Goal: Task Accomplishment & Management: Use online tool/utility

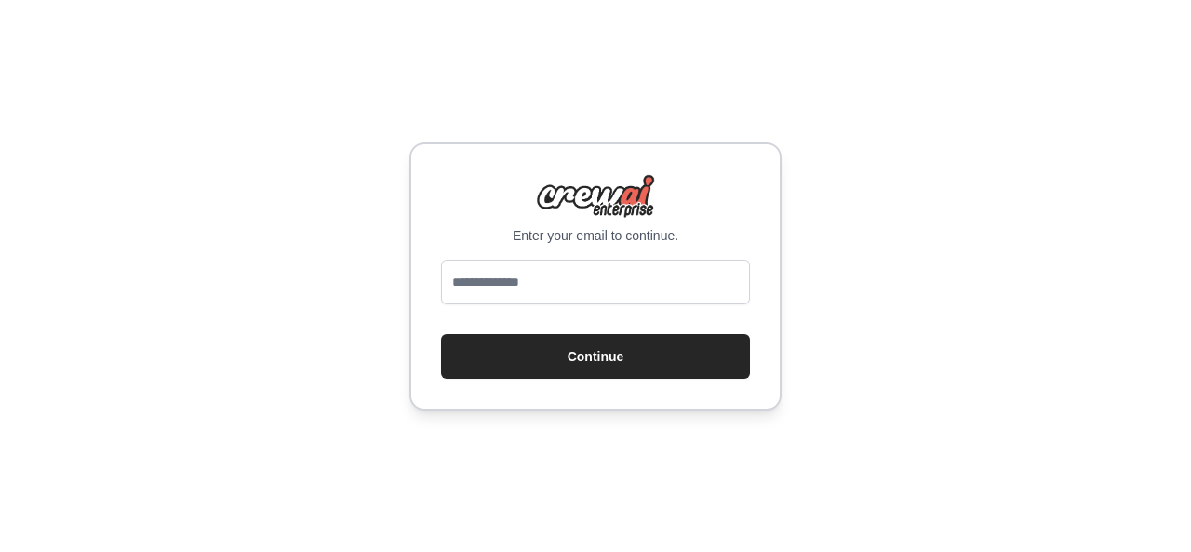
type input "**********"
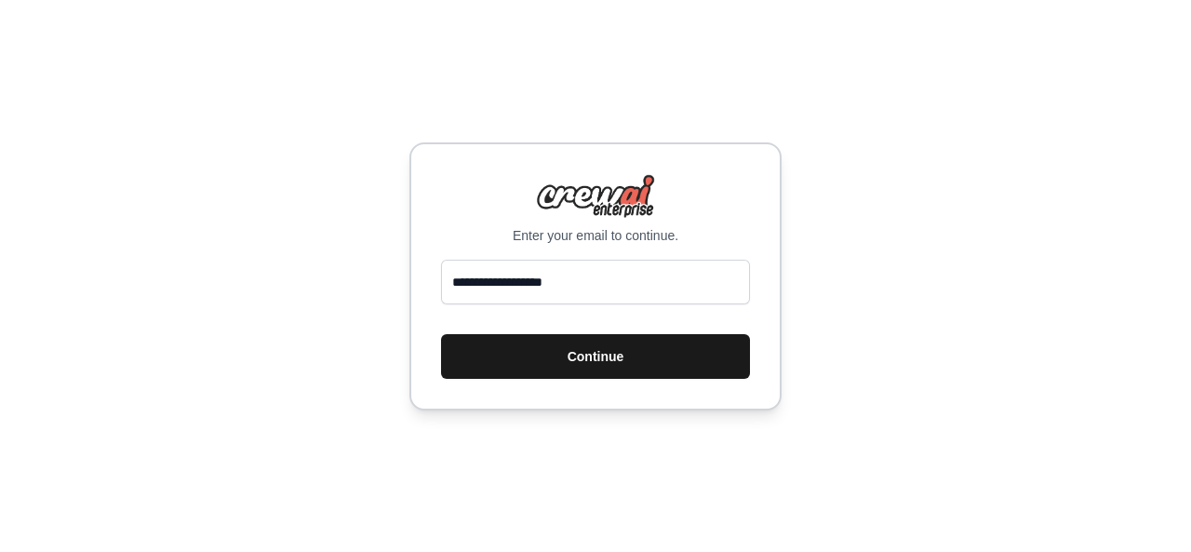
click at [567, 362] on button "Continue" at bounding box center [595, 356] width 309 height 45
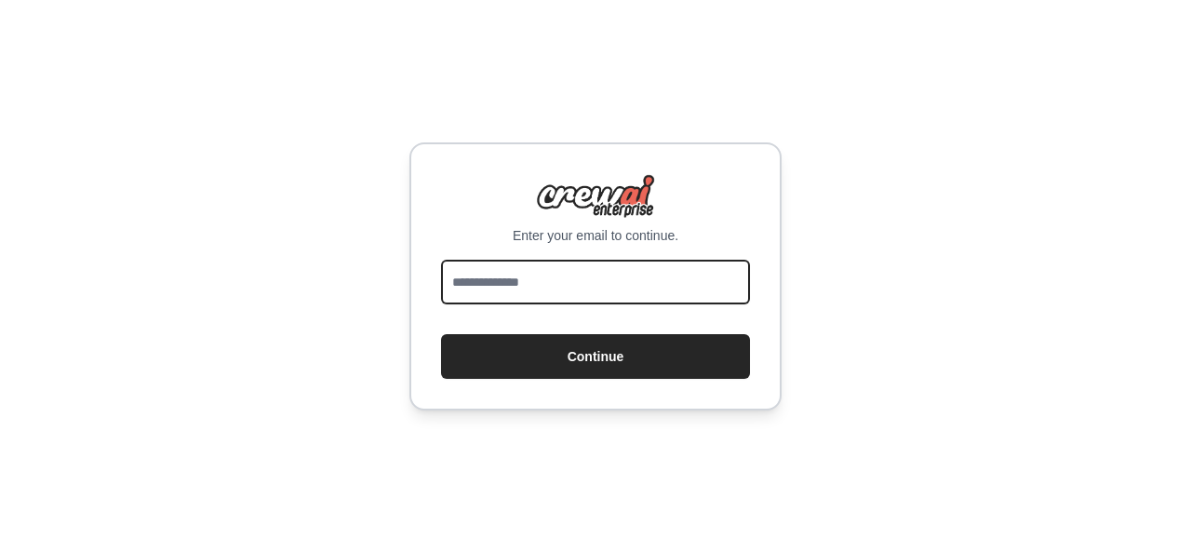
click at [593, 270] on input "email" at bounding box center [595, 282] width 309 height 45
type input "**********"
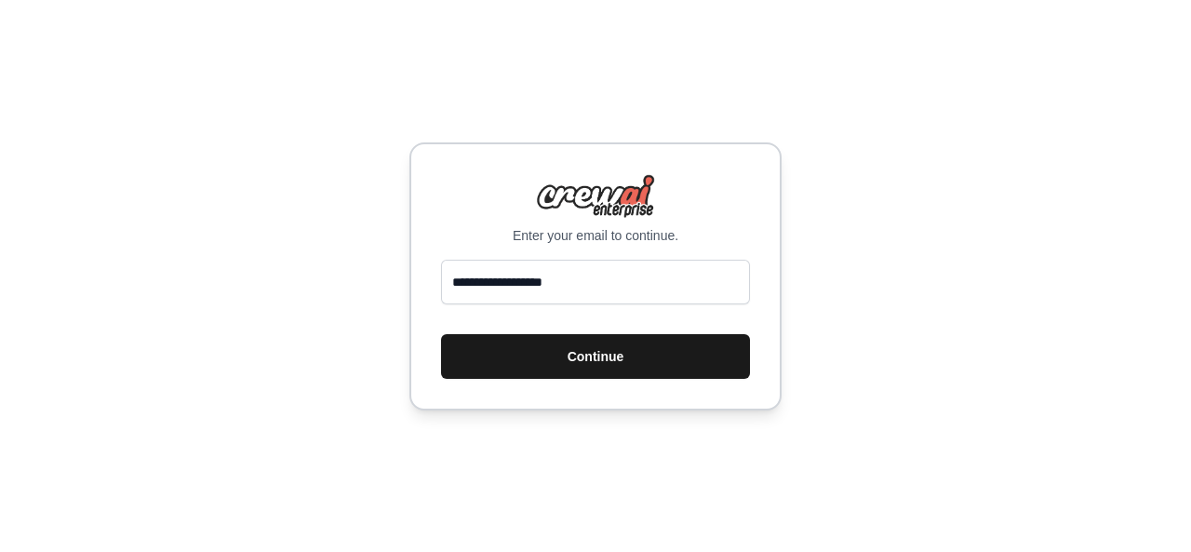
click at [591, 356] on button "Continue" at bounding box center [595, 356] width 309 height 45
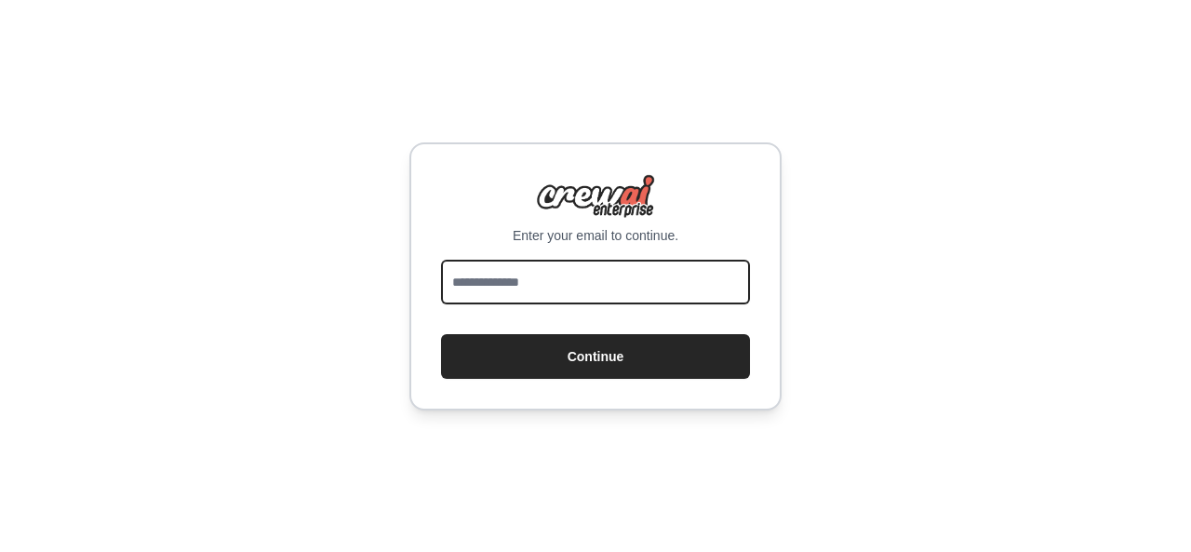
click at [529, 303] on input "email" at bounding box center [595, 282] width 309 height 45
type input "**********"
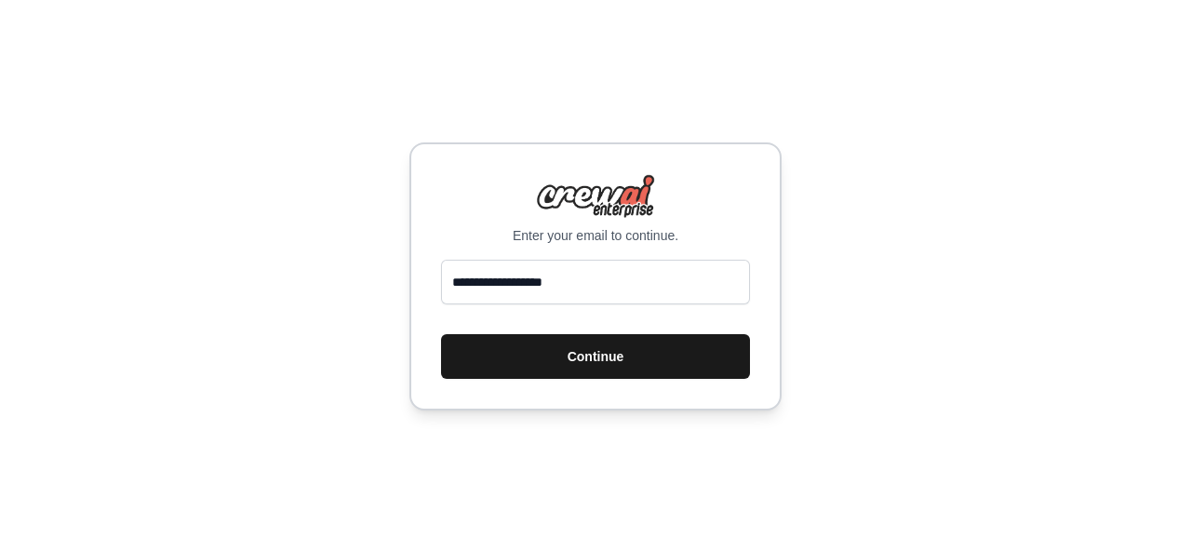
click at [587, 355] on button "Continue" at bounding box center [595, 356] width 309 height 45
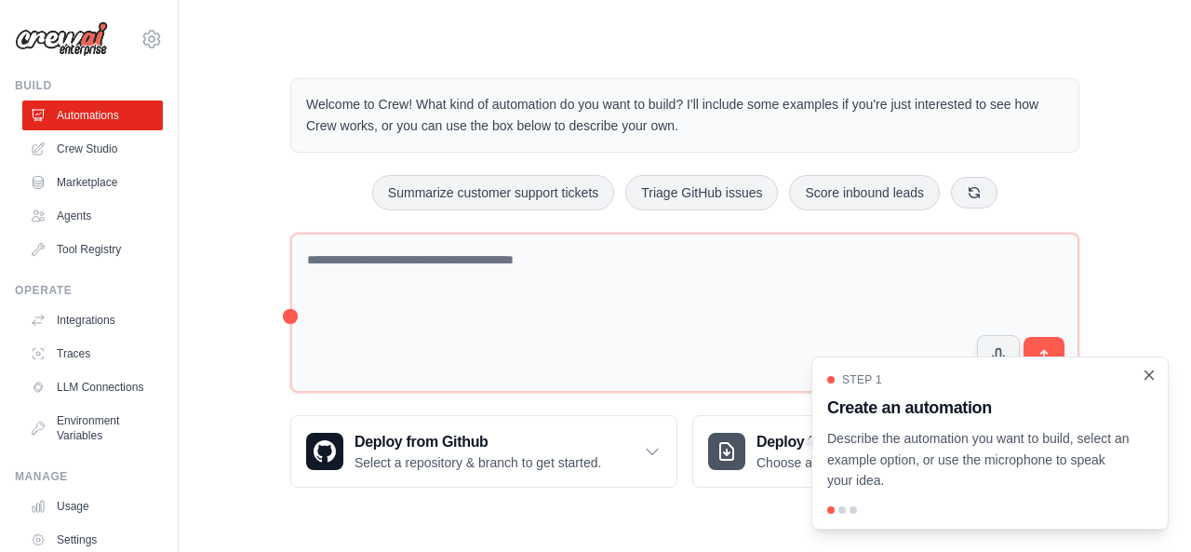
click at [1154, 373] on icon "Close walkthrough" at bounding box center [1149, 375] width 17 height 17
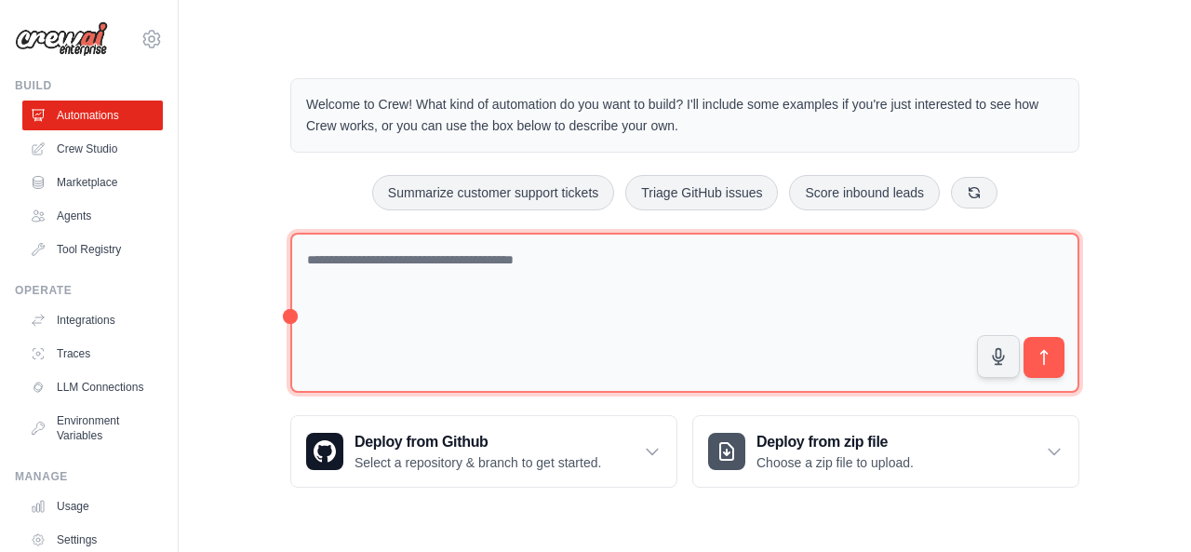
click at [385, 269] on textarea at bounding box center [684, 313] width 789 height 161
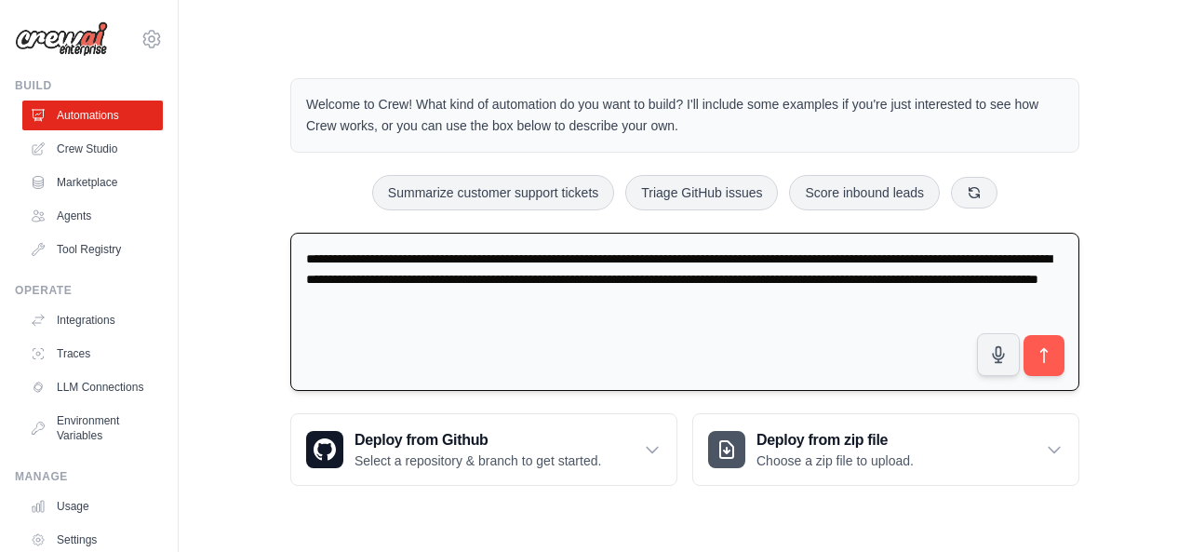
click at [462, 299] on textarea "**********" at bounding box center [684, 312] width 789 height 159
type textarea "**********"
click at [1052, 361] on icon "submit" at bounding box center [1045, 356] width 20 height 20
click at [54, 209] on link "Agents" at bounding box center [94, 216] width 141 height 30
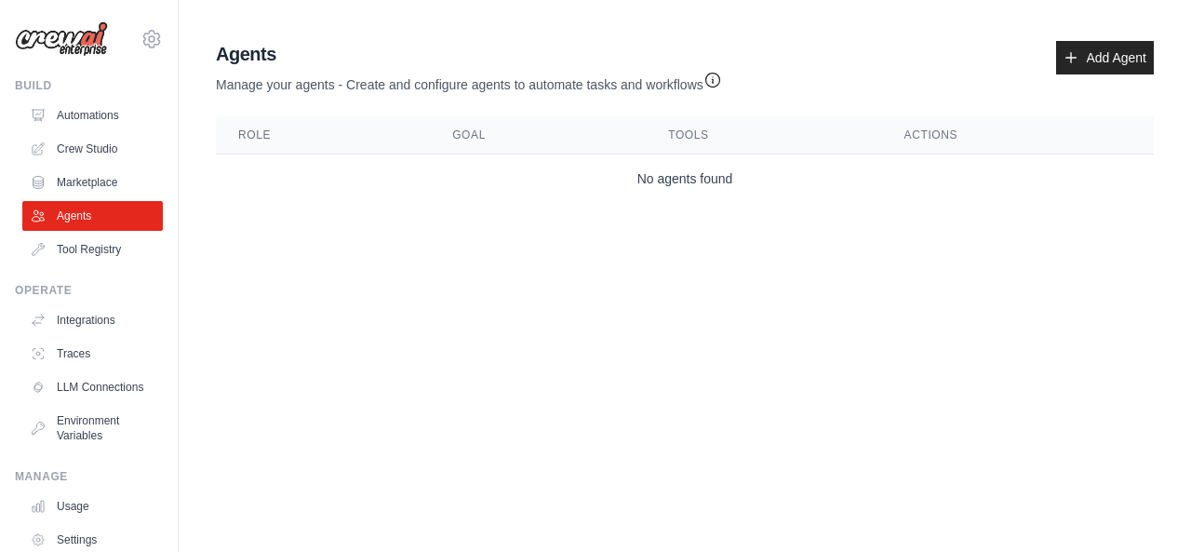
click at [253, 135] on th "Role" at bounding box center [323, 135] width 214 height 38
click at [48, 106] on link "Automations" at bounding box center [94, 116] width 141 height 30
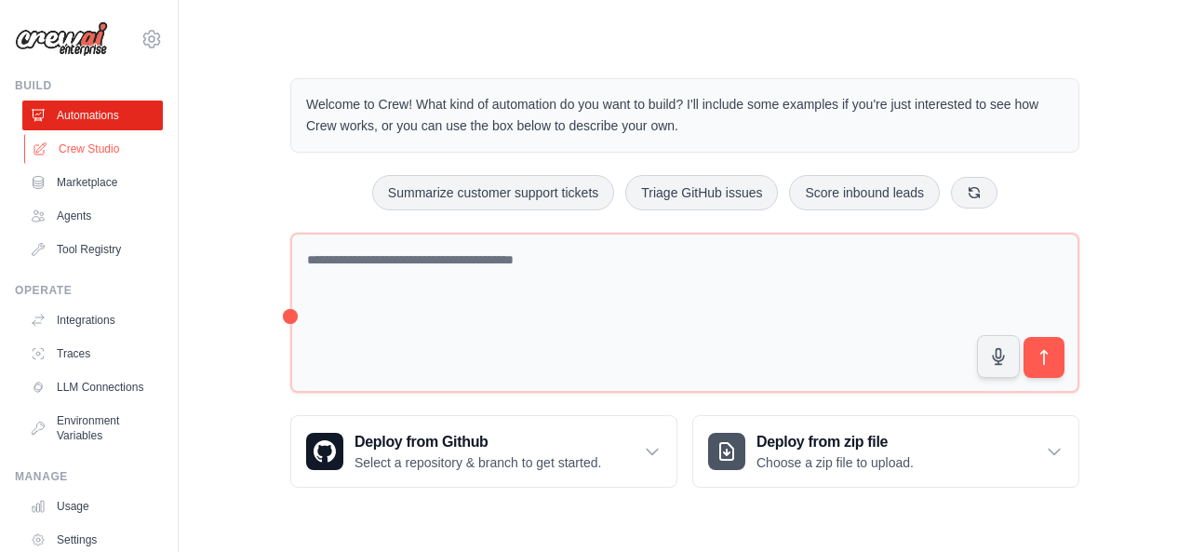
click at [66, 145] on link "Crew Studio" at bounding box center [94, 149] width 141 height 30
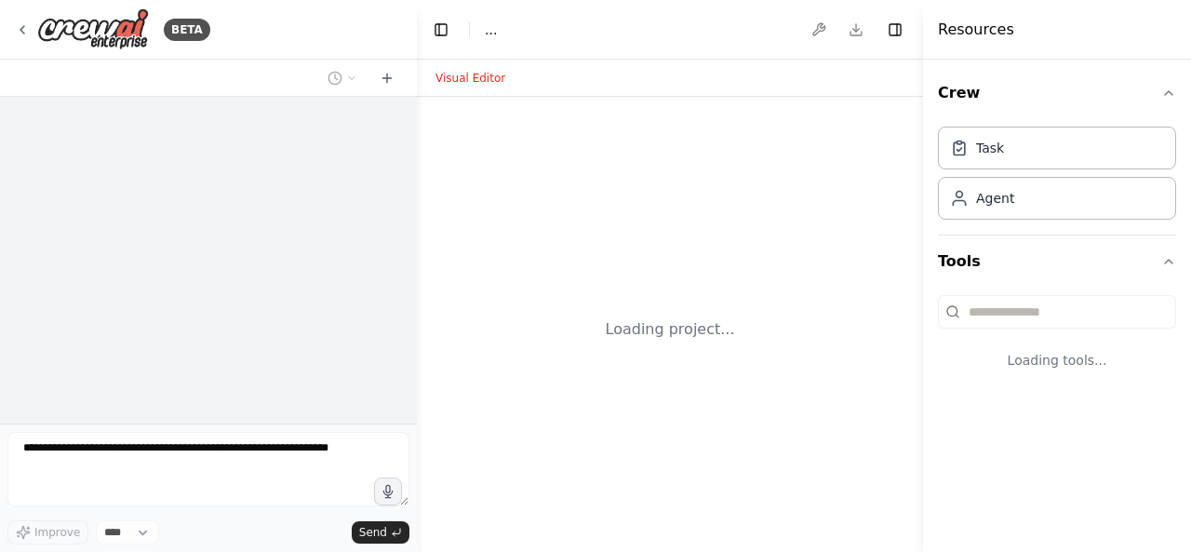
select select "****"
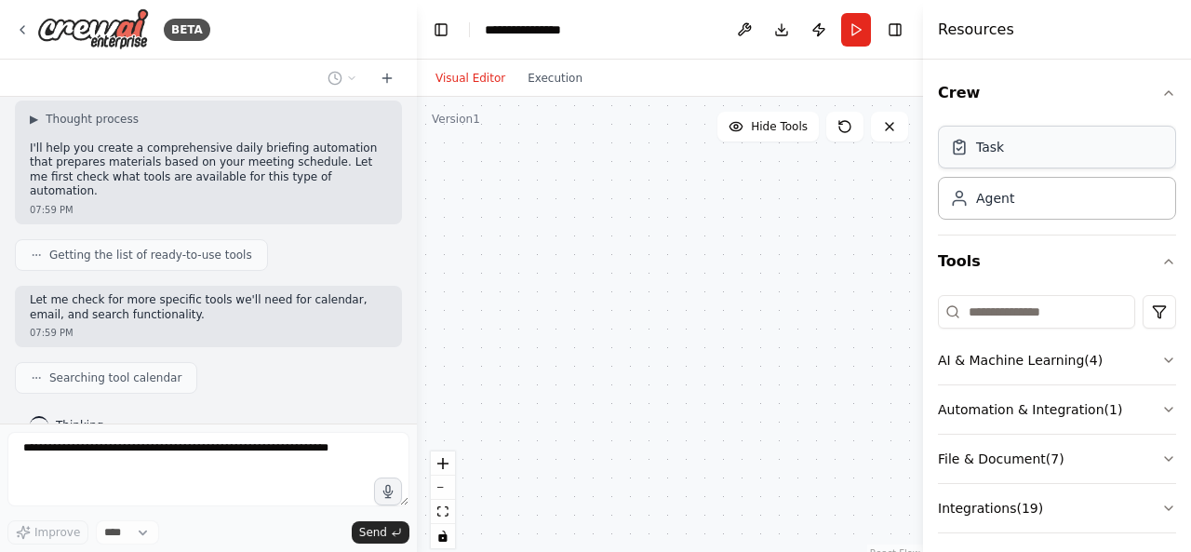
scroll to position [192, 0]
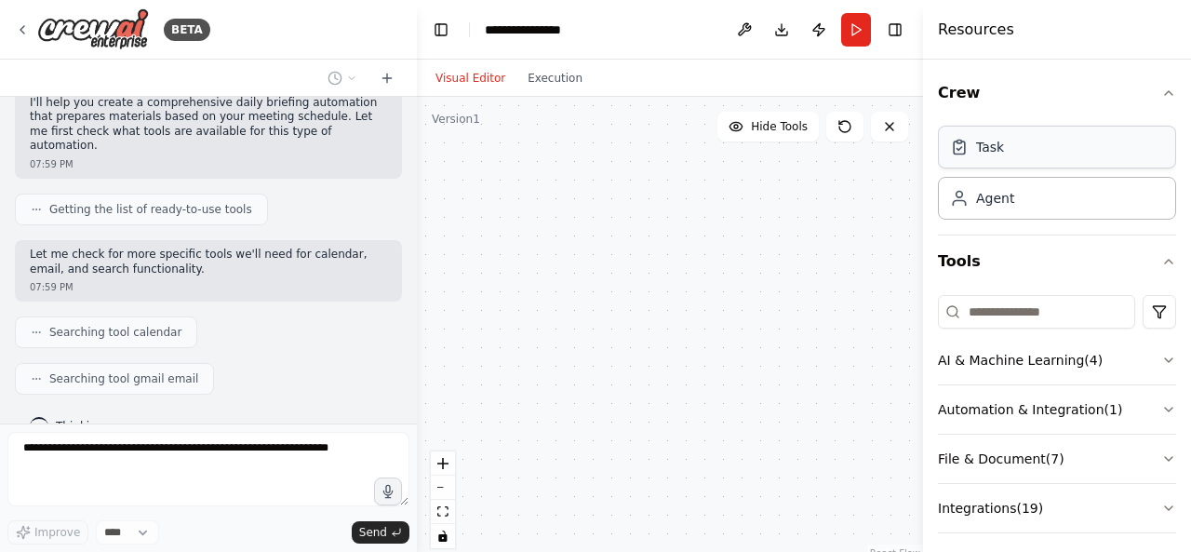
click at [1074, 154] on div "Task" at bounding box center [1057, 147] width 238 height 43
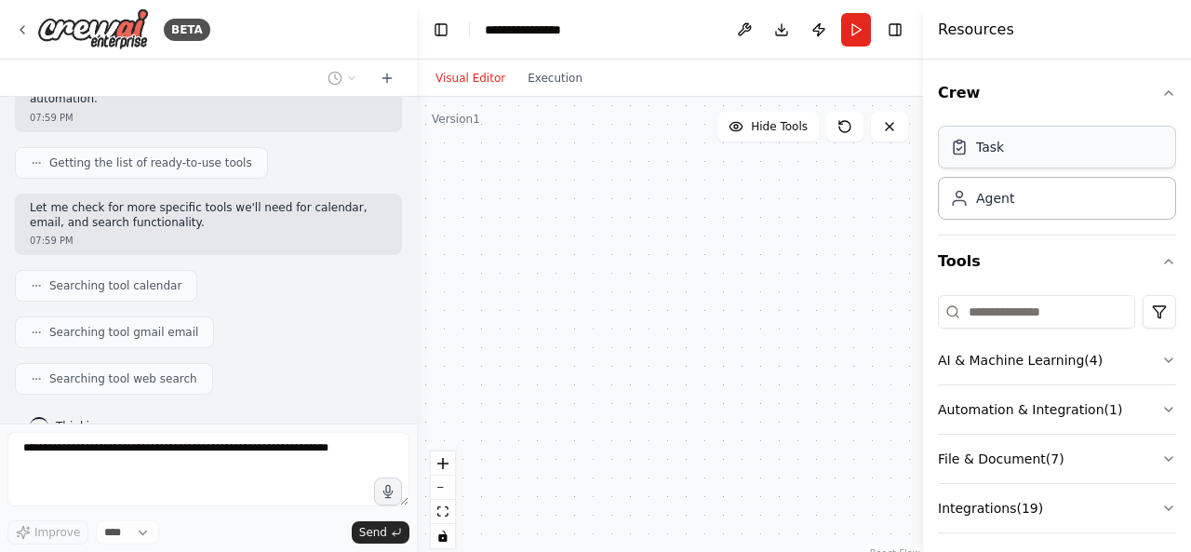
click at [965, 158] on div "Task" at bounding box center [1057, 147] width 238 height 43
click at [966, 158] on div "Task" at bounding box center [1057, 147] width 238 height 43
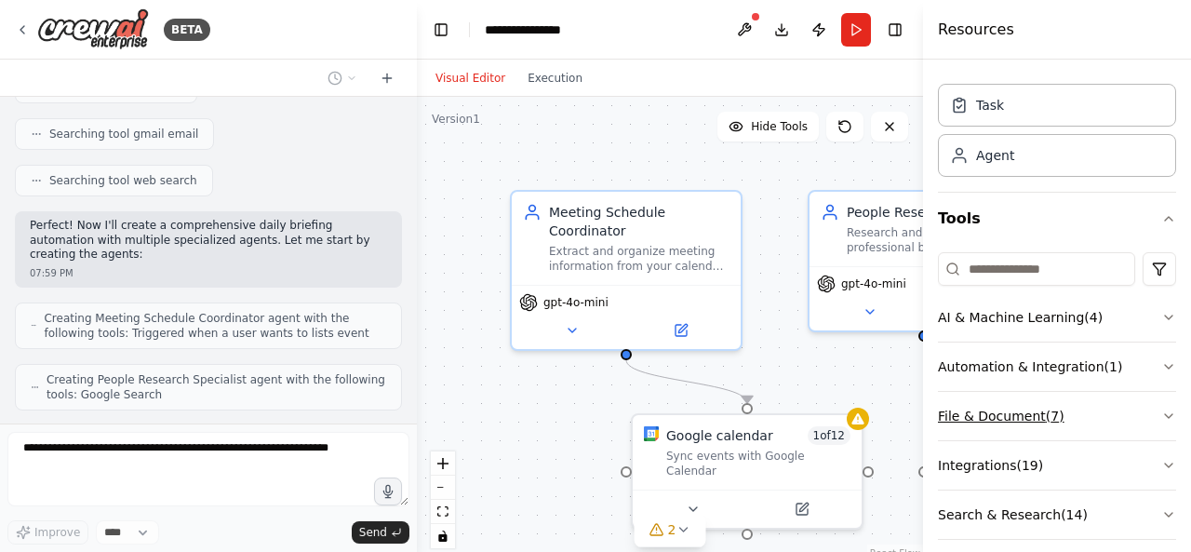
scroll to position [25, 0]
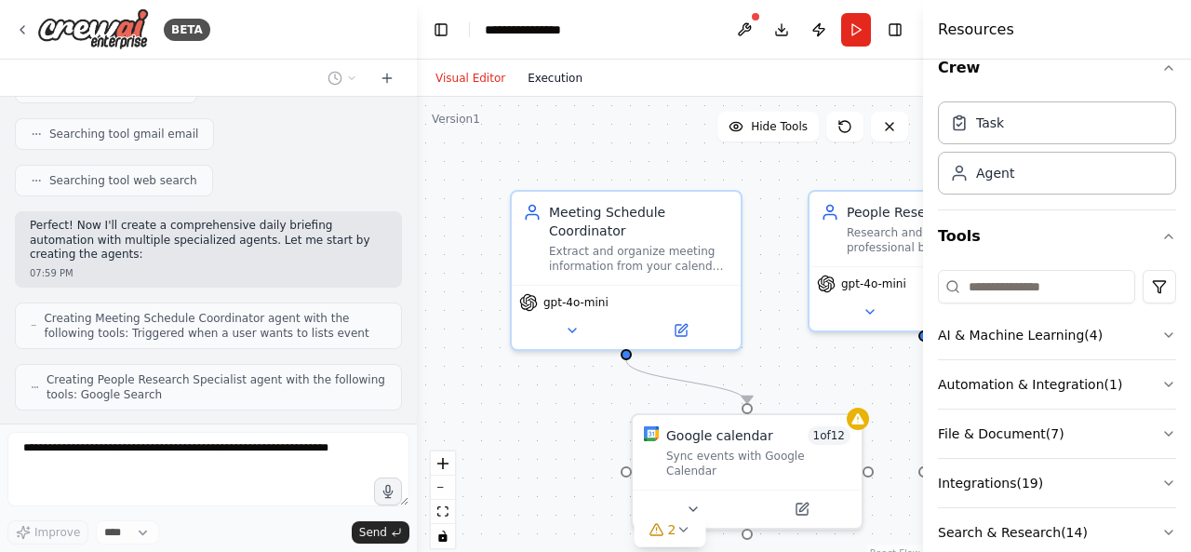
click at [538, 83] on button "Execution" at bounding box center [554, 78] width 77 height 22
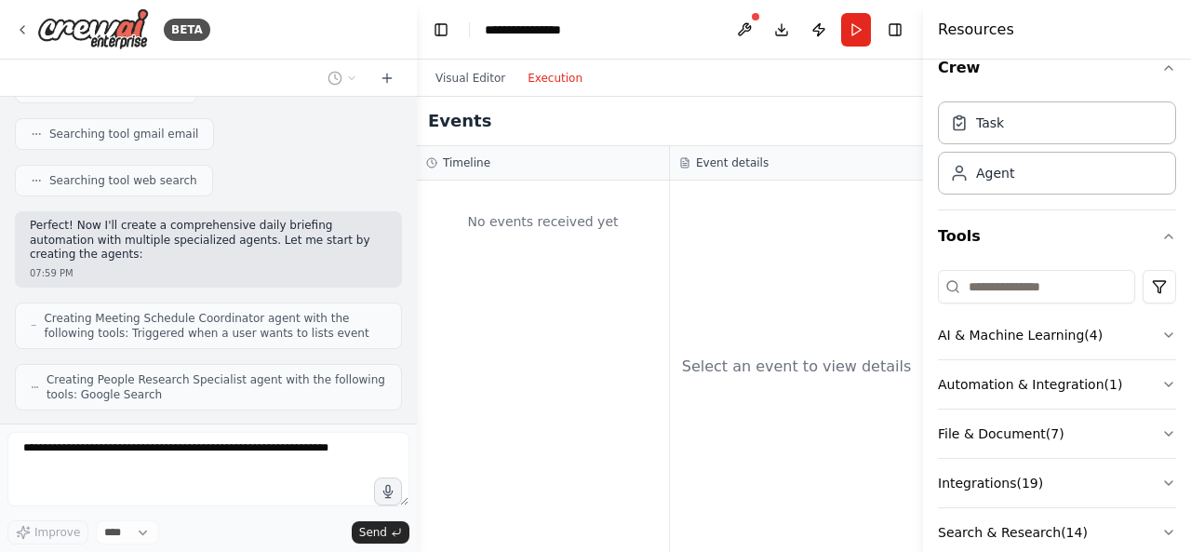
scroll to position [497, 0]
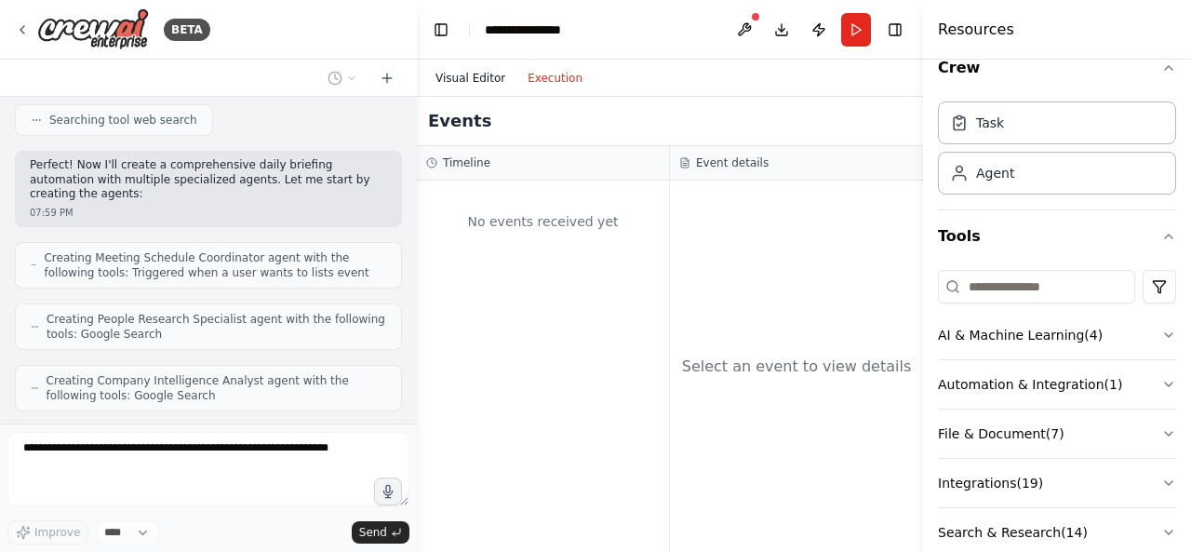
click at [493, 84] on button "Visual Editor" at bounding box center [470, 78] width 92 height 22
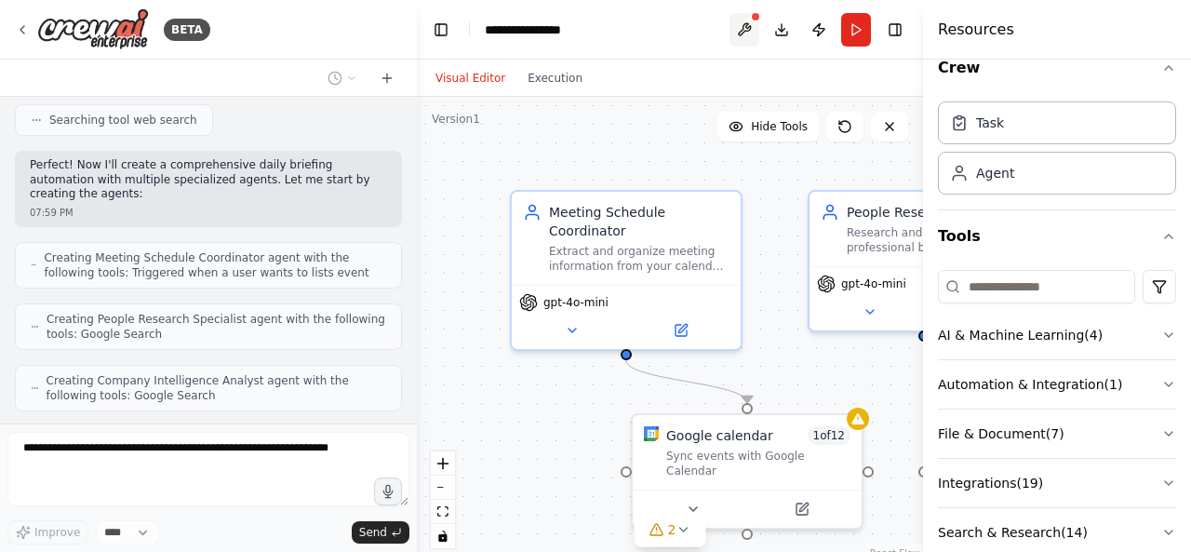
click at [748, 29] on button at bounding box center [745, 30] width 30 height 34
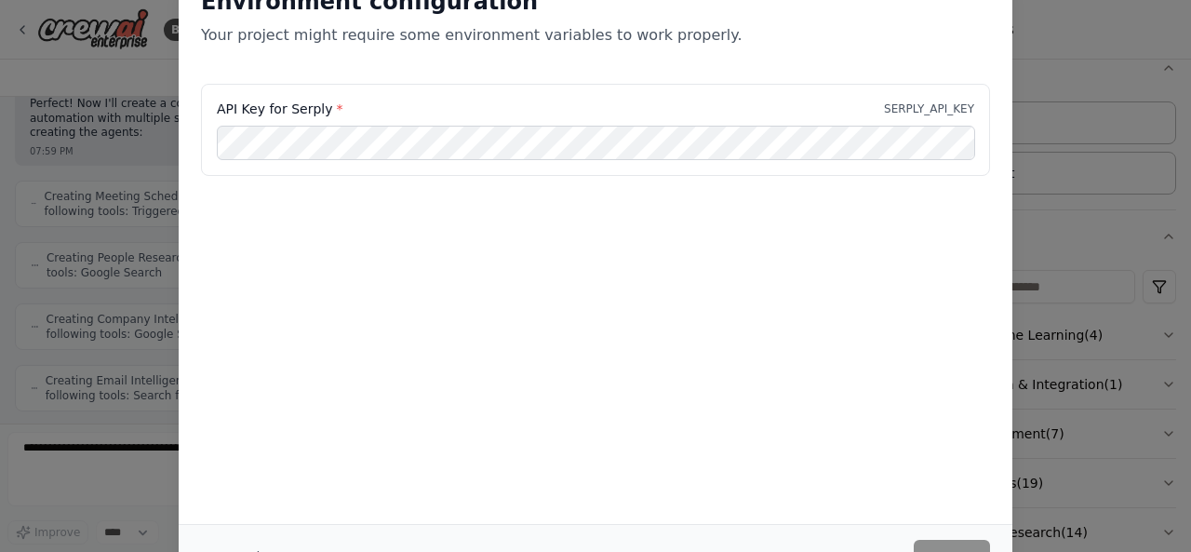
scroll to position [604, 0]
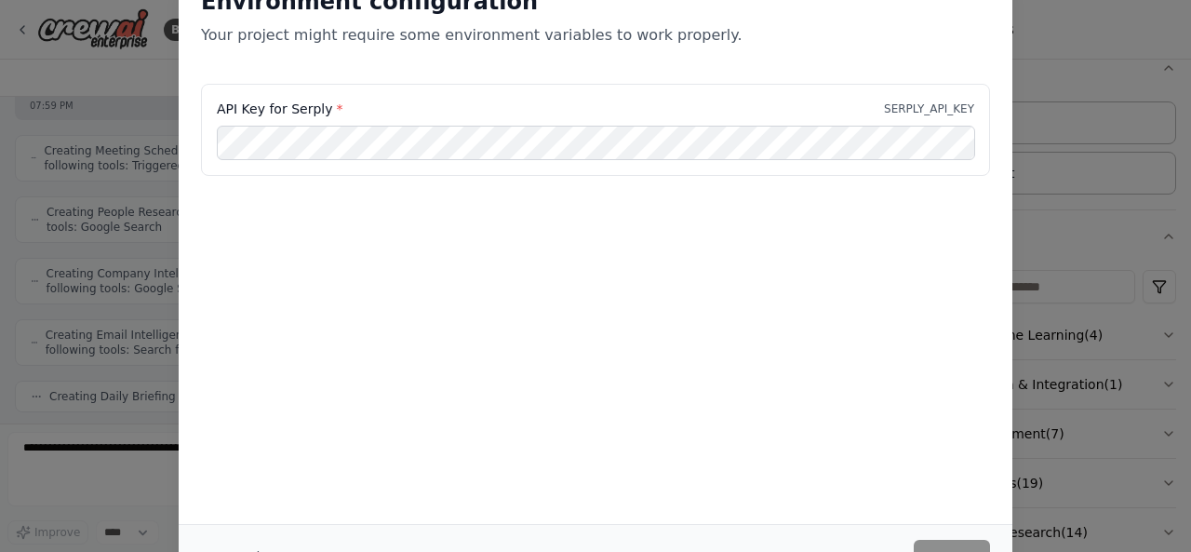
click at [1048, 21] on div "Environment configuration Your project might require some environment variables…" at bounding box center [595, 276] width 1191 height 552
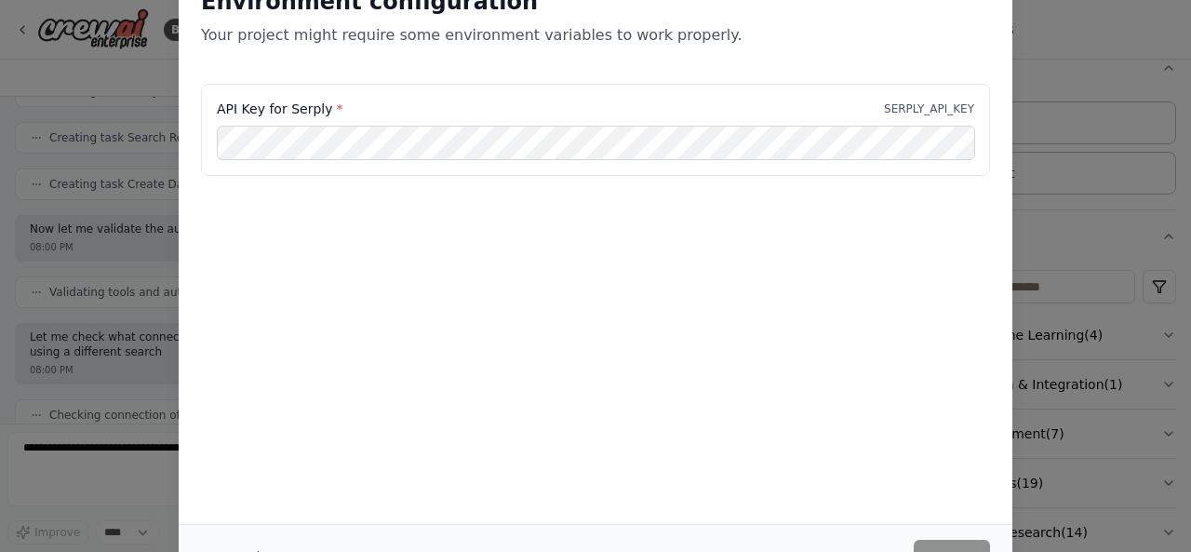
scroll to position [1126, 0]
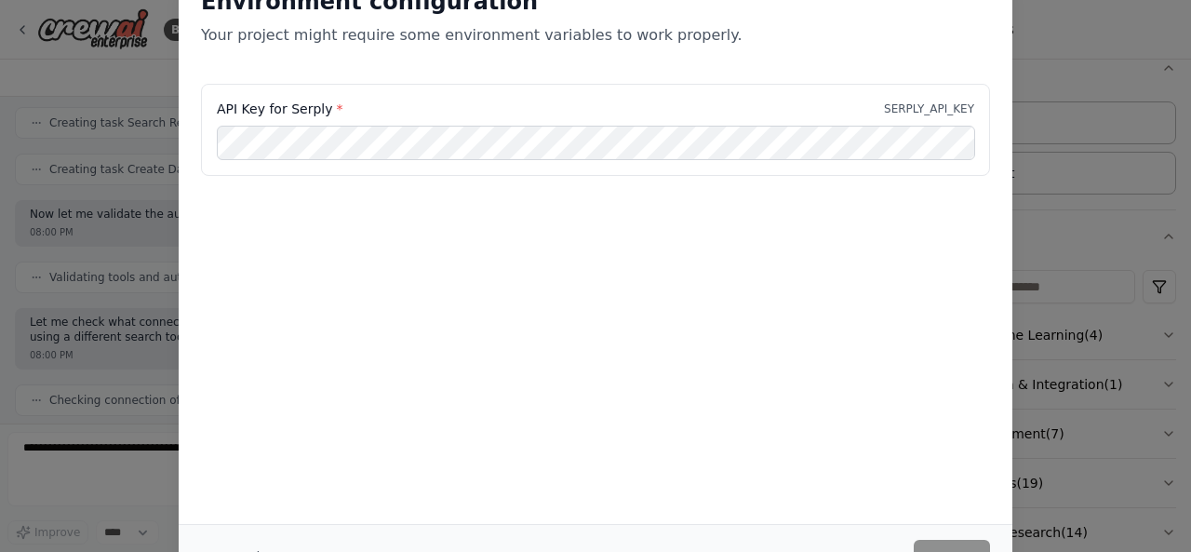
click at [719, 371] on div "Environment configuration Your project might require some environment variables…" at bounding box center [596, 244] width 834 height 559
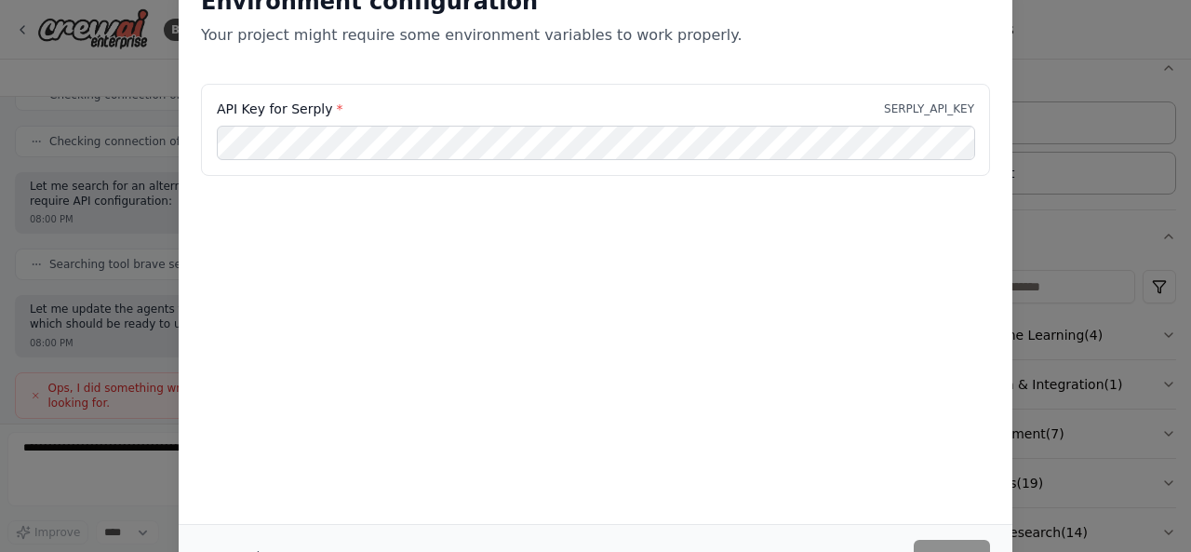
scroll to position [1539, 0]
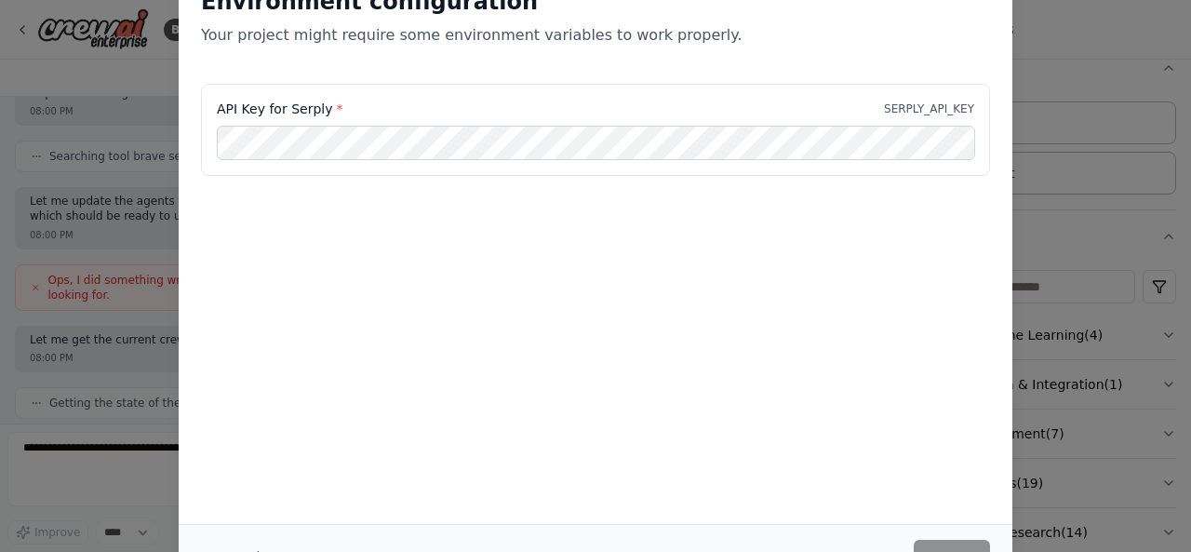
click at [1075, 20] on div "Environment configuration Your project might require some environment variables…" at bounding box center [595, 276] width 1191 height 552
click at [94, 163] on div "Environment configuration Your project might require some environment variables…" at bounding box center [595, 276] width 1191 height 552
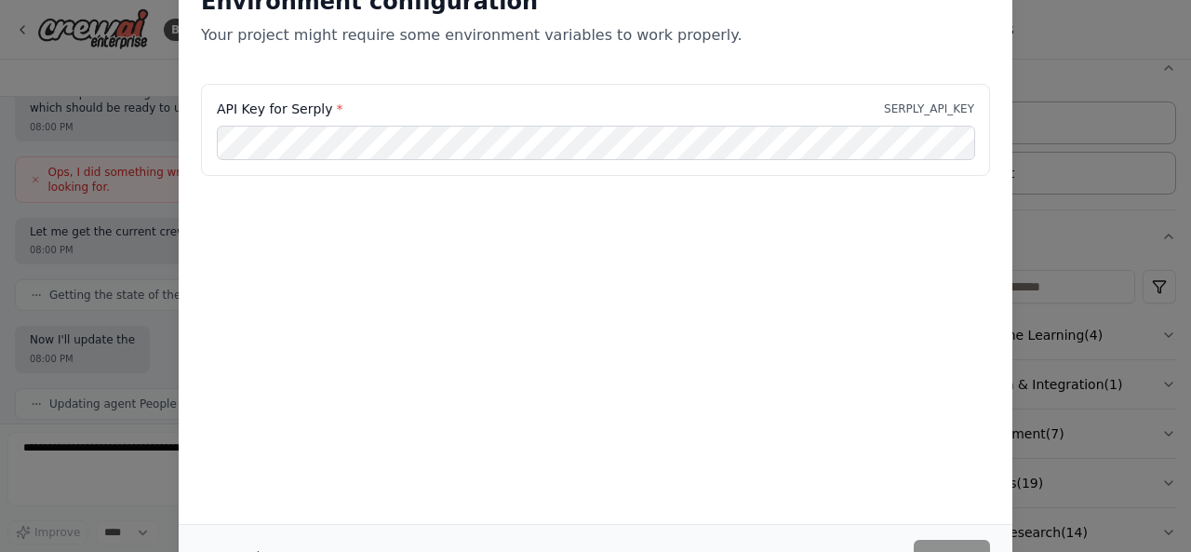
scroll to position [1647, 0]
click at [956, 74] on div "Environment configuration Your project might require some environment variables…" at bounding box center [596, 24] width 834 height 119
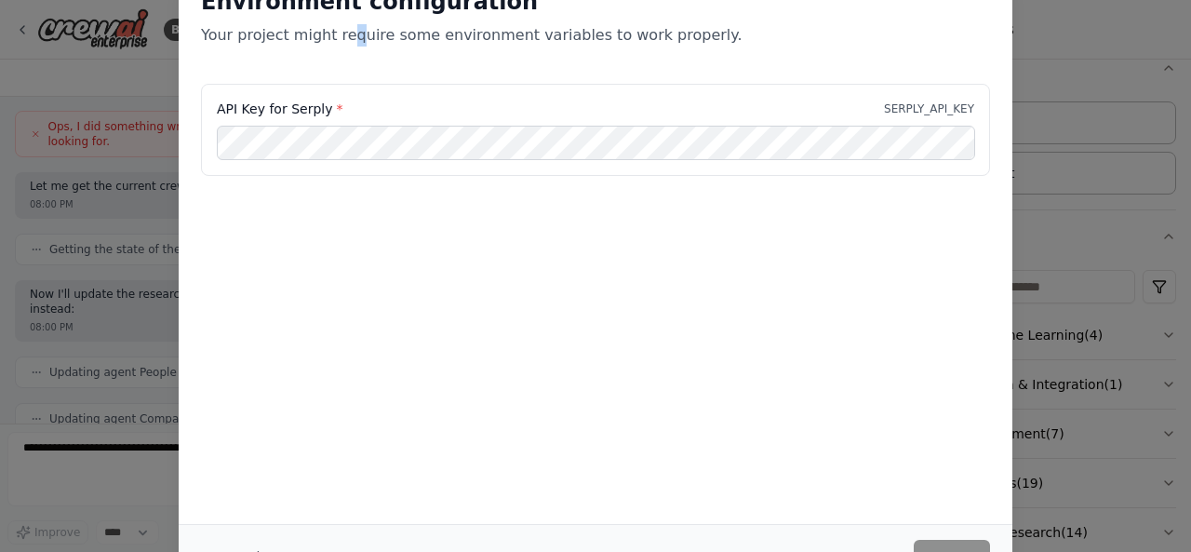
drag, startPoint x: 956, startPoint y: 74, endPoint x: 344, endPoint y: 37, distance: 612.5
click at [344, 37] on p "Your project might require some environment variables to work properly." at bounding box center [595, 35] width 789 height 22
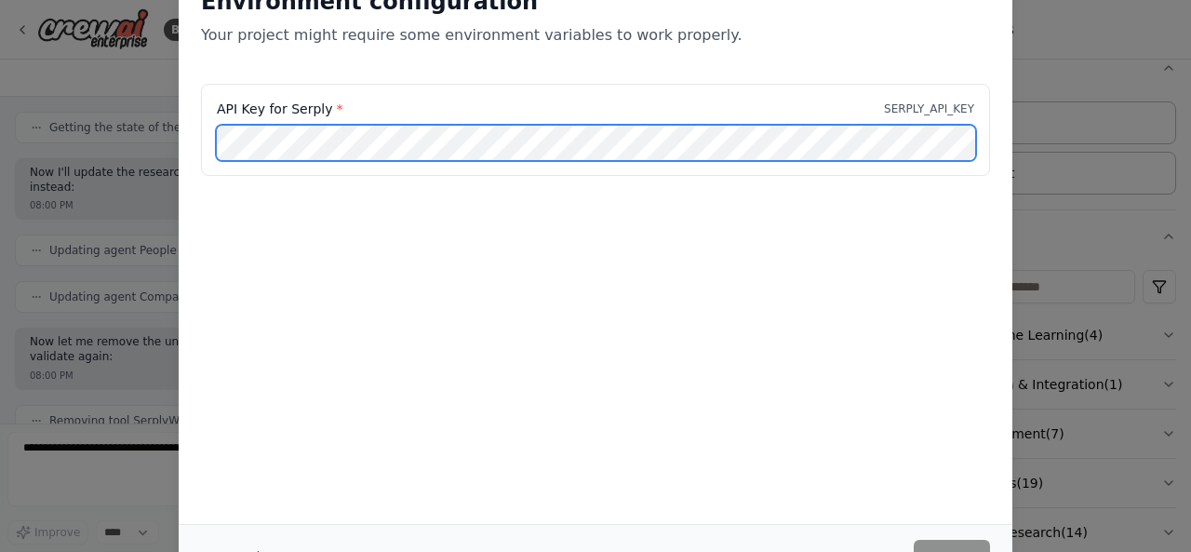
scroll to position [1861, 0]
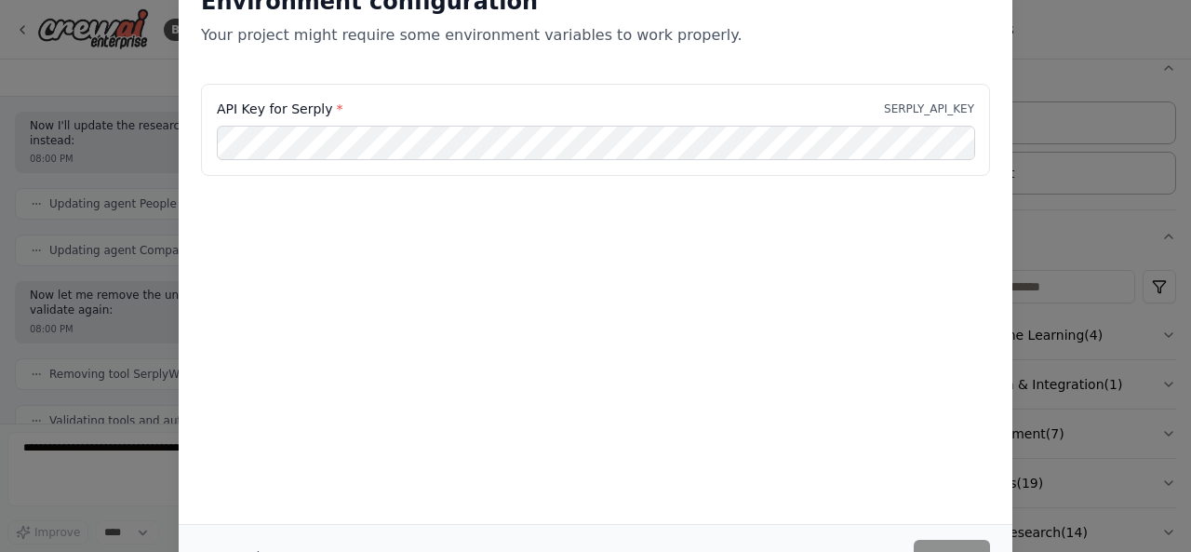
click at [218, 149] on div "Environment configuration Your project might require some environment variables…" at bounding box center [596, 276] width 834 height 623
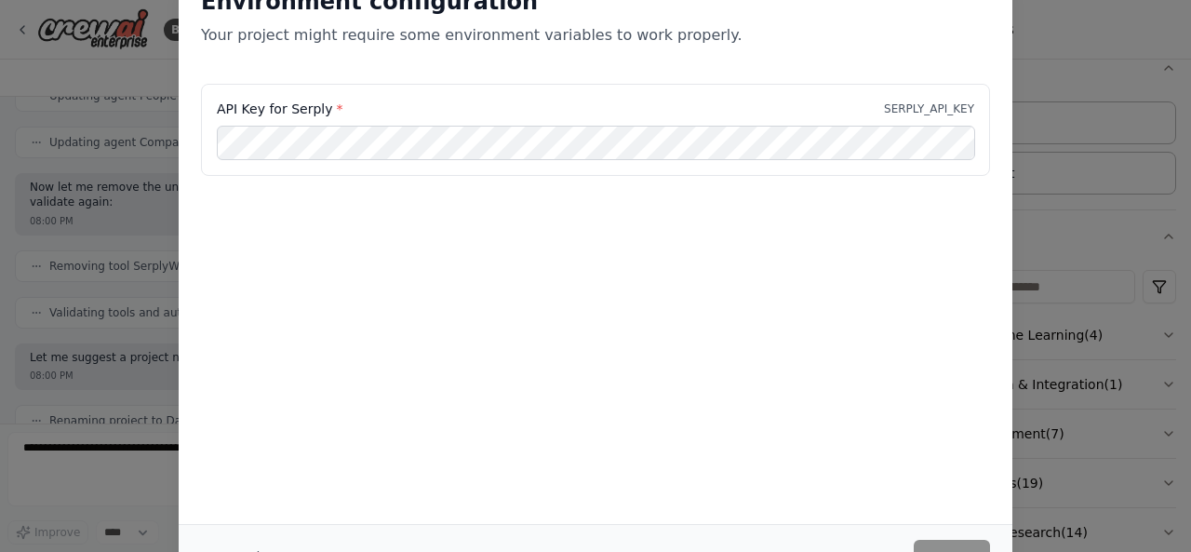
click at [142, 51] on div "Environment configuration Your project might require some environment variables…" at bounding box center [595, 276] width 1191 height 552
click at [63, 285] on div "Environment configuration Your project might require some environment variables…" at bounding box center [595, 276] width 1191 height 552
click at [1184, 160] on div "Environment configuration Your project might require some environment variables…" at bounding box center [595, 276] width 1191 height 552
drag, startPoint x: 1184, startPoint y: 160, endPoint x: 1184, endPoint y: 219, distance: 58.6
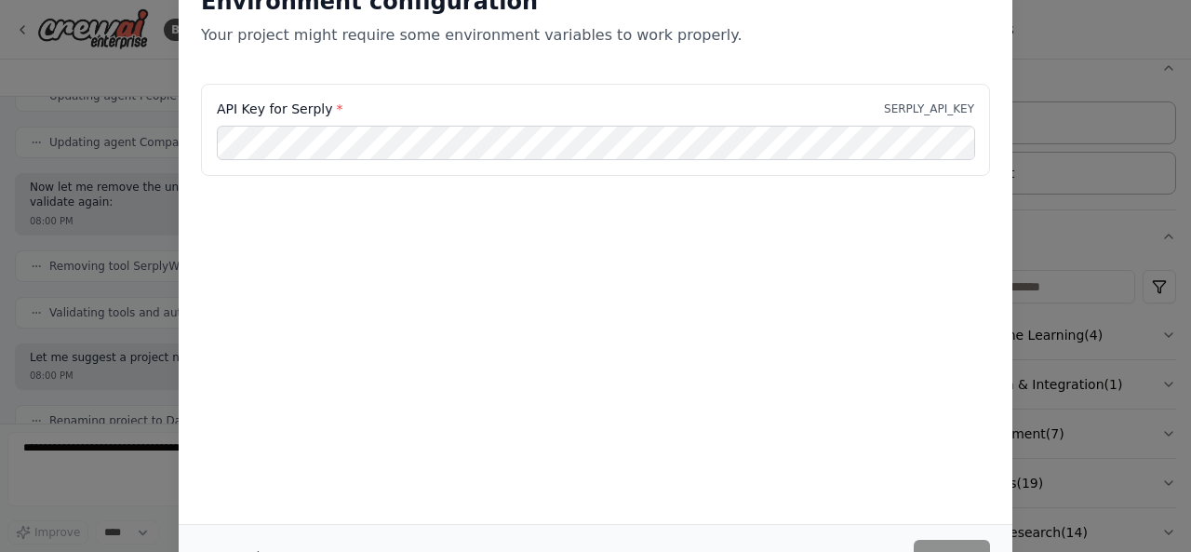
click at [1184, 218] on div "Environment configuration Your project might require some environment variables…" at bounding box center [595, 276] width 1191 height 552
click at [1187, 221] on div "Environment configuration Your project might require some environment variables…" at bounding box center [595, 276] width 1191 height 552
click at [1173, 181] on div "Environment configuration Your project might require some environment variables…" at bounding box center [595, 276] width 1191 height 552
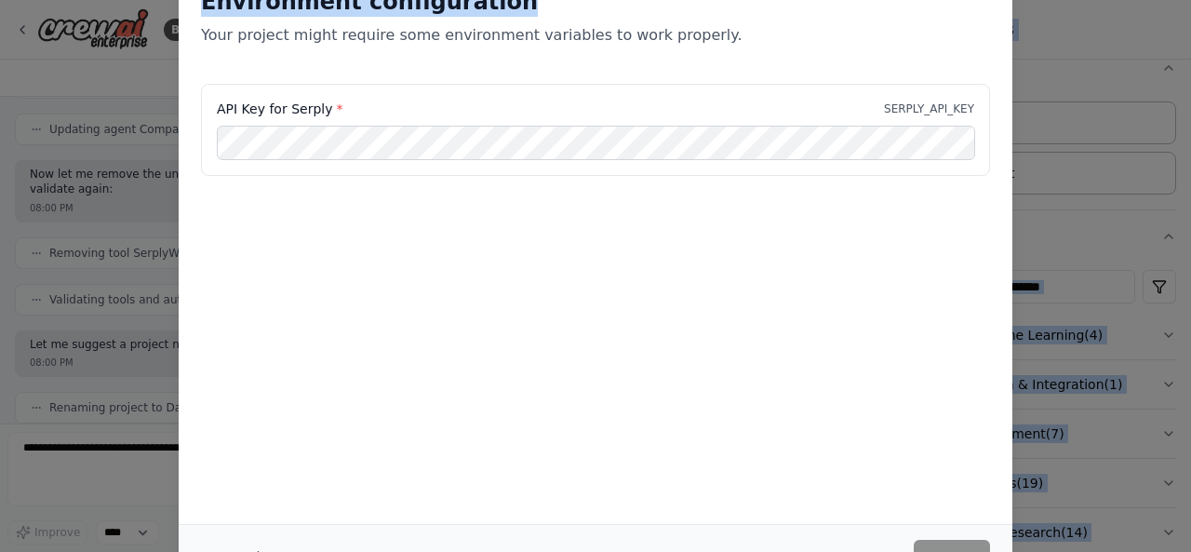
drag, startPoint x: 953, startPoint y: 4, endPoint x: 739, endPoint y: -27, distance: 216.2
click at [739, 0] on html "BETA develop daily briefing materials based on my meeting schedule for the foll…" at bounding box center [595, 276] width 1191 height 552
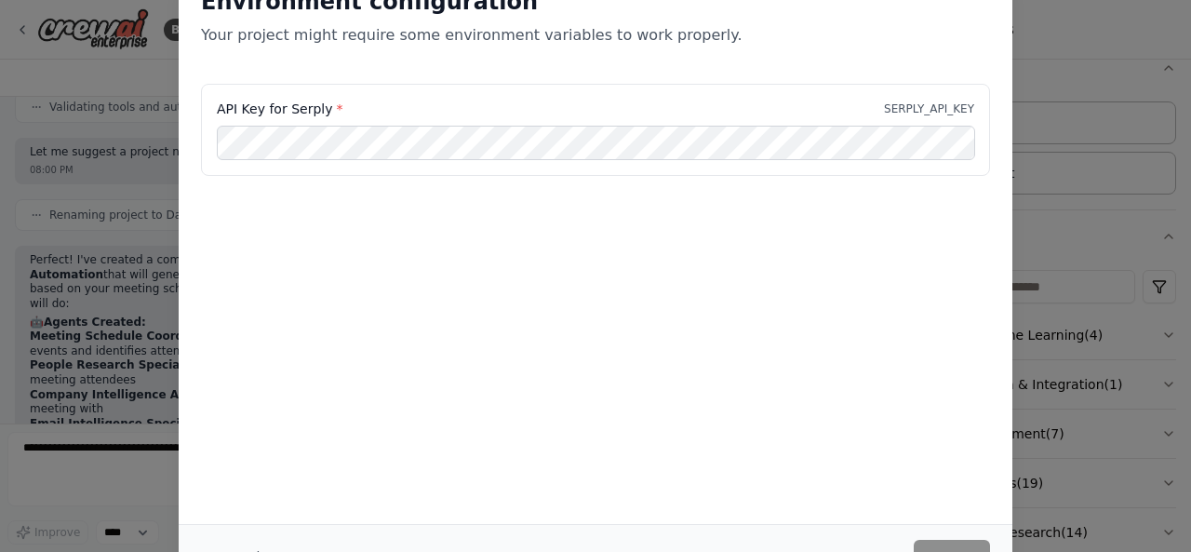
drag, startPoint x: 1182, startPoint y: 268, endPoint x: 1190, endPoint y: 301, distance: 33.6
click at [1186, 308] on div "Environment configuration Your project might require some environment variables…" at bounding box center [595, 276] width 1191 height 552
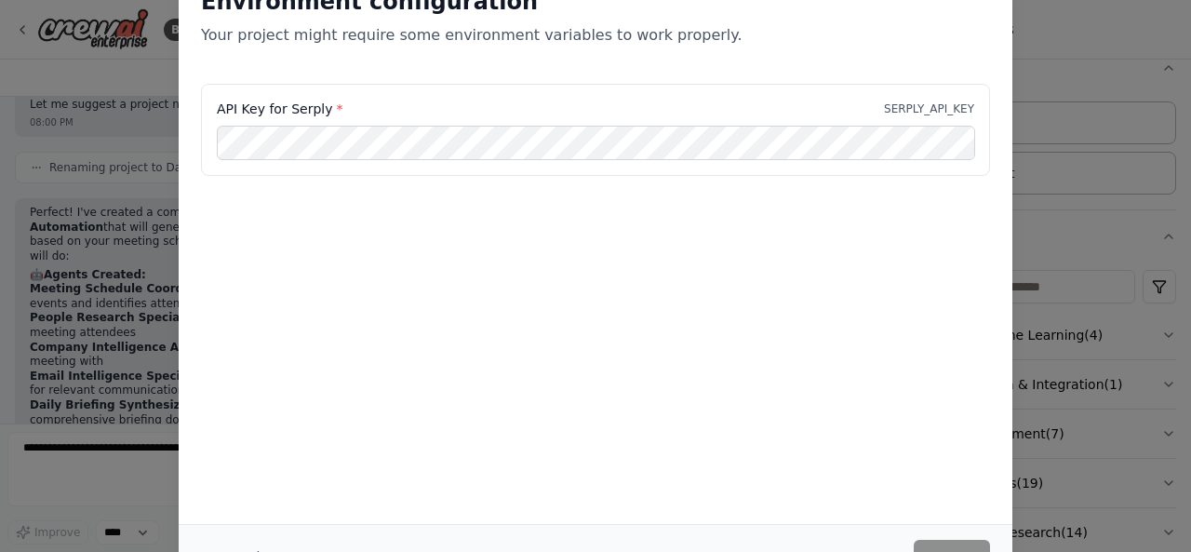
click at [1190, 302] on div "Environment configuration Your project might require some environment variables…" at bounding box center [595, 276] width 1191 height 552
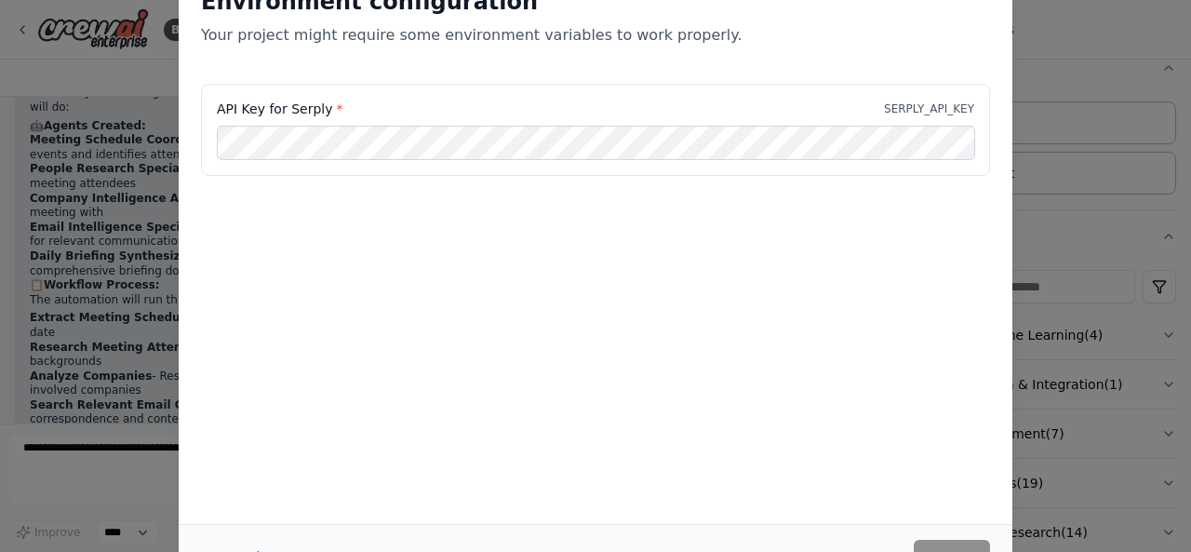
drag, startPoint x: 911, startPoint y: 206, endPoint x: 863, endPoint y: 202, distance: 48.5
click at [900, 205] on div "API Key for Serply * SERPLY_API_KEY" at bounding box center [596, 177] width 834 height 186
click at [36, 41] on div "Environment configuration Your project might require some environment variables…" at bounding box center [595, 276] width 1191 height 552
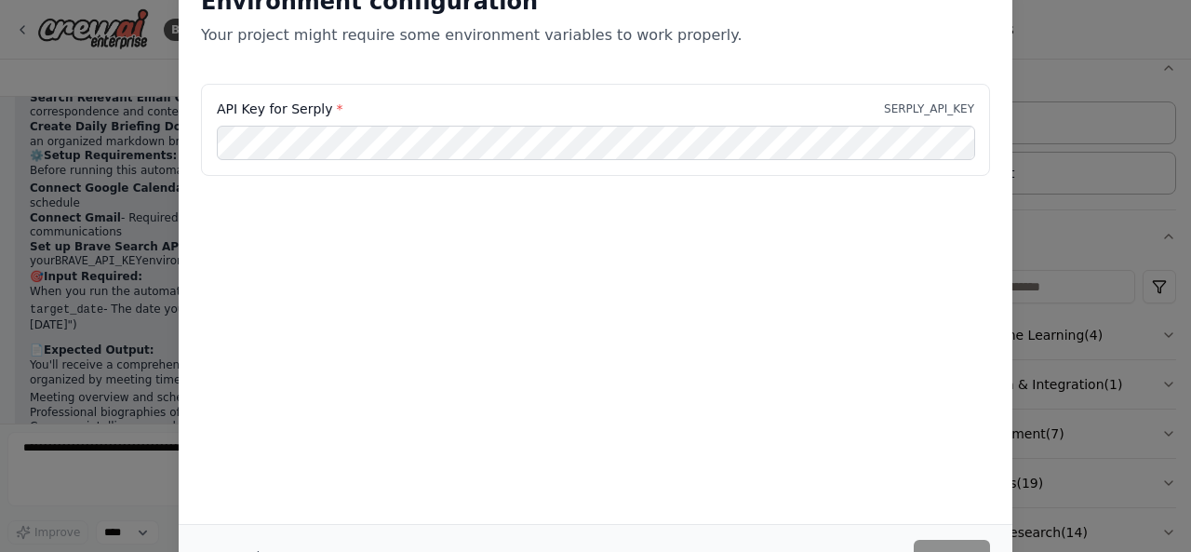
click at [114, 455] on div "Environment configuration Your project might require some environment variables…" at bounding box center [595, 276] width 1191 height 552
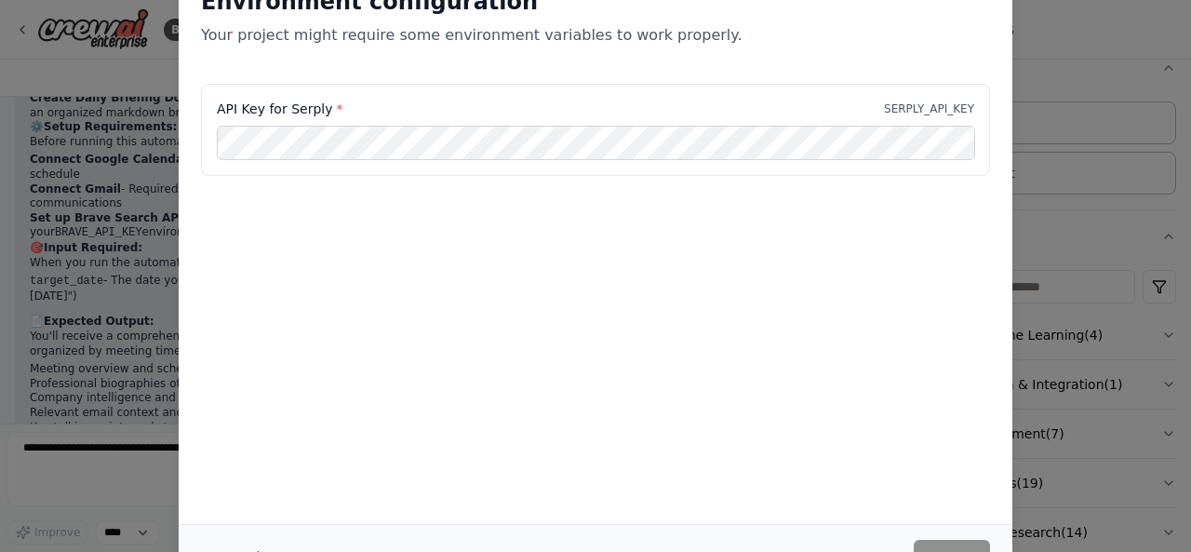
click at [114, 449] on div "Environment configuration Your project might require some environment variables…" at bounding box center [595, 276] width 1191 height 552
click at [1070, 25] on div "Environment configuration Your project might require some environment variables…" at bounding box center [595, 276] width 1191 height 552
drag, startPoint x: 1006, startPoint y: 77, endPoint x: 1048, endPoint y: 77, distance: 41.9
click at [1047, 77] on div "Environment configuration Your project might require some environment variables…" at bounding box center [595, 276] width 1191 height 552
click at [1059, 20] on div "Environment configuration Your project might require some environment variables…" at bounding box center [595, 276] width 1191 height 552
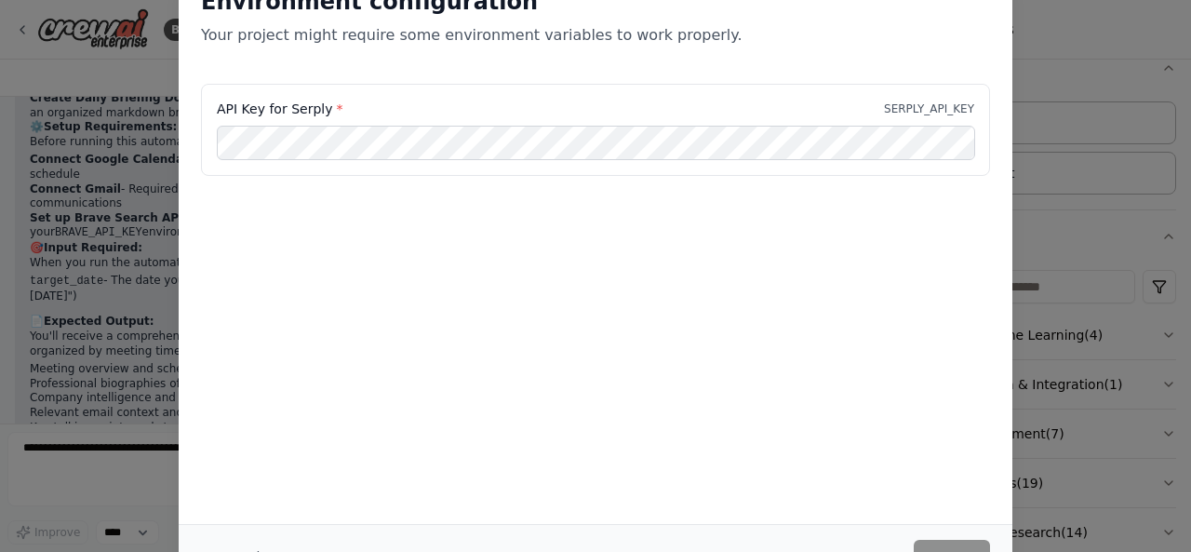
click at [1059, 20] on div "Environment configuration Your project might require some environment variables…" at bounding box center [595, 276] width 1191 height 552
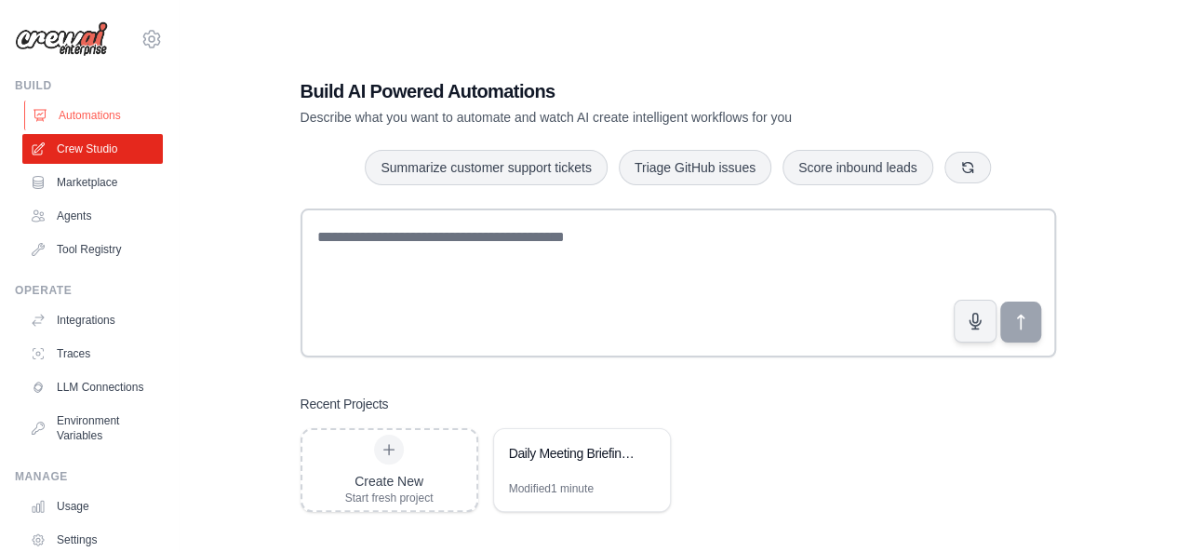
click at [80, 115] on link "Automations" at bounding box center [94, 116] width 141 height 30
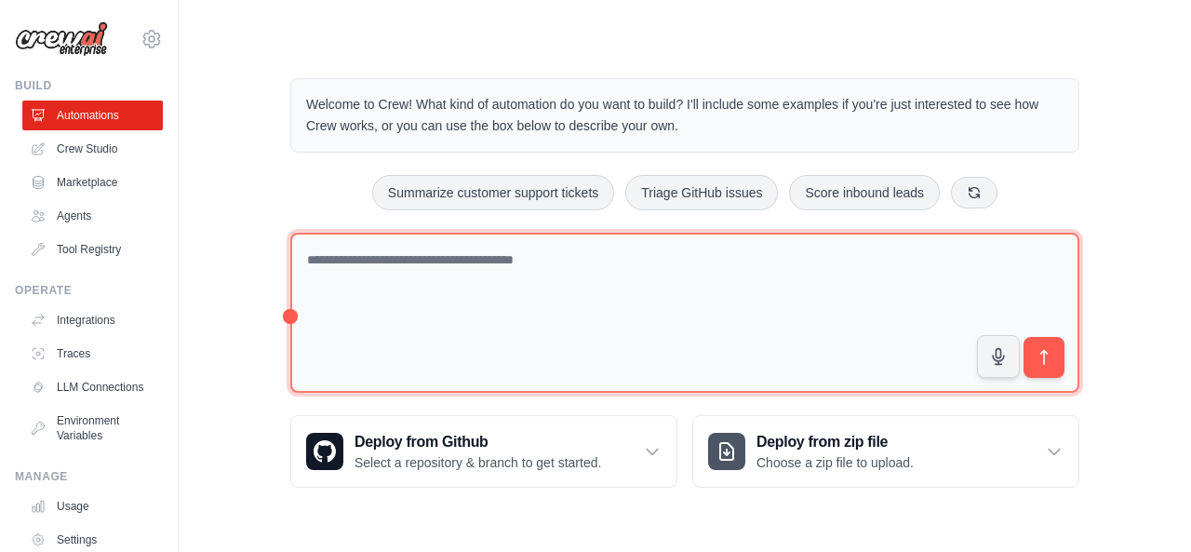
click at [380, 264] on textarea at bounding box center [684, 313] width 789 height 161
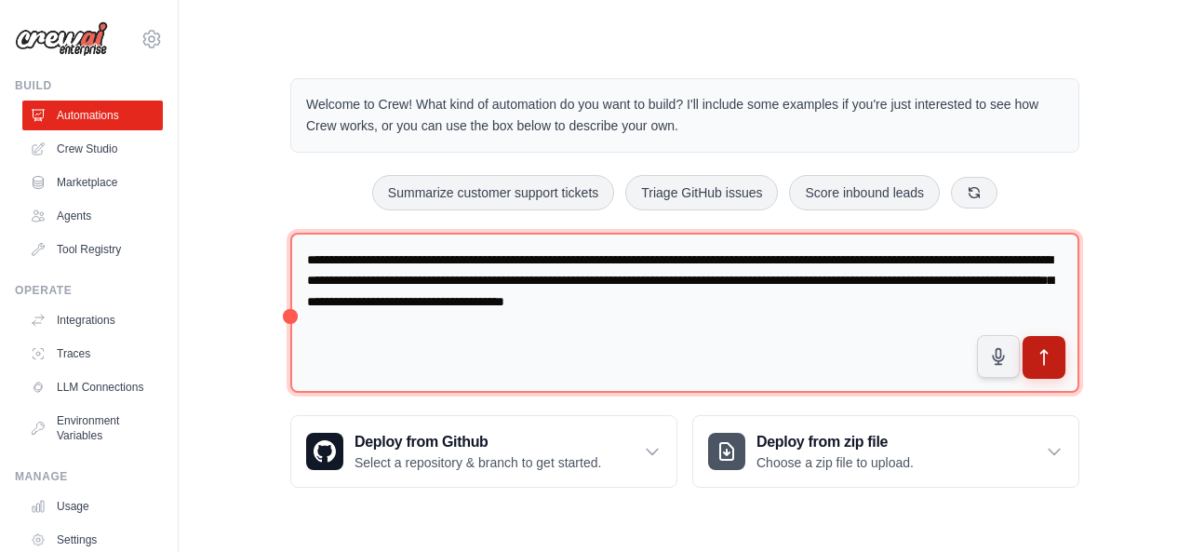
type textarea "**********"
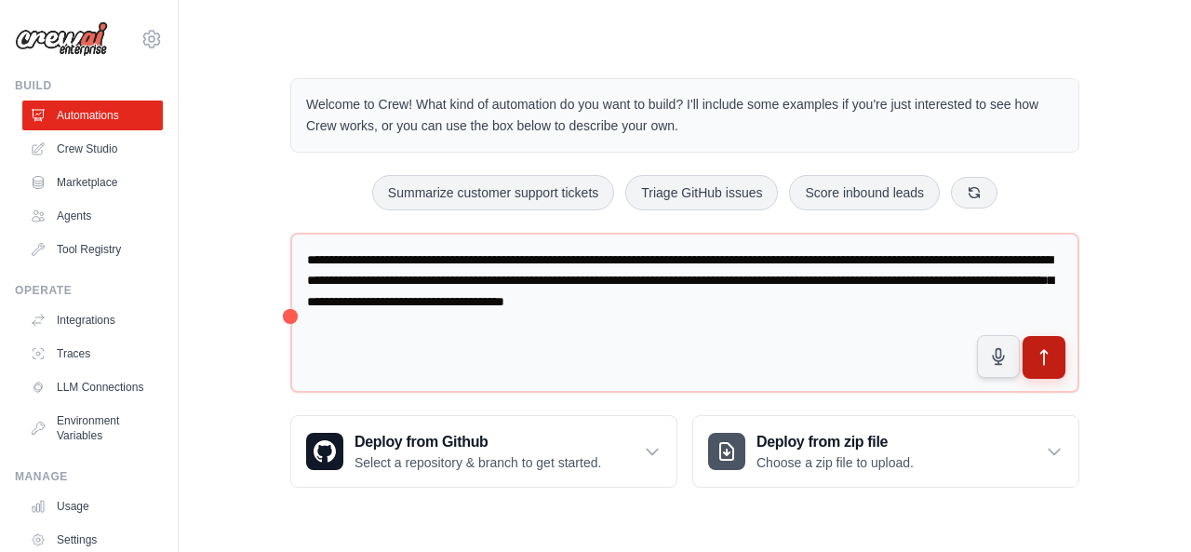
click at [1045, 362] on icon "submit" at bounding box center [1045, 358] width 20 height 20
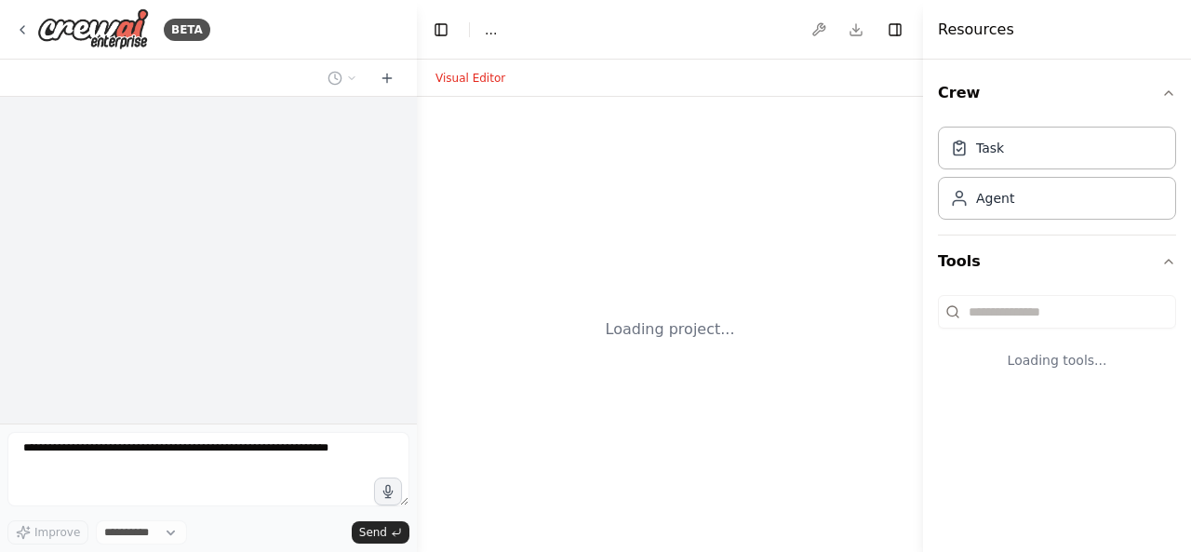
select select "****"
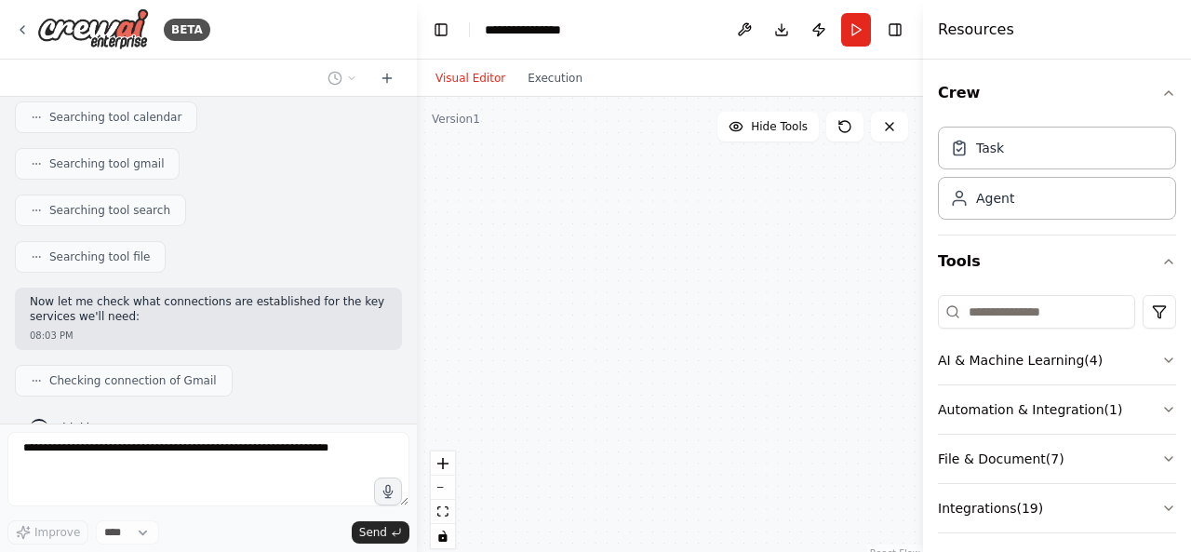
scroll to position [481, 0]
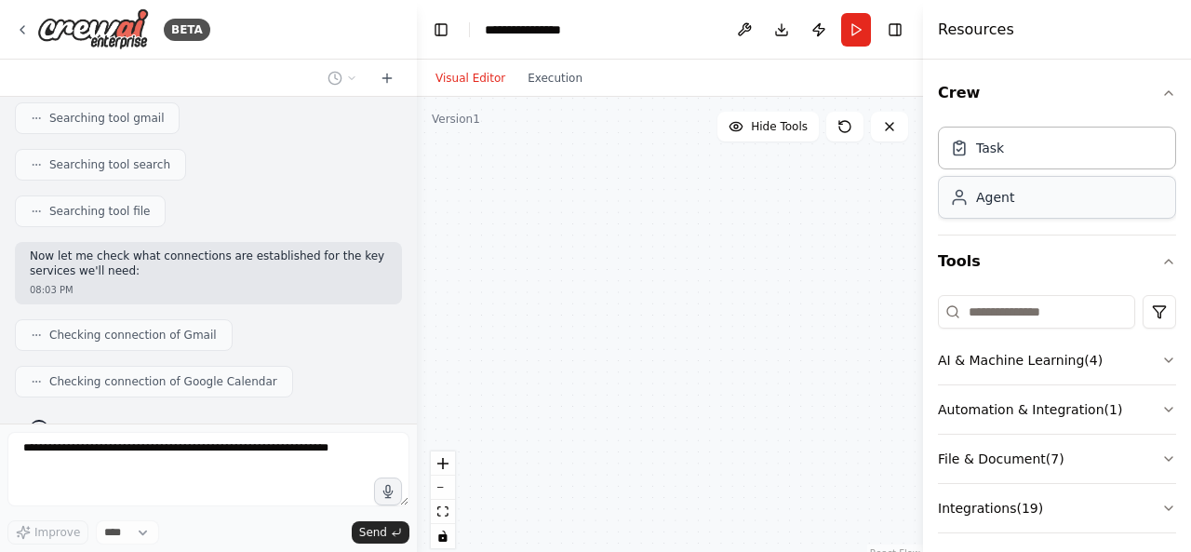
click at [1075, 204] on div "Agent" at bounding box center [1057, 197] width 238 height 43
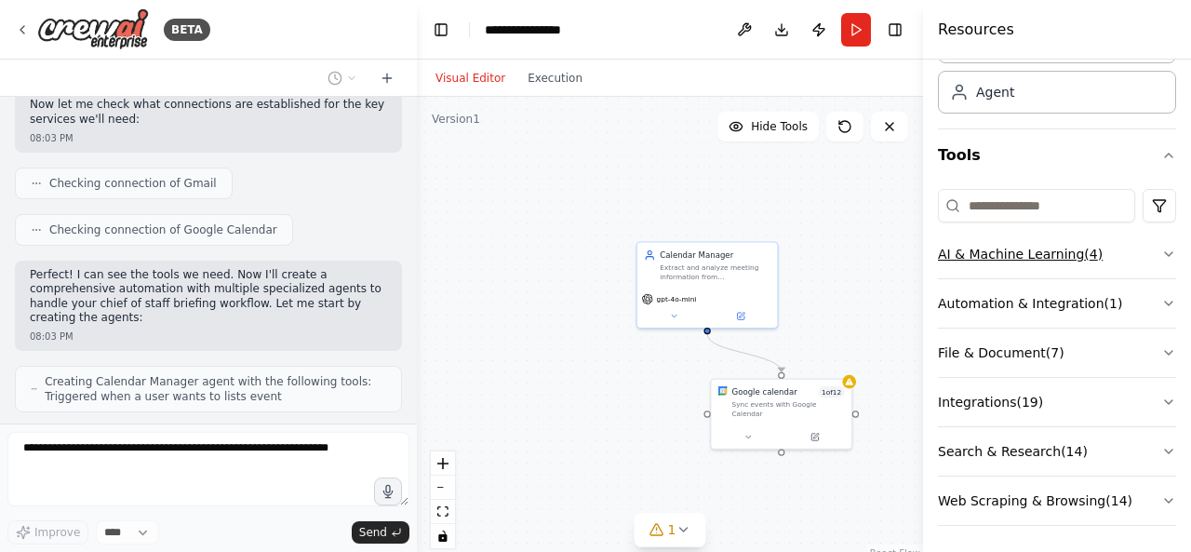
scroll to position [694, 0]
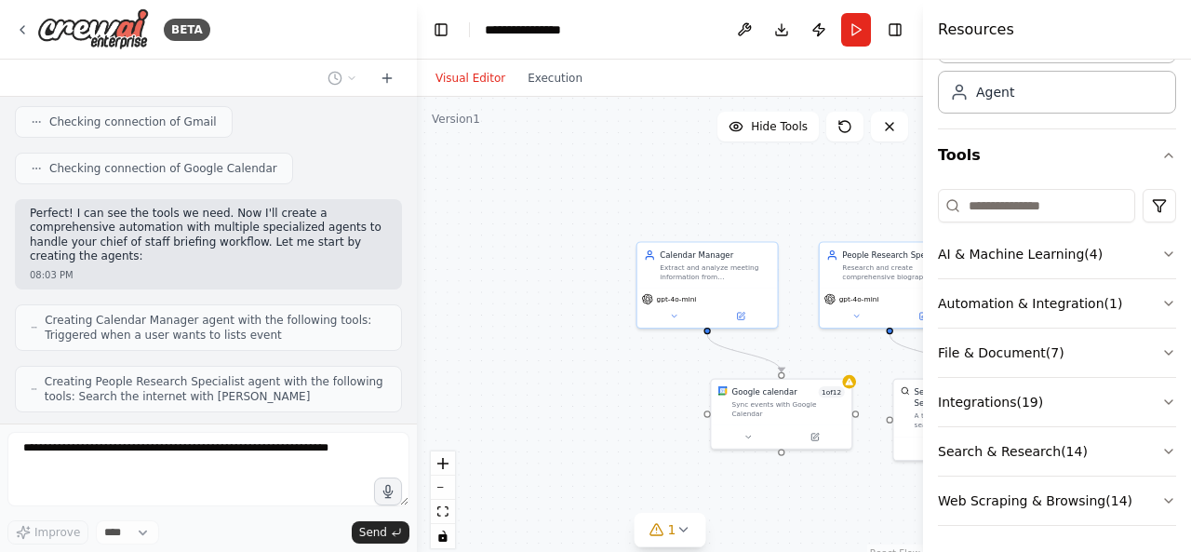
click at [610, 405] on div ".deletable-edge-delete-btn { width: 20px; height: 20px; border: 0px solid #ffff…" at bounding box center [670, 329] width 506 height 465
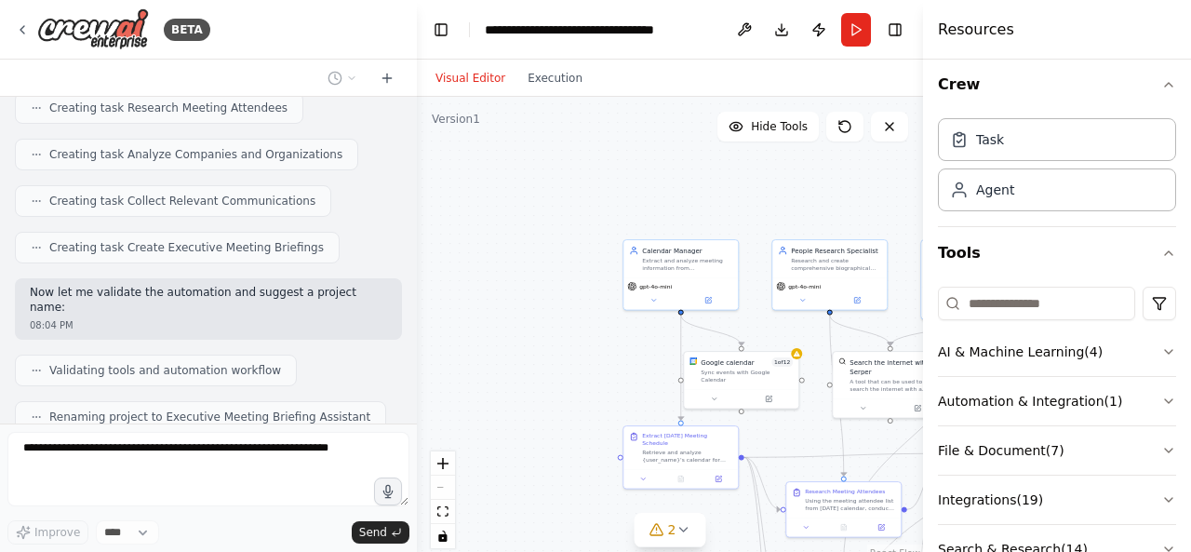
scroll to position [0, 0]
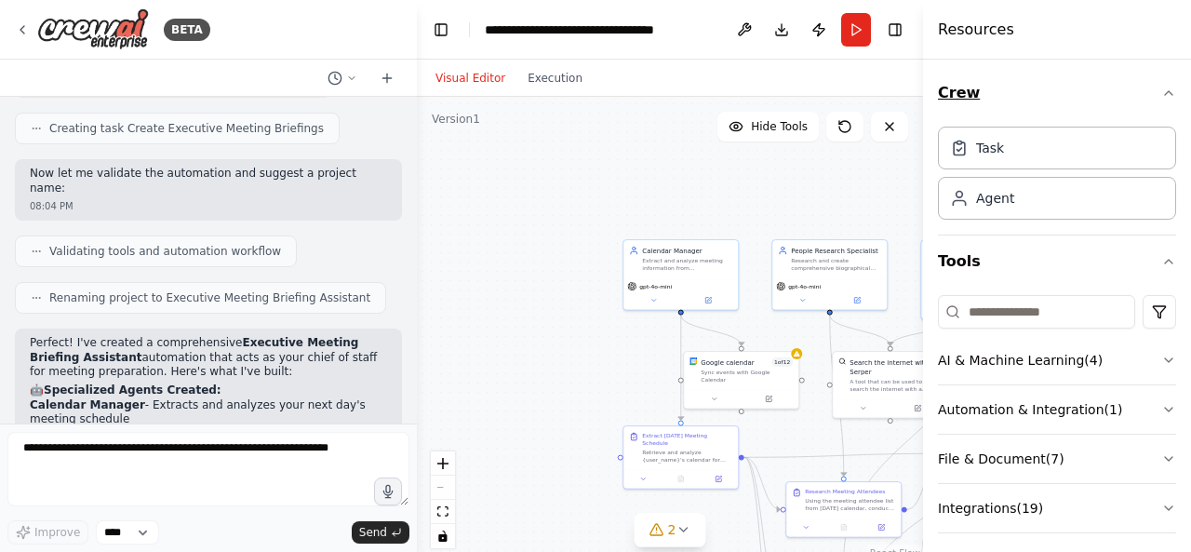
click at [1161, 93] on icon "button" at bounding box center [1168, 93] width 15 height 15
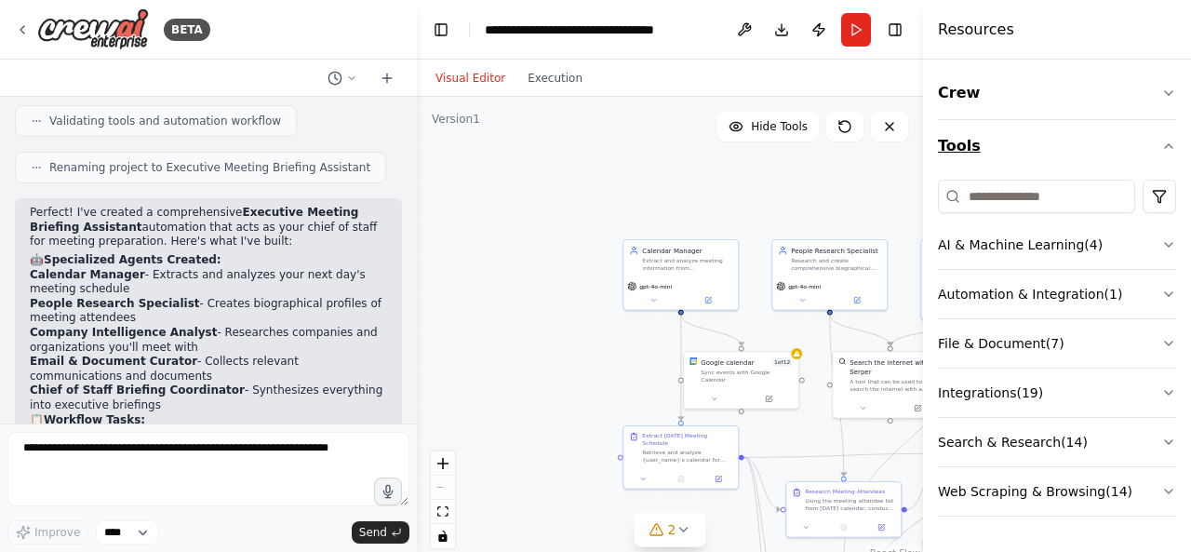
click at [1170, 139] on icon "button" at bounding box center [1168, 146] width 15 height 15
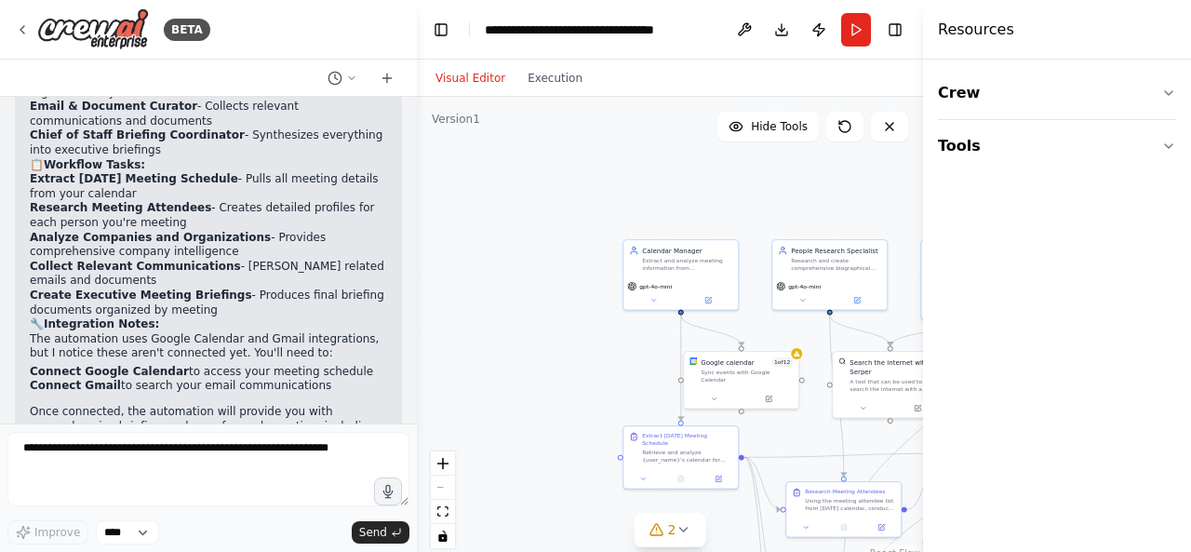
scroll to position [1880, 0]
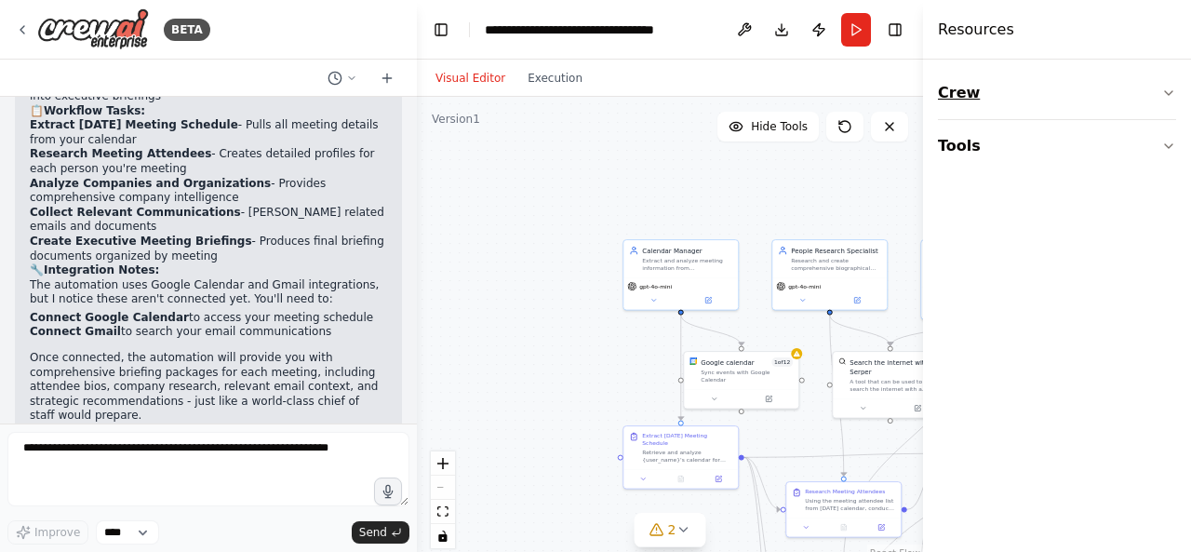
click at [1170, 86] on icon "button" at bounding box center [1168, 93] width 15 height 15
click at [1042, 194] on div "Agent" at bounding box center [1057, 197] width 238 height 43
click at [690, 258] on div "Extract and analyze meeting information from {user_name}'s calendar for the nex…" at bounding box center [687, 262] width 90 height 15
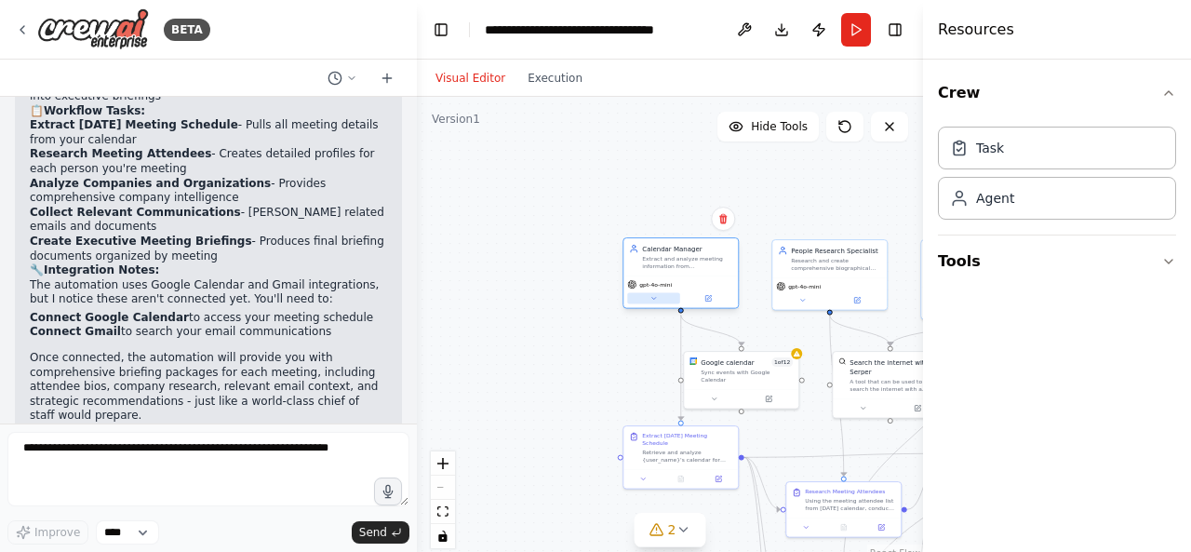
click at [659, 297] on button at bounding box center [653, 298] width 53 height 11
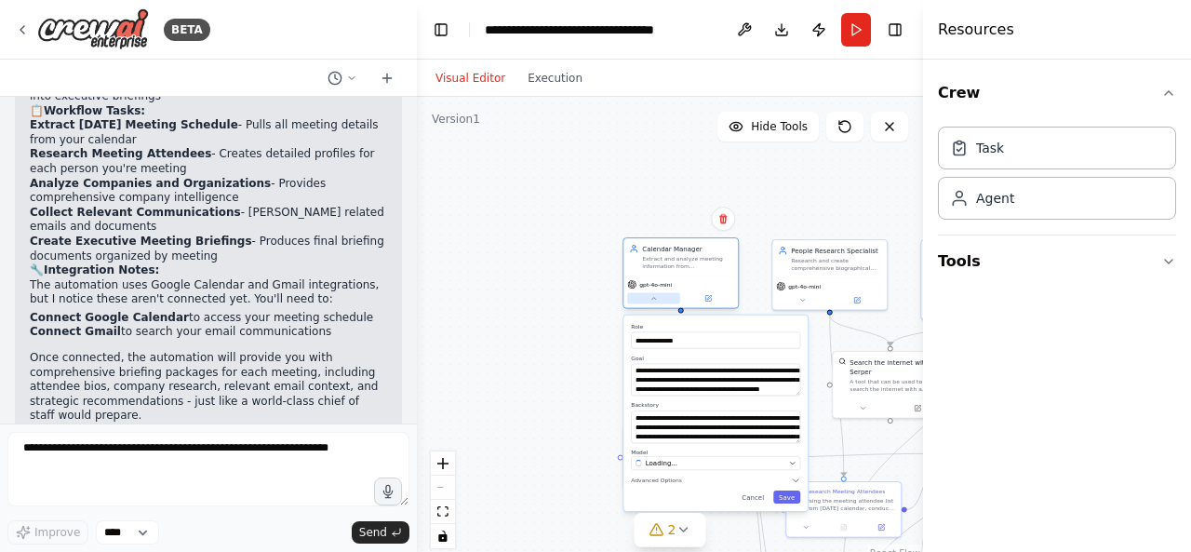
click at [659, 297] on button at bounding box center [653, 298] width 53 height 11
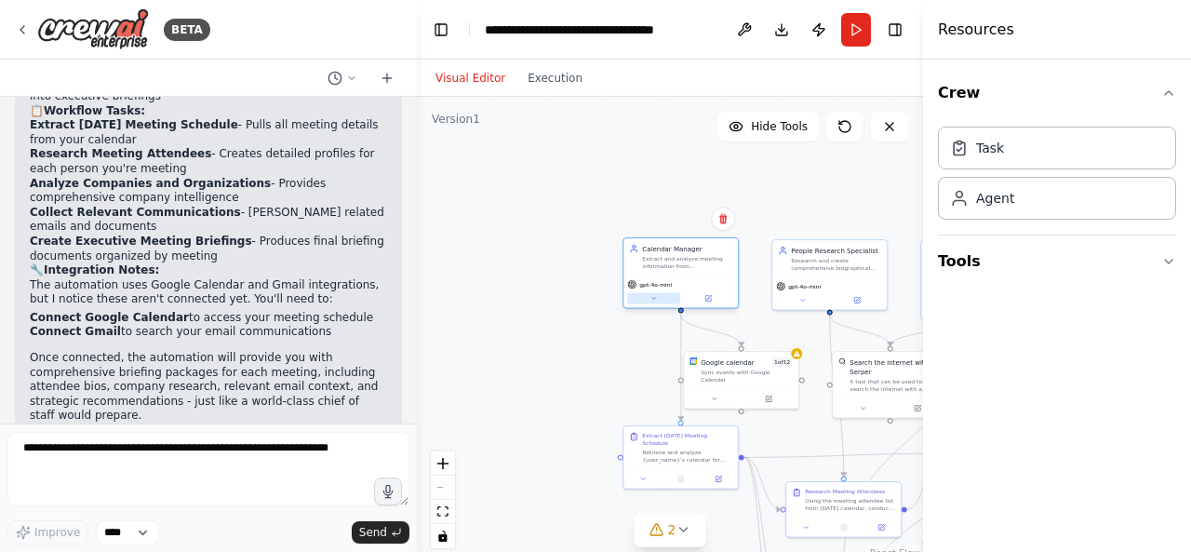
click at [659, 297] on button at bounding box center [653, 298] width 53 height 11
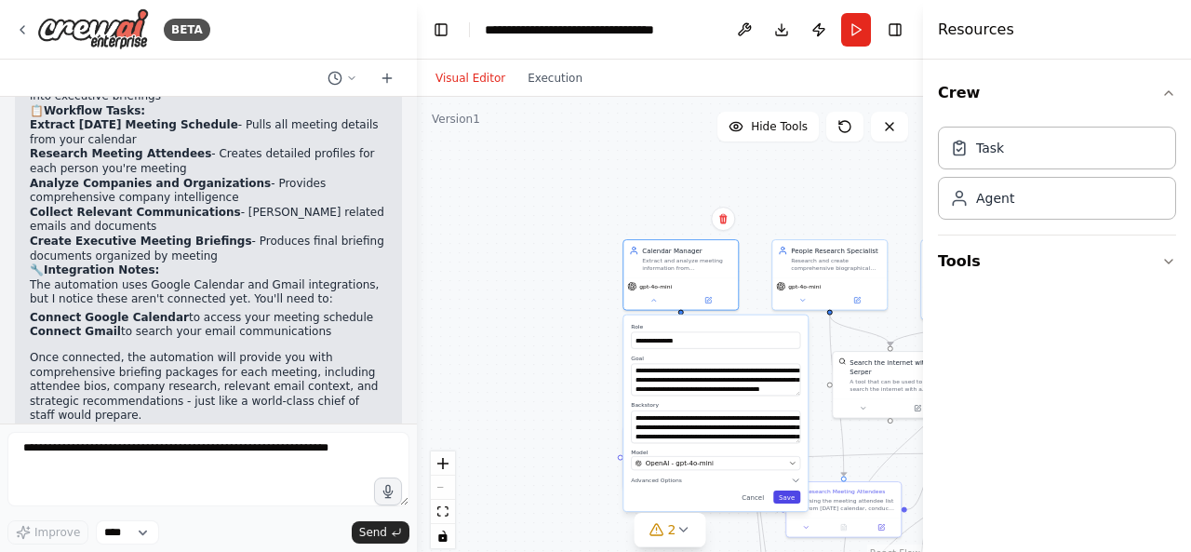
click at [787, 492] on button "Save" at bounding box center [786, 496] width 27 height 13
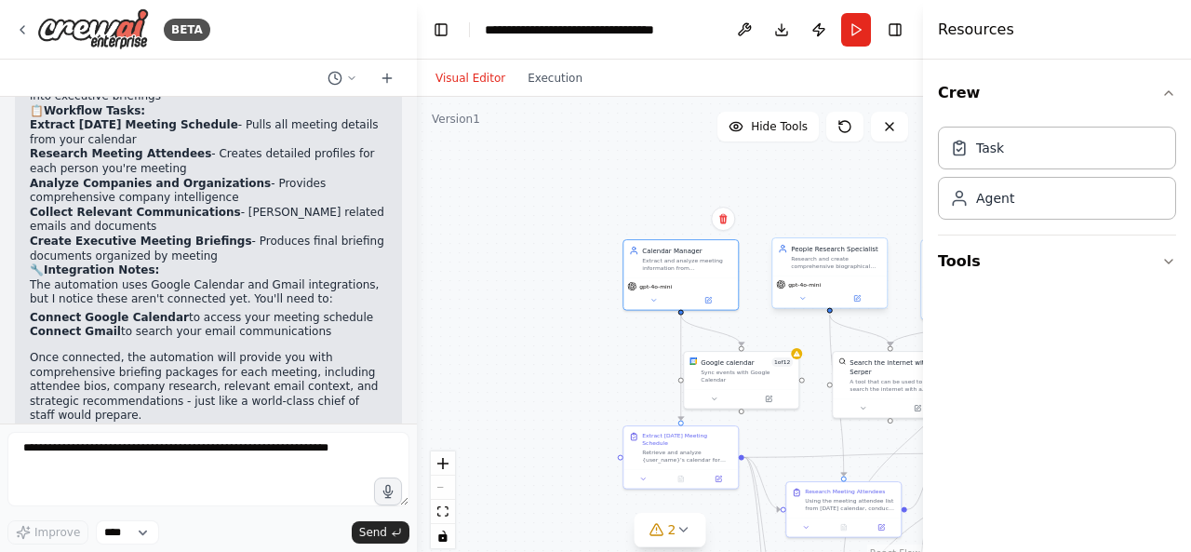
click at [804, 259] on div "Research and create comprehensive biographical profiles for meeting attendees, …" at bounding box center [836, 262] width 90 height 15
click at [635, 217] on div ".deletable-edge-delete-btn { width: 20px; height: 20px; border: 0px solid #ffff…" at bounding box center [670, 329] width 506 height 465
click at [781, 261] on div "People Research Specialist Research and create comprehensive biographical profi…" at bounding box center [829, 257] width 103 height 26
click at [449, 517] on button "fit view" at bounding box center [443, 512] width 24 height 24
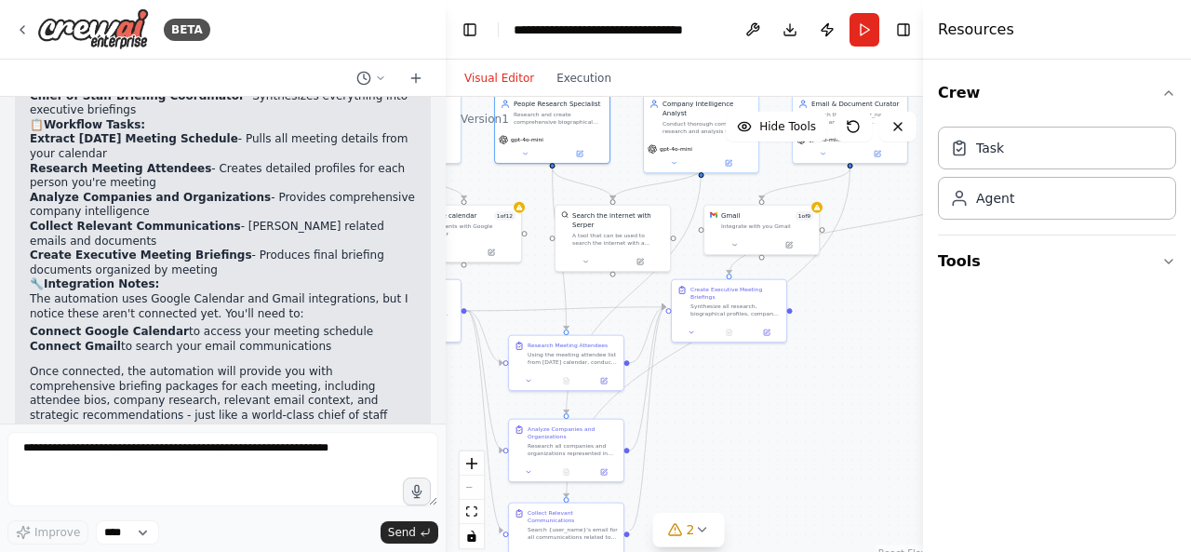
scroll to position [1865, 0]
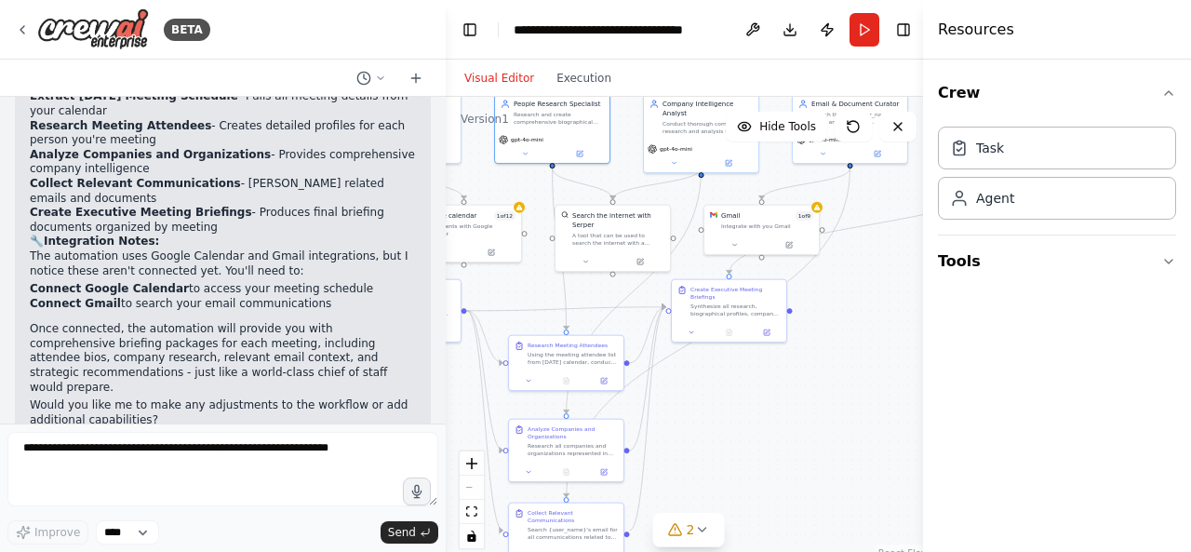
drag, startPoint x: 411, startPoint y: 141, endPoint x: 446, endPoint y: 117, distance: 41.6
click at [446, 117] on div "BETA act as a chief of staff preparing meeting briefings. look at my meeting ca…" at bounding box center [595, 276] width 1191 height 552
click at [1169, 92] on icon "button" at bounding box center [1168, 93] width 7 height 4
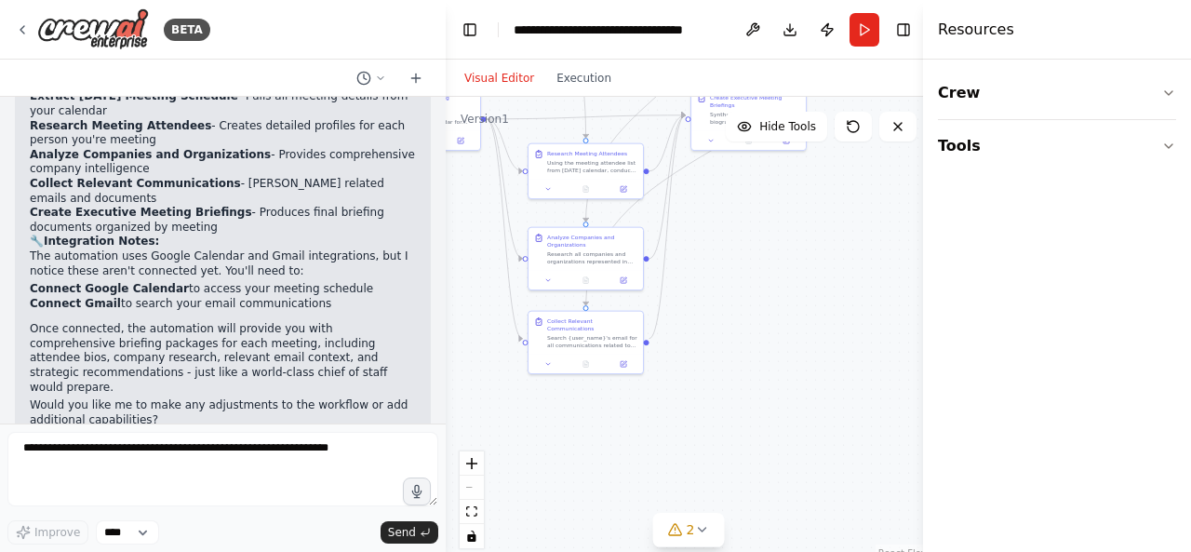
drag, startPoint x: 850, startPoint y: 364, endPoint x: 977, endPoint y: 409, distance: 135.1
click at [976, 403] on div "BETA act as a chief of staff preparing meeting briefings. look at my meeting ca…" at bounding box center [595, 276] width 1191 height 552
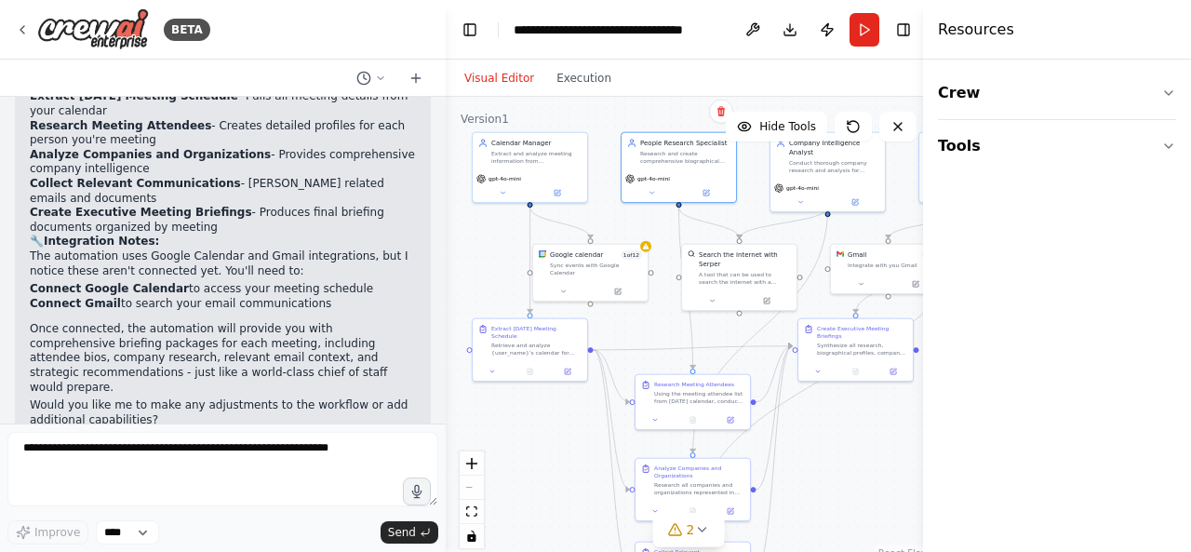
click at [668, 236] on div ".deletable-edge-delete-btn { width: 20px; height: 20px; border: 0px solid #ffff…" at bounding box center [689, 329] width 486 height 465
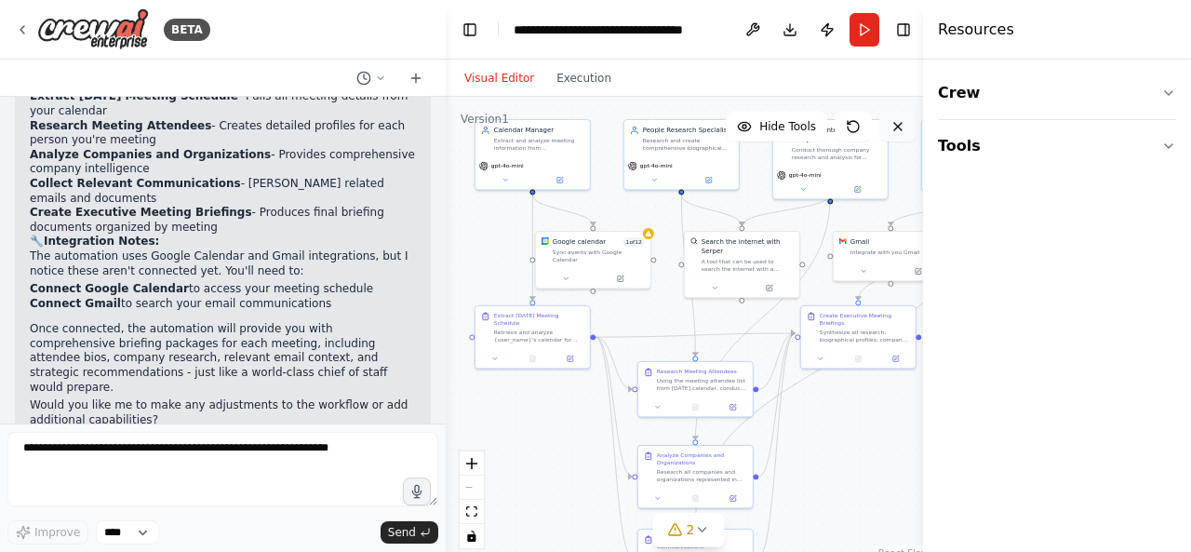
click at [899, 122] on icon at bounding box center [898, 126] width 15 height 15
click at [898, 129] on icon at bounding box center [898, 126] width 15 height 15
click at [773, 139] on button "Hide Tools" at bounding box center [776, 127] width 101 height 30
click at [773, 139] on button "Show Tools" at bounding box center [774, 127] width 106 height 30
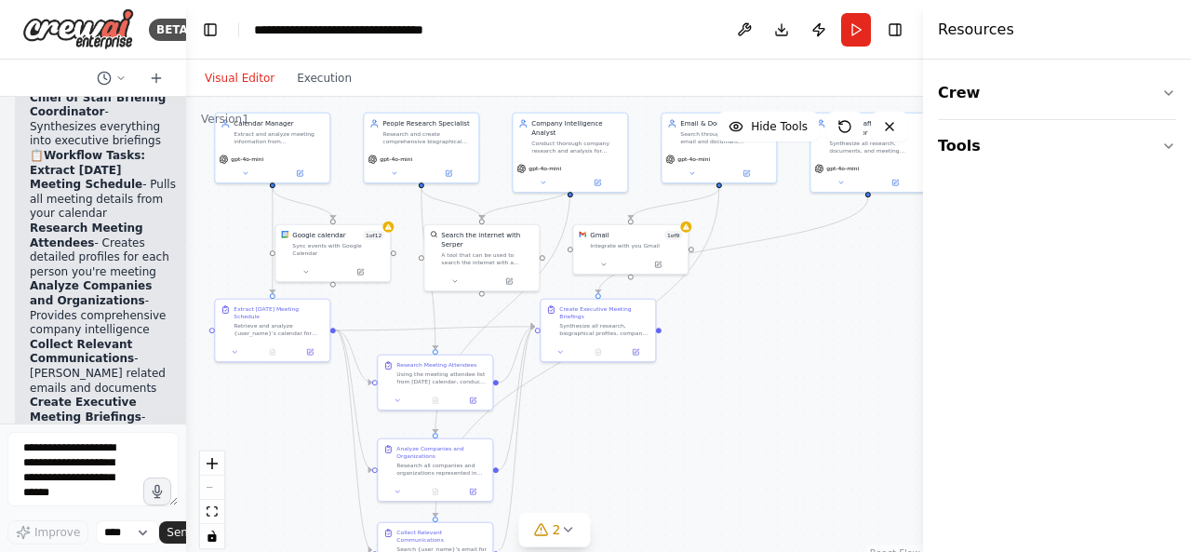
scroll to position [3462, 0]
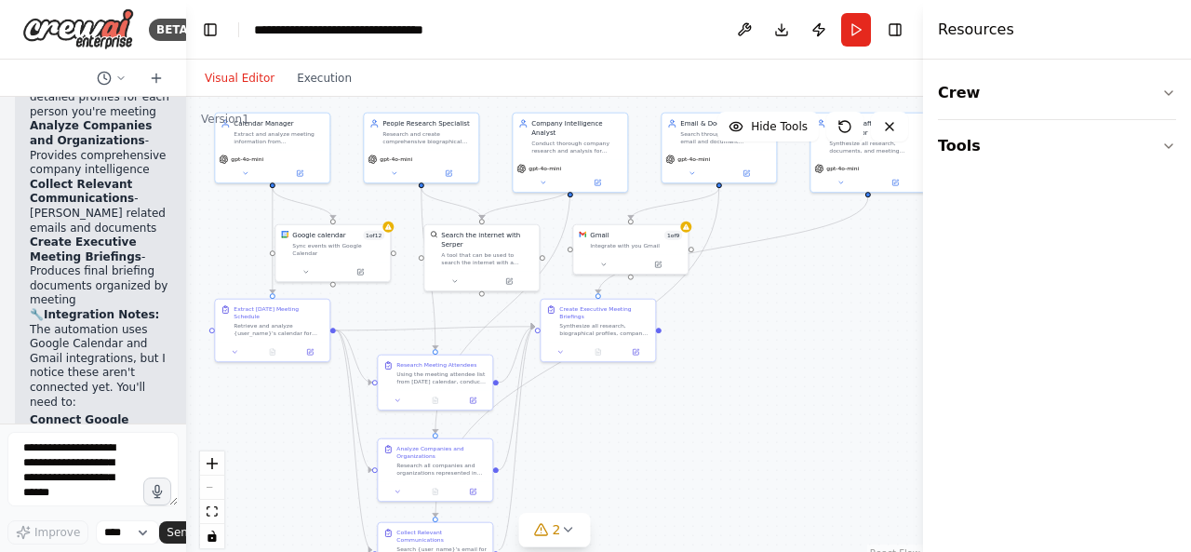
drag, startPoint x: 442, startPoint y: 466, endPoint x: 141, endPoint y: 429, distance: 302.9
click at [141, 429] on div "BETA act as a chief of staff preparing meeting briefings. look at my meeting ca…" at bounding box center [93, 276] width 186 height 552
click at [119, 369] on p "The automation uses Google Calendar and Gmail integrations, but I notice these …" at bounding box center [103, 366] width 147 height 87
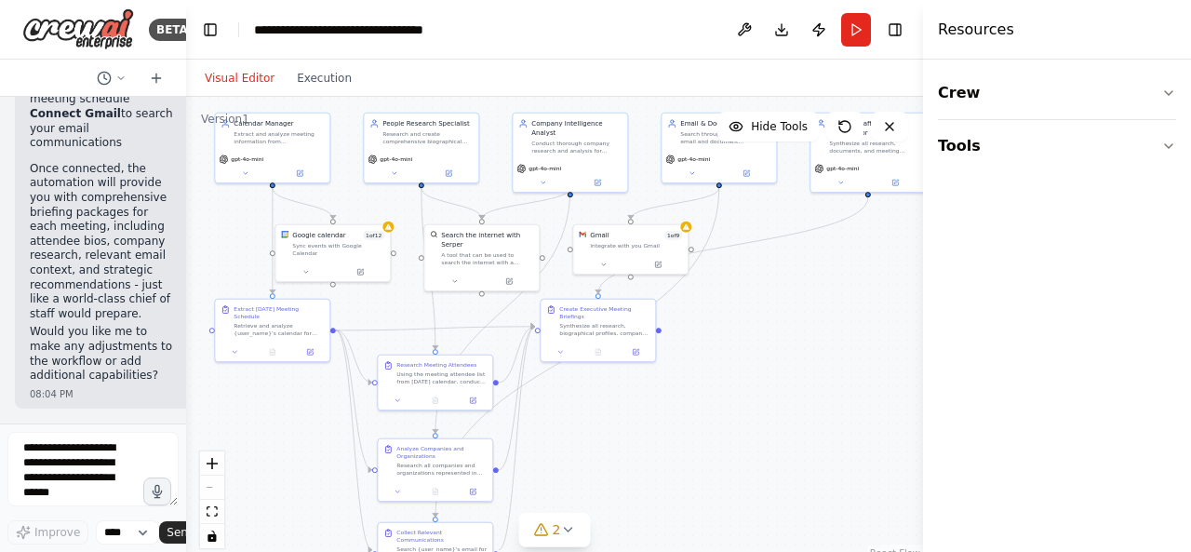
scroll to position [3941, 0]
click at [583, 375] on div ".deletable-edge-delete-btn { width: 20px; height: 20px; border: 0px solid #ffff…" at bounding box center [554, 329] width 737 height 465
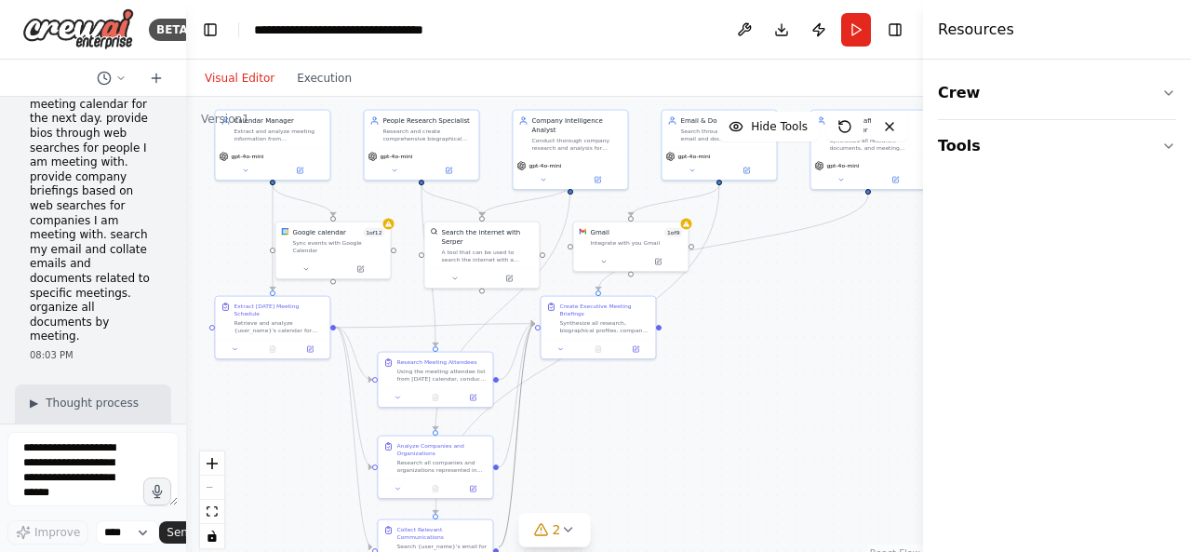
scroll to position [0, 0]
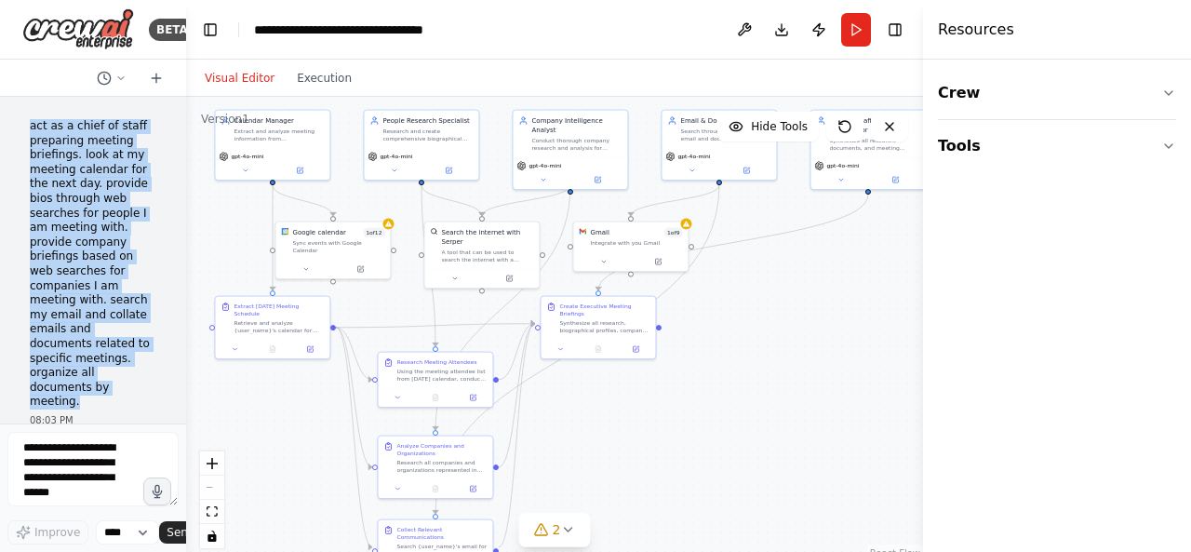
drag, startPoint x: 32, startPoint y: 129, endPoint x: 99, endPoint y: 386, distance: 265.4
click at [99, 386] on p "act as a chief of staff preparing meeting briefings. look at my meeting calenda…" at bounding box center [93, 264] width 127 height 290
copy p "act as a chief of staff preparing meeting briefings. look at my meeting calenda…"
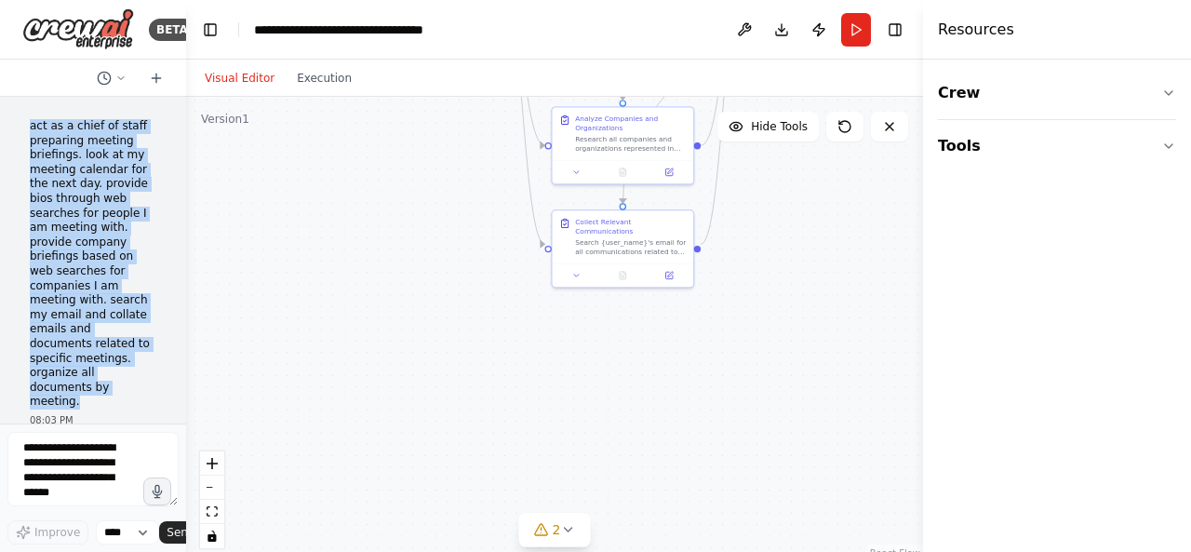
drag, startPoint x: 860, startPoint y: -81, endPoint x: 859, endPoint y: 224, distance: 305.2
click at [859, 224] on div ".deletable-edge-delete-btn { width: 20px; height: 20px; border: 0px solid #ffff…" at bounding box center [554, 329] width 737 height 465
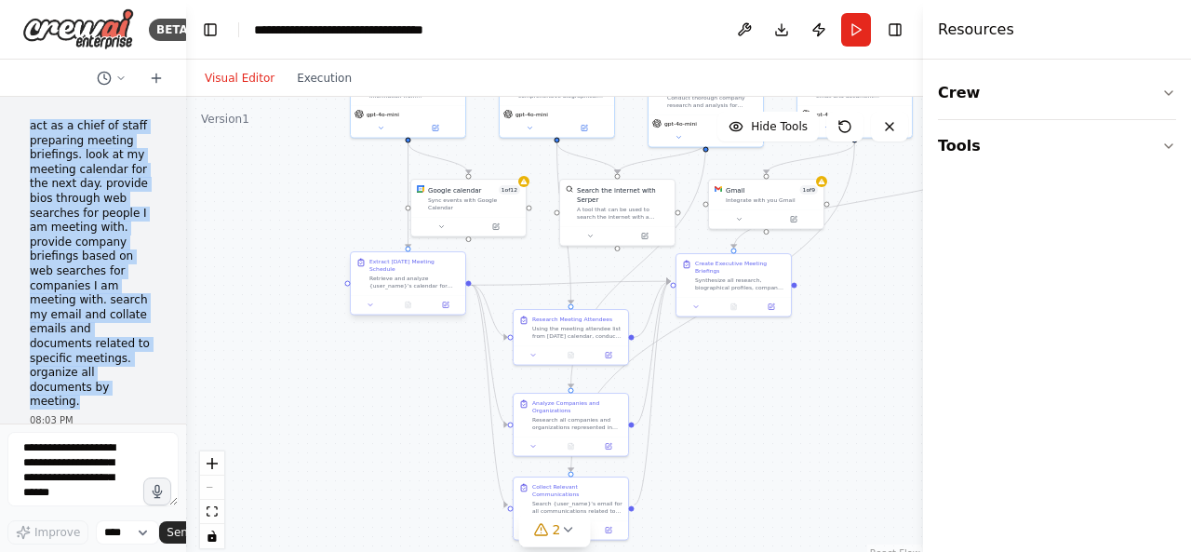
click at [416, 293] on div "Extract [DATE] Meeting Schedule Retrieve and analyze {user_name}'s calendar for…" at bounding box center [408, 273] width 114 height 43
click at [328, 459] on div ".deletable-edge-delete-btn { width: 20px; height: 20px; border: 0px solid #ffff…" at bounding box center [554, 329] width 737 height 465
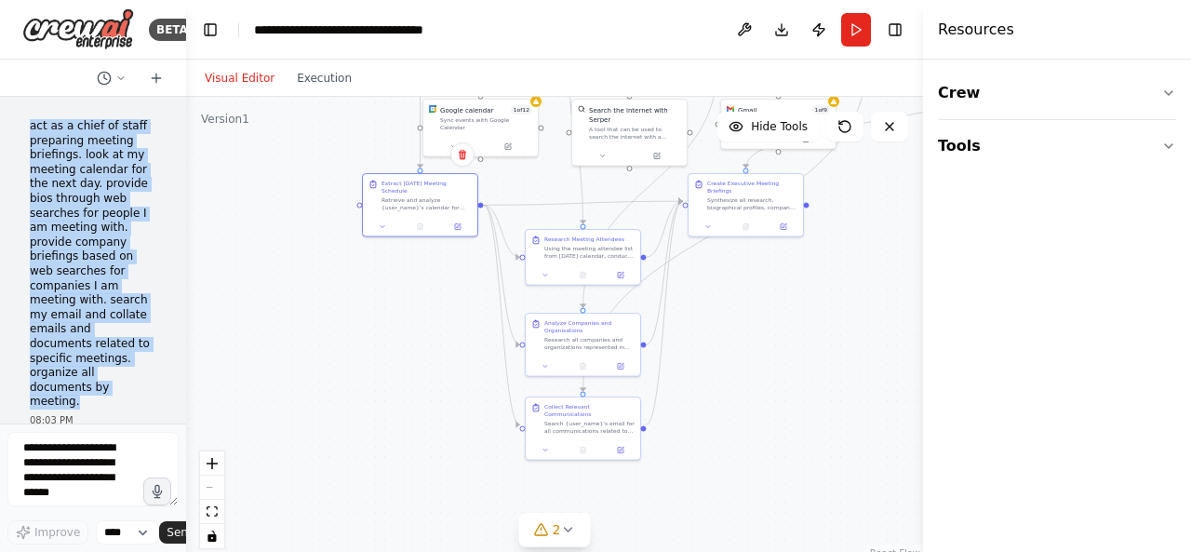
click at [330, 442] on div ".deletable-edge-delete-btn { width: 20px; height: 20px; border: 0px solid #ffff…" at bounding box center [554, 329] width 737 height 465
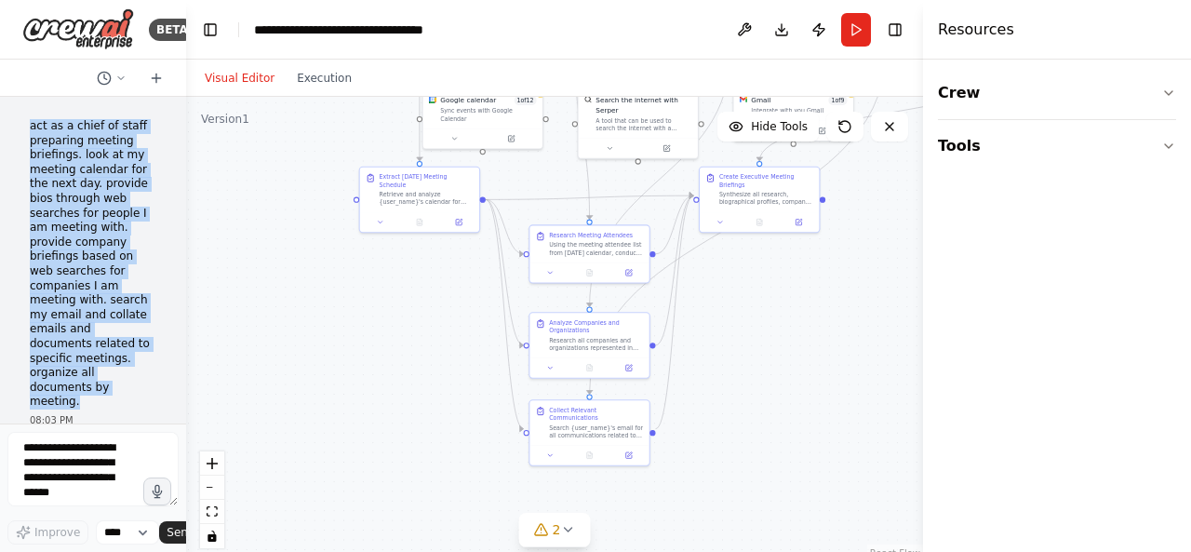
click at [433, 329] on div ".deletable-edge-delete-btn { width: 20px; height: 20px; border: 0px solid #ffff…" at bounding box center [554, 329] width 737 height 465
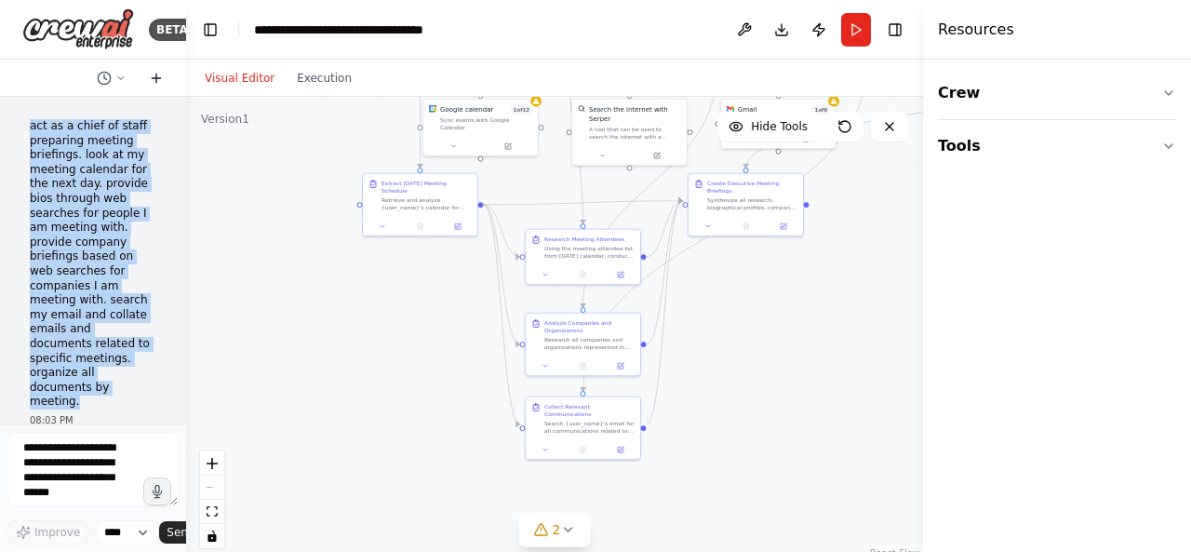
click at [147, 77] on button at bounding box center [156, 78] width 30 height 22
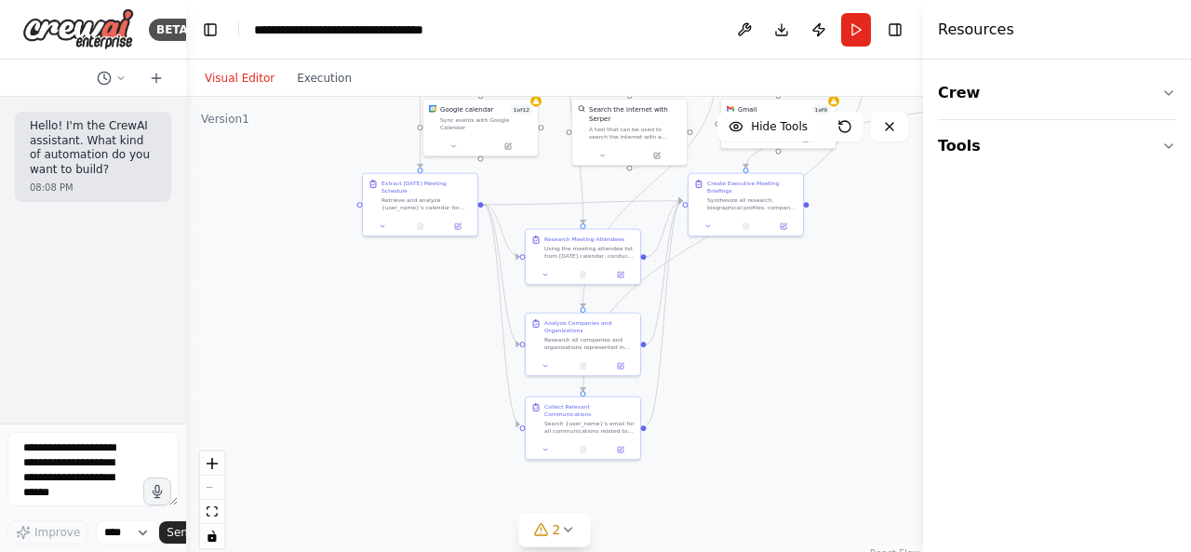
drag, startPoint x: 81, startPoint y: 263, endPoint x: 95, endPoint y: 192, distance: 73.0
click at [95, 192] on div "Hello! I'm the CrewAI assistant. What kind of automation do you want to build? …" at bounding box center [93, 260] width 186 height 327
click at [95, 192] on div "08:08 PM" at bounding box center [93, 188] width 127 height 14
click at [84, 481] on textarea at bounding box center [92, 469] width 171 height 74
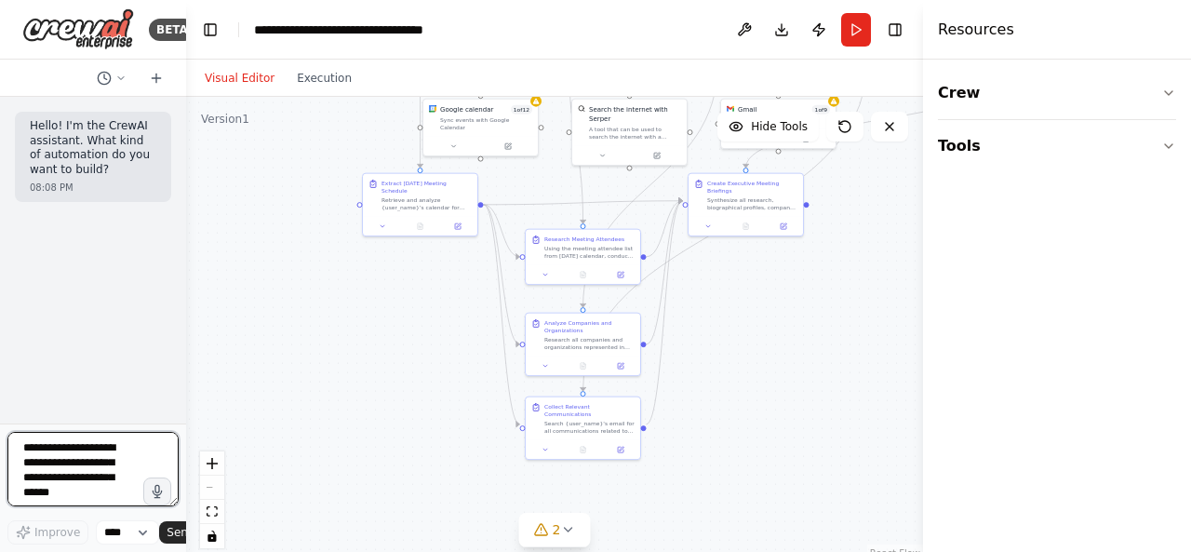
click at [84, 481] on textarea at bounding box center [92, 469] width 171 height 74
type textarea "**********"
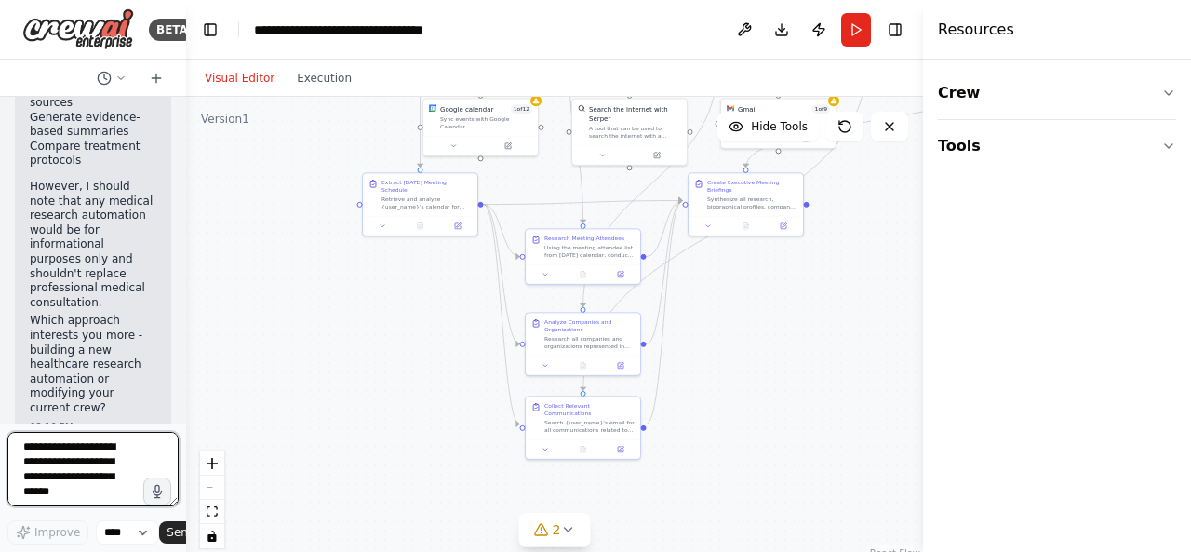
scroll to position [888, 0]
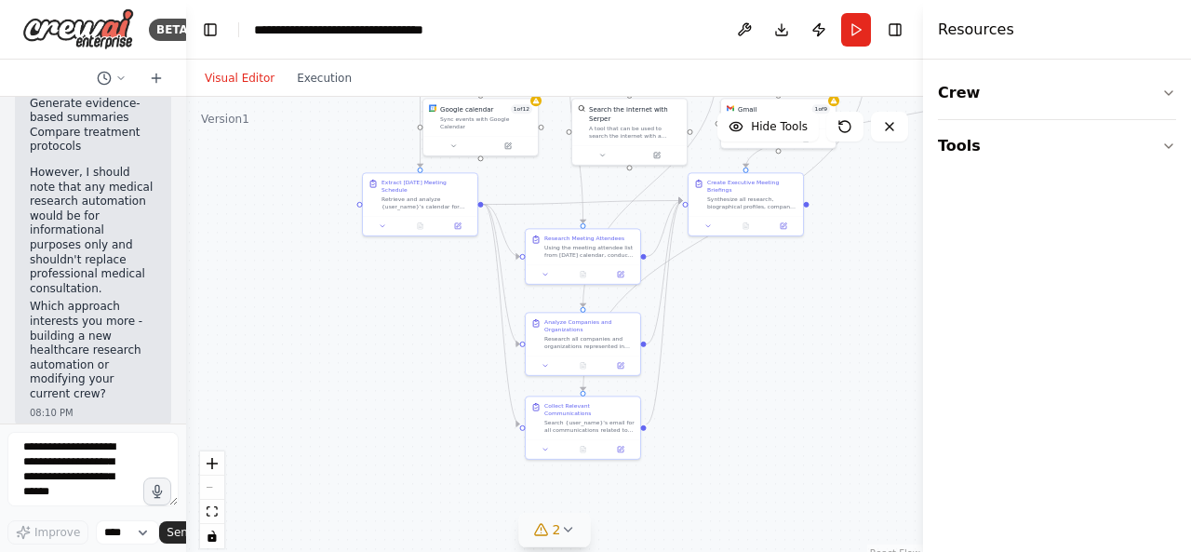
click at [580, 520] on button "2" at bounding box center [555, 530] width 72 height 34
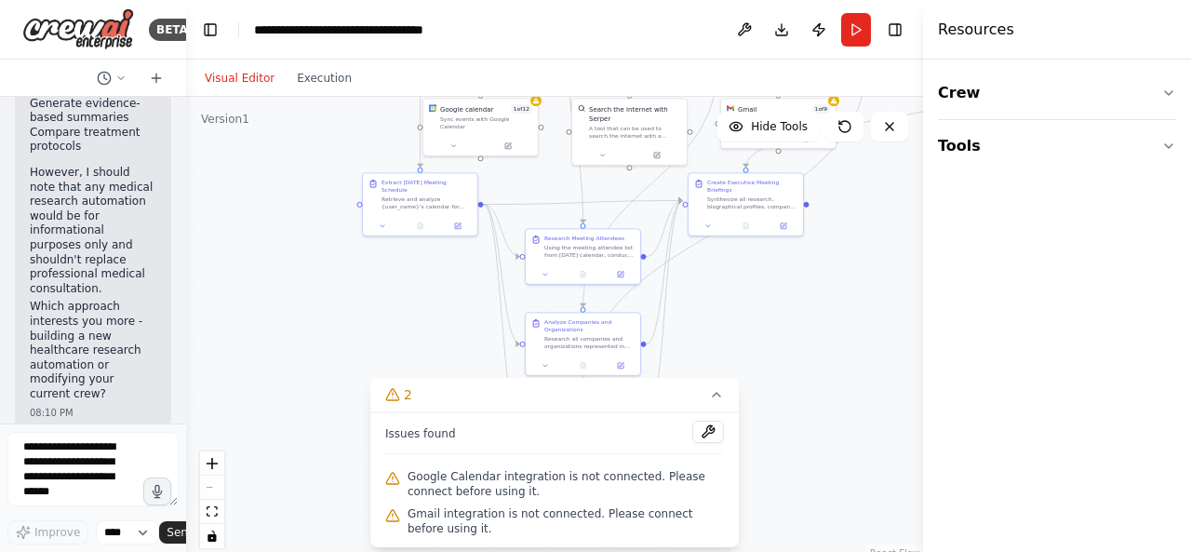
click at [774, 450] on div ".deletable-edge-delete-btn { width: 20px; height: 20px; border: 0px solid #ffff…" at bounding box center [554, 329] width 737 height 465
click at [732, 499] on div "Issues found Google Calendar integration is not connected. Please connect befor…" at bounding box center [554, 479] width 369 height 135
click at [727, 400] on button "2" at bounding box center [554, 395] width 369 height 34
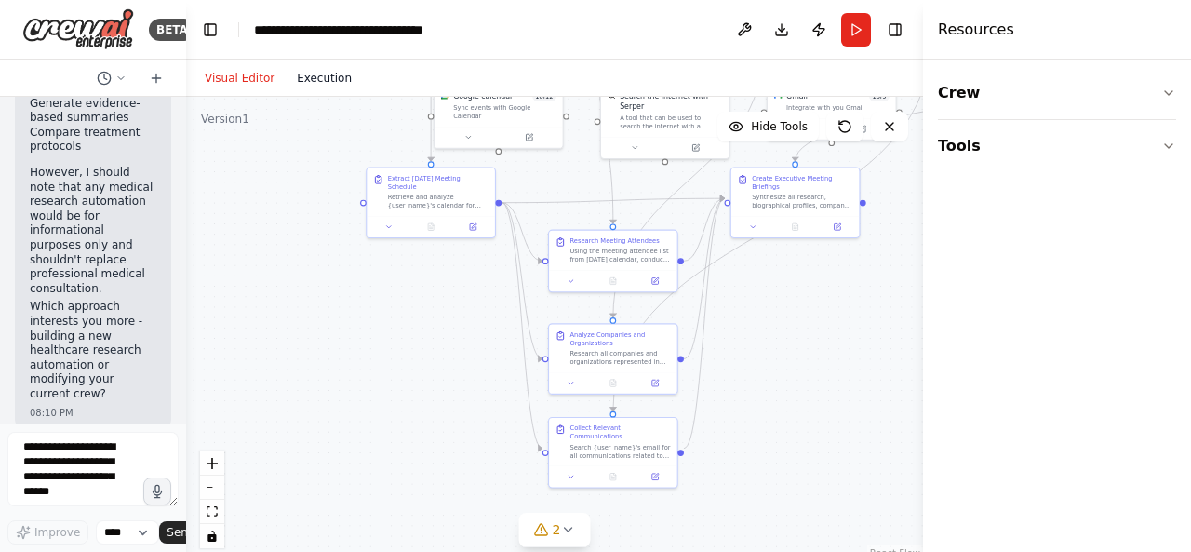
click at [305, 74] on button "Execution" at bounding box center [324, 78] width 77 height 22
click at [262, 78] on button "Visual Editor" at bounding box center [240, 78] width 92 height 22
click at [73, 456] on textarea at bounding box center [92, 469] width 171 height 74
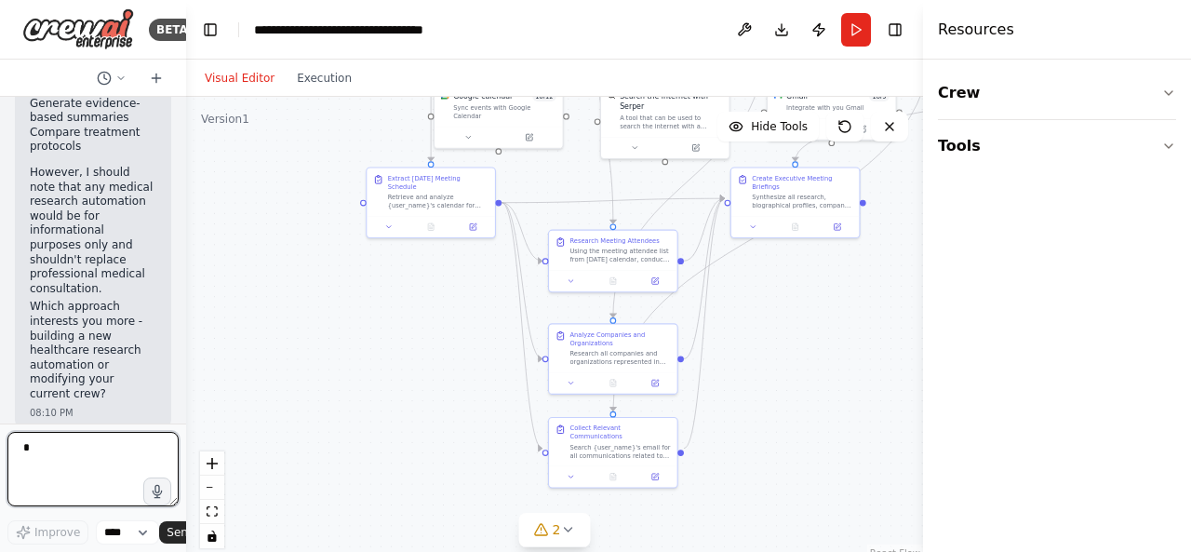
scroll to position [0, 0]
type textarea "**********"
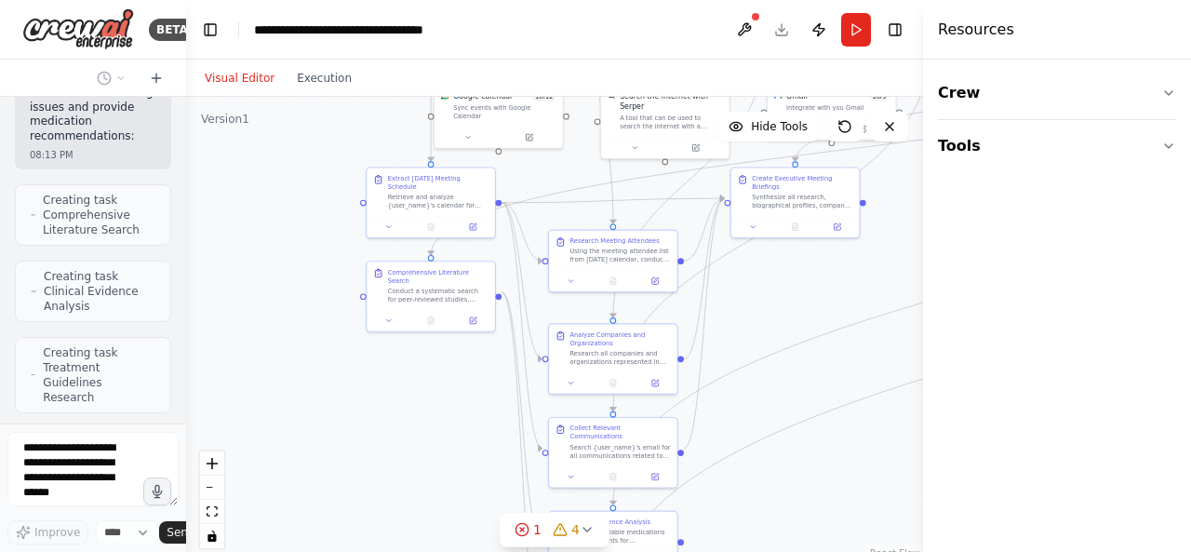
scroll to position [2352, 0]
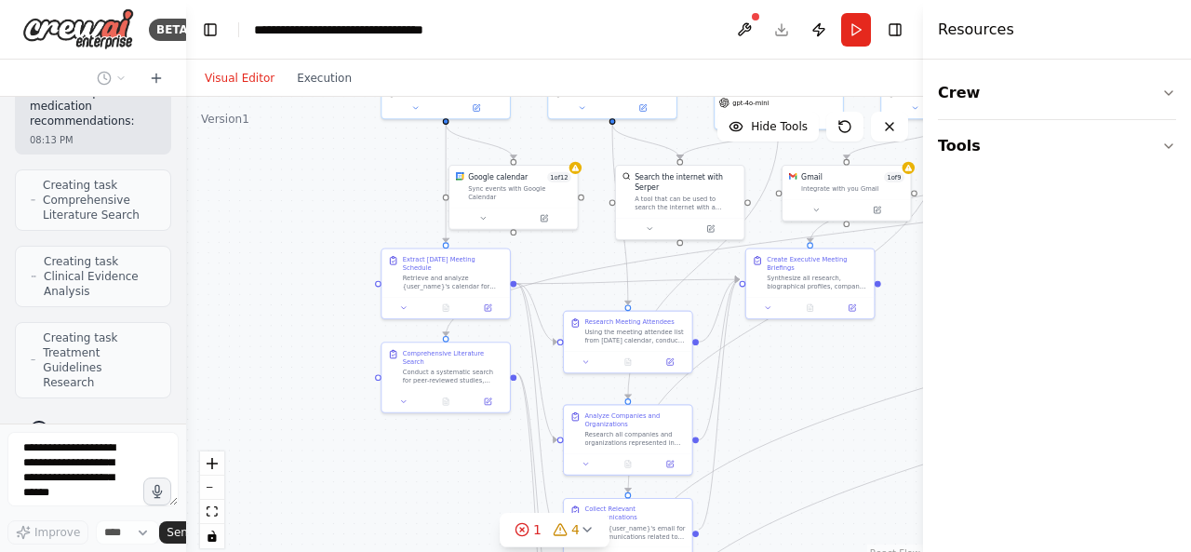
click at [337, 286] on div ".deletable-edge-delete-btn { width: 20px; height: 20px; border: 0px solid #ffff…" at bounding box center [554, 329] width 737 height 465
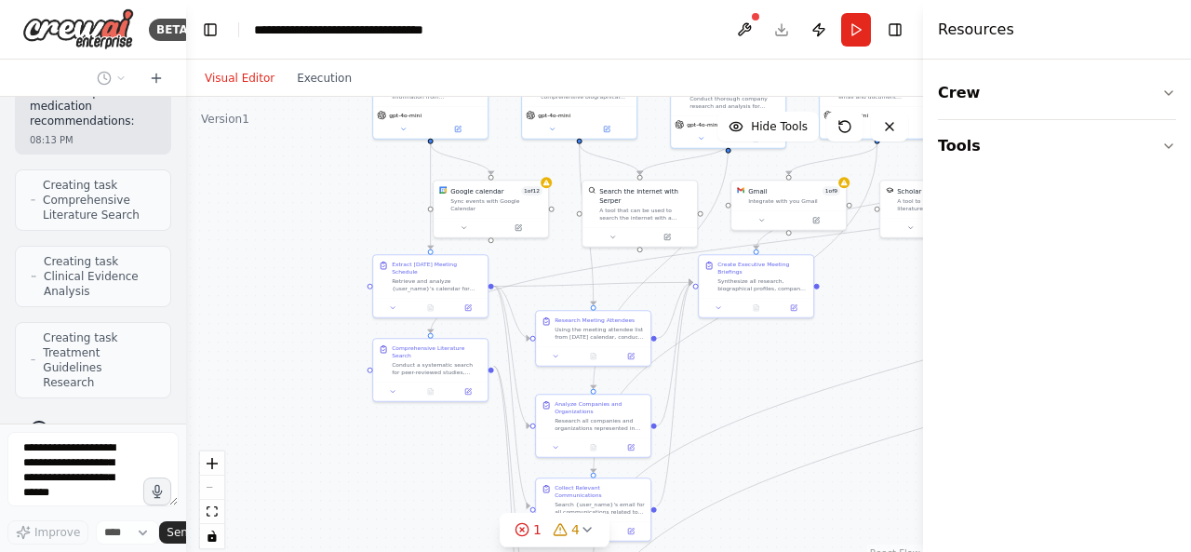
scroll to position [2443, 0]
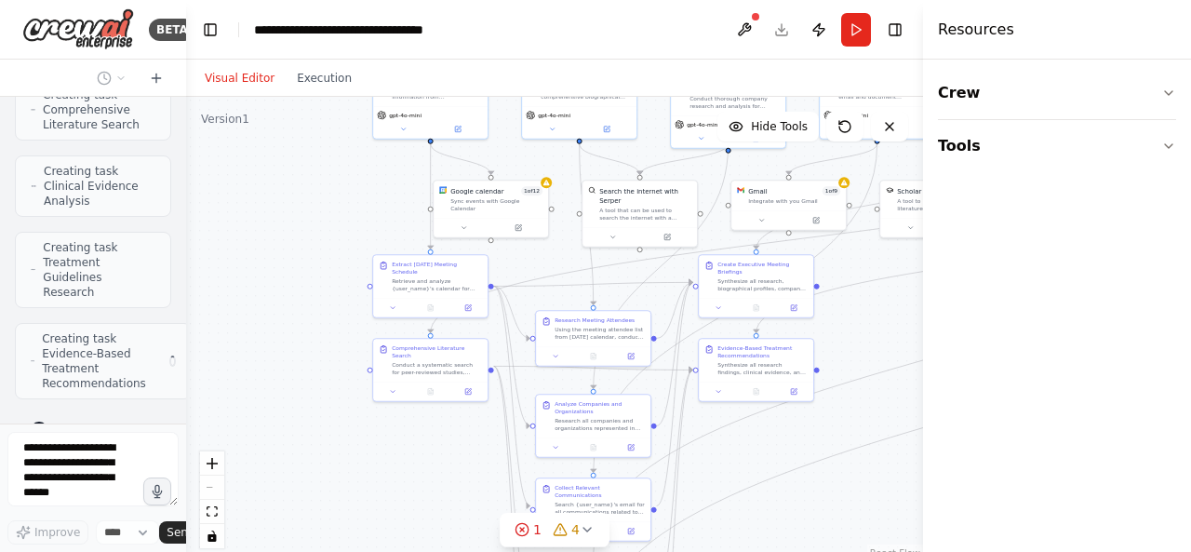
click at [302, 295] on div ".deletable-edge-delete-btn { width: 20px; height: 20px; border: 0px solid #ffff…" at bounding box center [554, 329] width 737 height 465
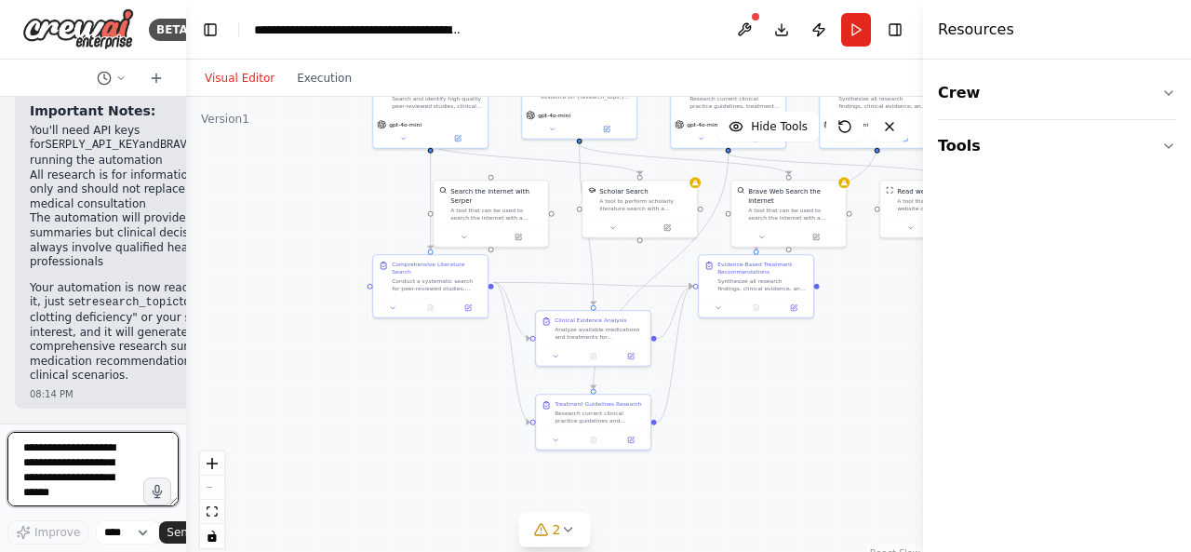
scroll to position [5870, 0]
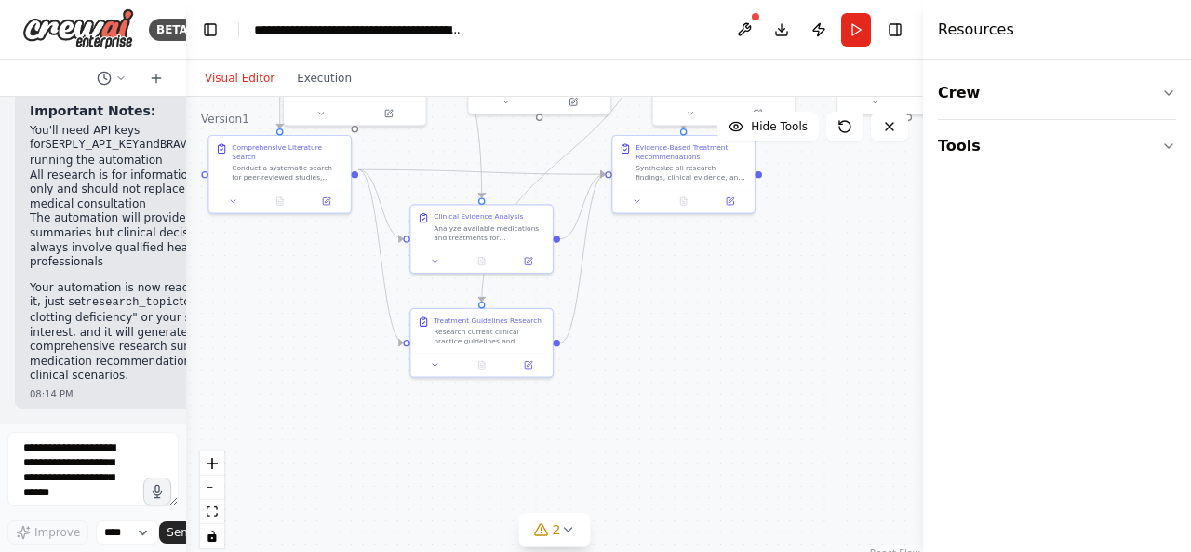
drag, startPoint x: 210, startPoint y: 208, endPoint x: 360, endPoint y: 293, distance: 172.6
click at [360, 293] on div ".deletable-edge-delete-btn { width: 20px; height: 20px; border: 0px solid #ffff…" at bounding box center [554, 329] width 737 height 465
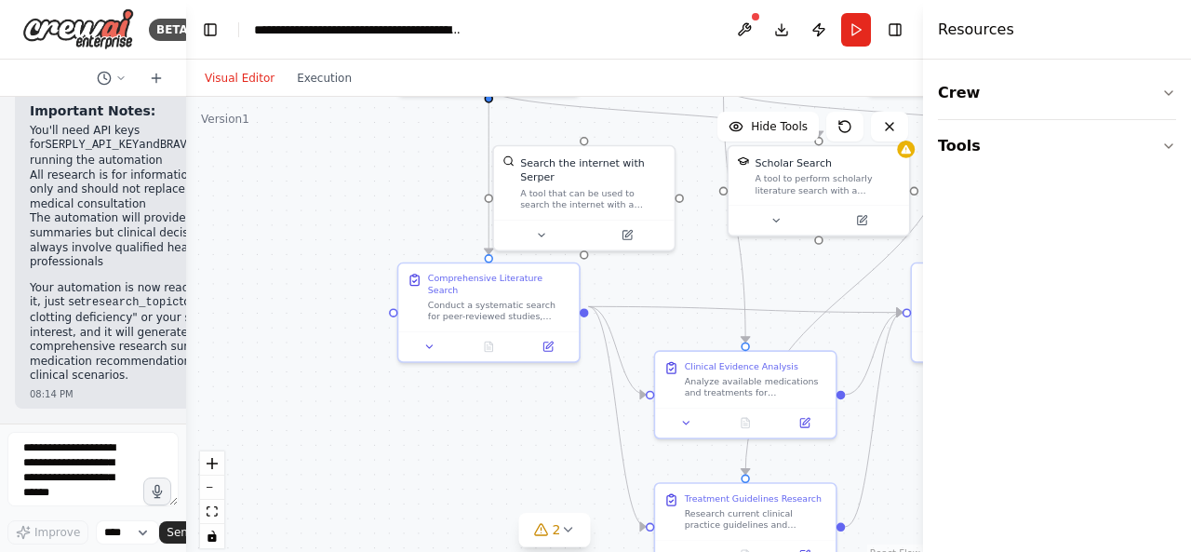
click at [318, 390] on div ".deletable-edge-delete-btn { width: 20px; height: 20px; border: 0px solid #ffff…" at bounding box center [554, 329] width 737 height 465
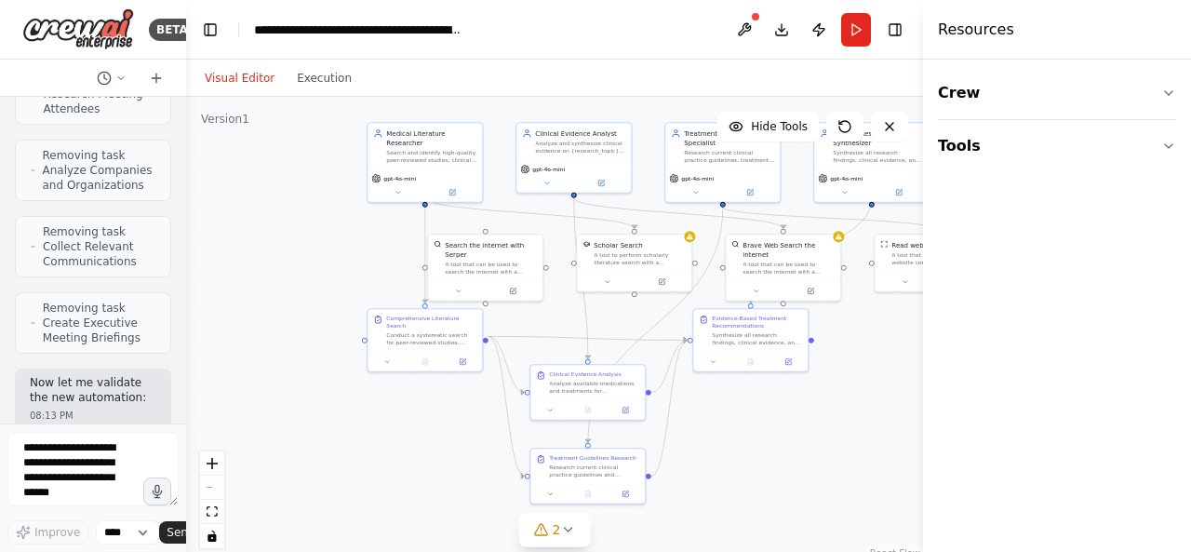
scroll to position [3465, 0]
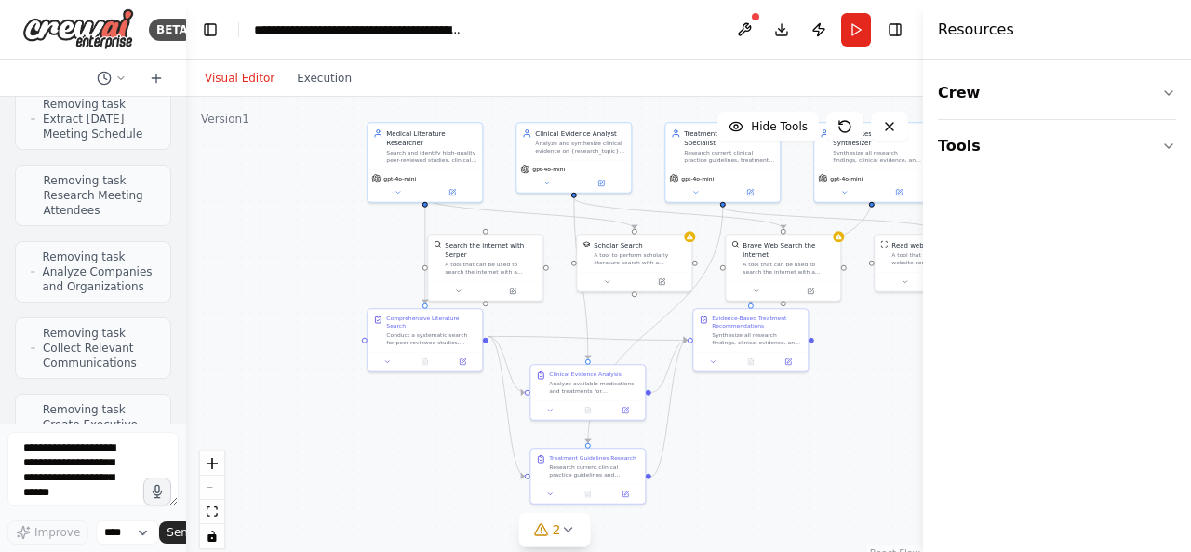
drag, startPoint x: 84, startPoint y: 375, endPoint x: 58, endPoint y: 274, distance: 104.7
click at [58, 274] on div "Hello! I'm the CrewAI assistant. What kind of automation do you want to build? …" at bounding box center [93, 260] width 186 height 327
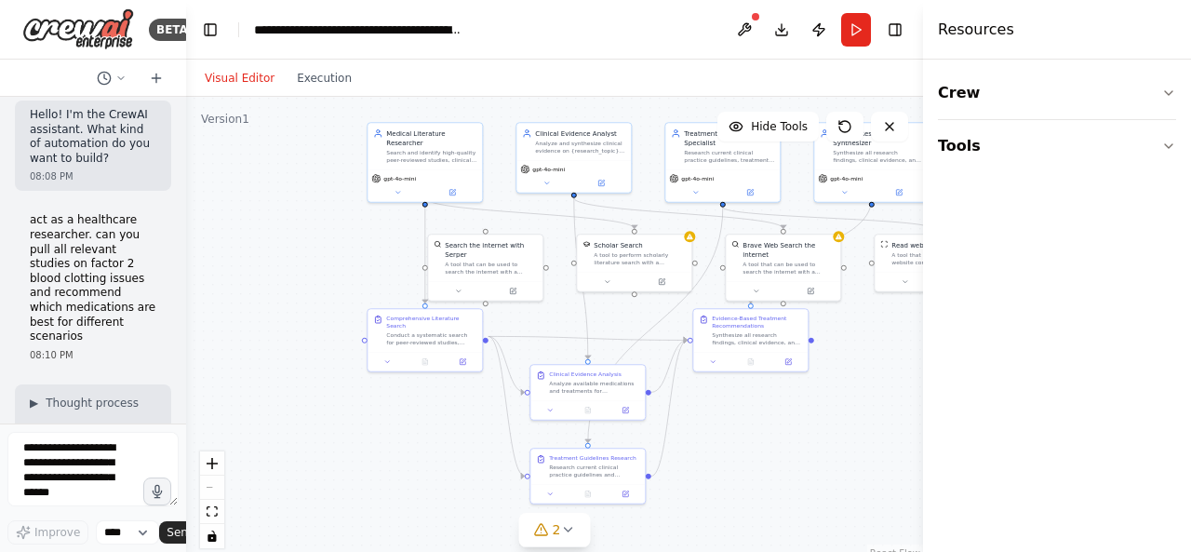
scroll to position [0, 0]
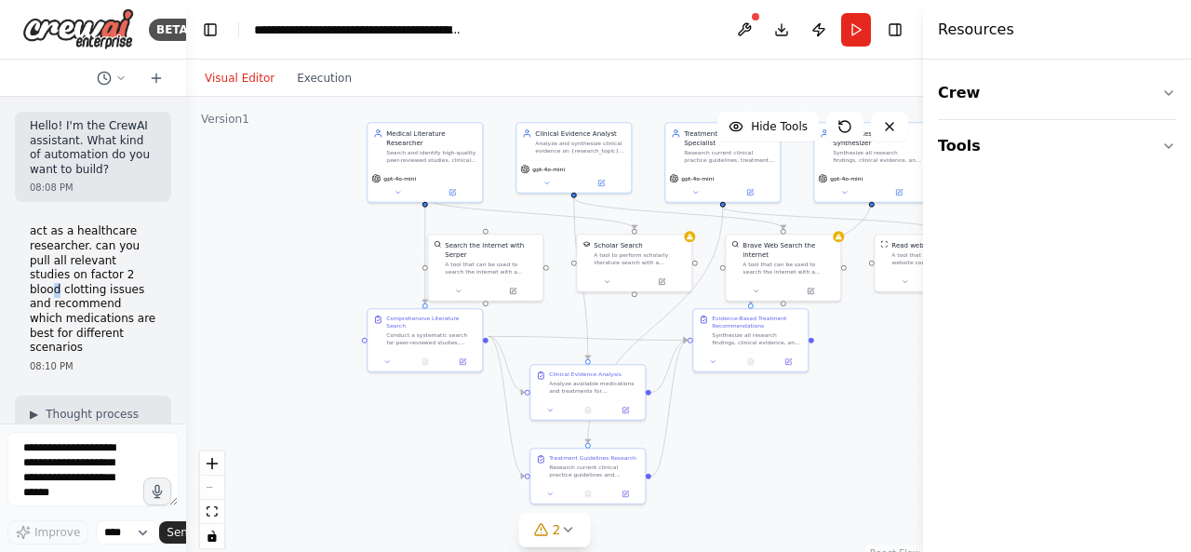
click at [57, 284] on p "act as a healthcare researcher. can you pull all relevant studies on factor 2 b…" at bounding box center [93, 289] width 127 height 130
click at [77, 346] on p "act as a healthcare researcher. can you pull all relevant studies on factor 2 b…" at bounding box center [93, 289] width 127 height 130
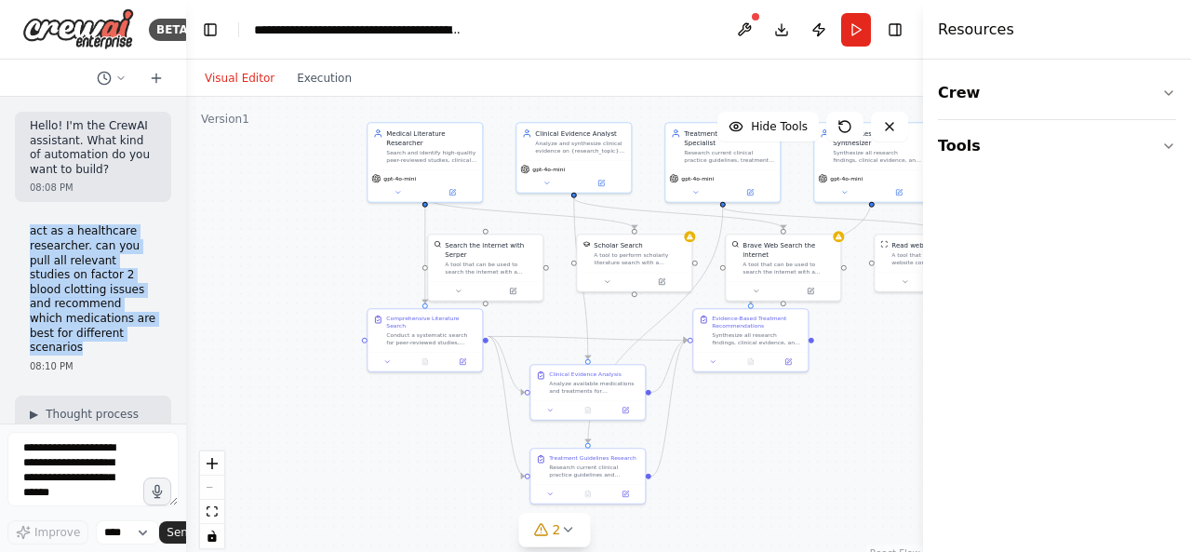
drag, startPoint x: 66, startPoint y: 339, endPoint x: 30, endPoint y: 235, distance: 109.5
click at [30, 235] on p "act as a healthcare researcher. can you pull all relevant studies on factor 2 b…" at bounding box center [93, 289] width 127 height 130
copy p "act as a healthcare researcher. can you pull all relevant studies on factor 2 b…"
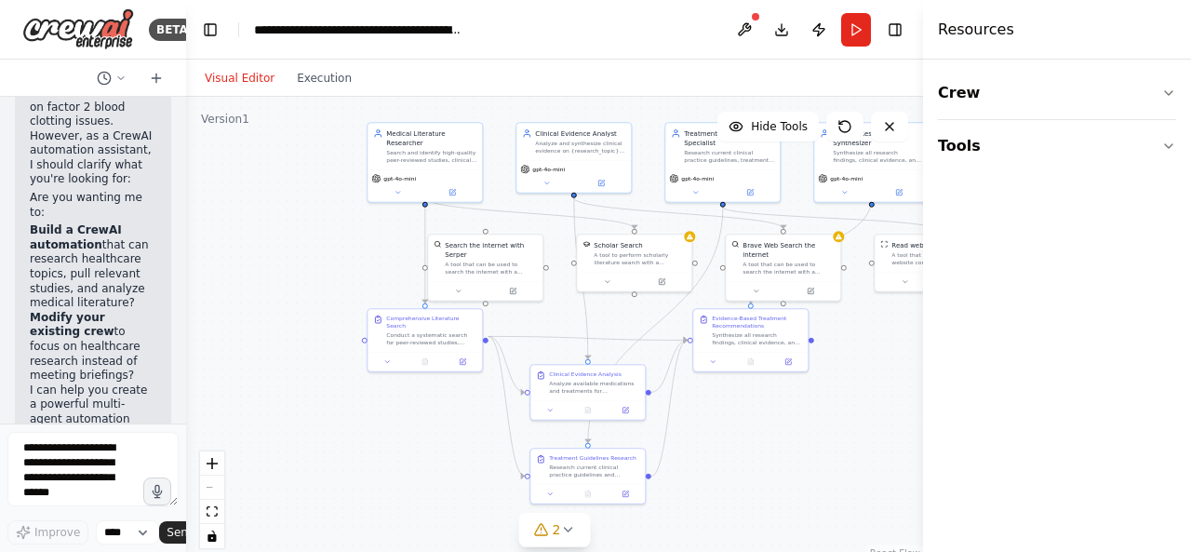
scroll to position [381, 0]
drag, startPoint x: 33, startPoint y: 235, endPoint x: 101, endPoint y: 377, distance: 157.8
click at [101, 377] on ol "Build a CrewAI automation that can research healthcare topics, pull relevant st…" at bounding box center [93, 302] width 127 height 160
click at [101, 377] on li "Modify your existing crew to focus on healthcare research instead of meeting br…" at bounding box center [93, 346] width 127 height 73
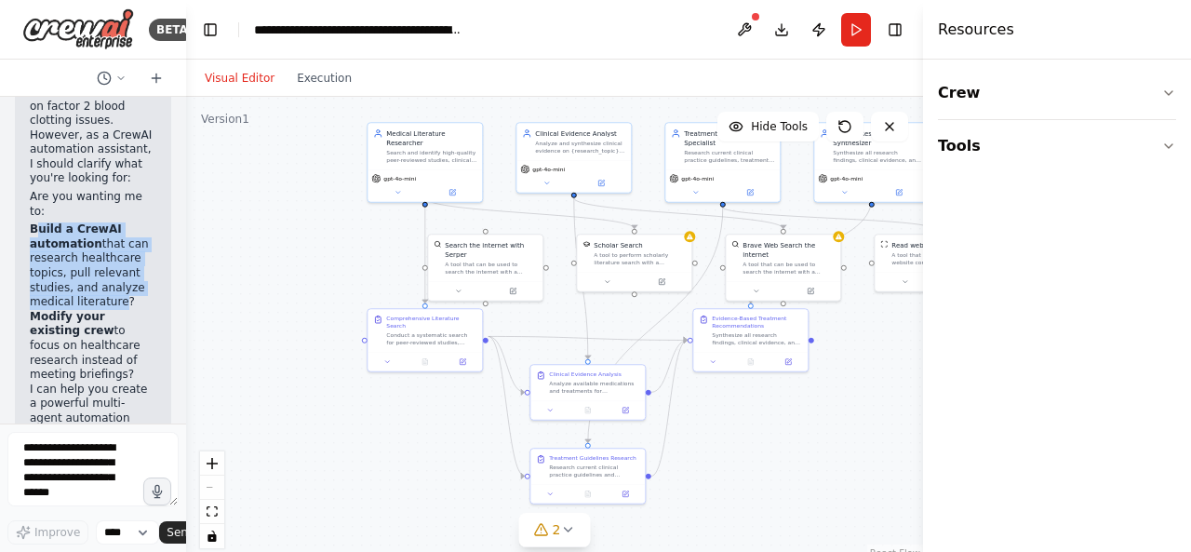
drag, startPoint x: 44, startPoint y: 234, endPoint x: 110, endPoint y: 297, distance: 91.5
click at [110, 297] on li "Build a CrewAI automation that can research healthcare topics, pull relevant st…" at bounding box center [93, 265] width 127 height 87
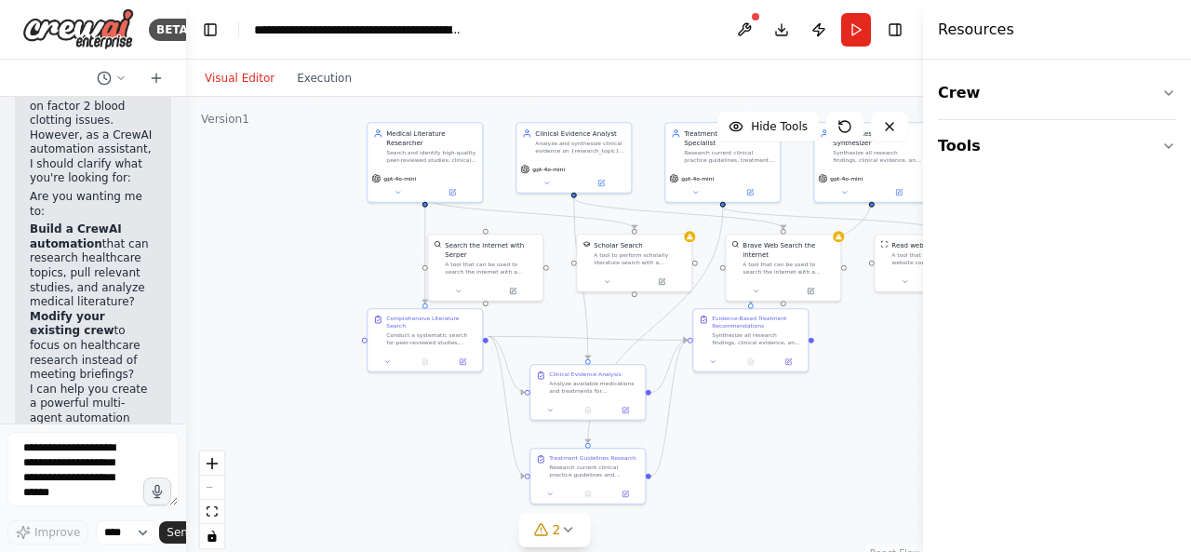
click at [124, 297] on li "Build a CrewAI automation that can research healthcare topics, pull relevant st…" at bounding box center [93, 265] width 127 height 87
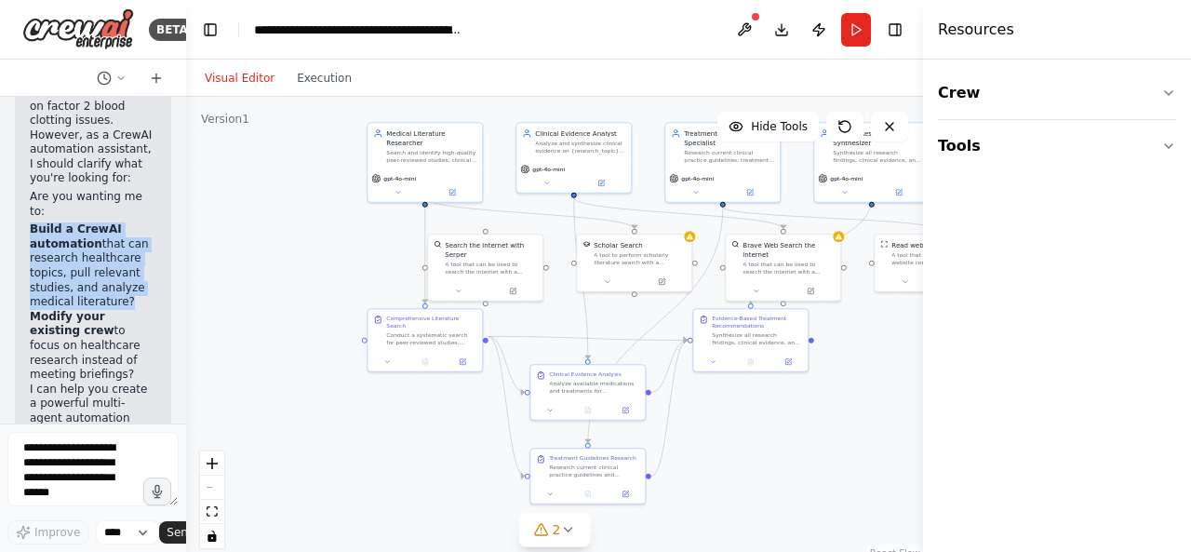
drag, startPoint x: 124, startPoint y: 298, endPoint x: 80, endPoint y: 277, distance: 48.3
click at [80, 277] on li "Build a CrewAI automation that can research healthcare topics, pull relevant st…" at bounding box center [93, 265] width 127 height 87
copy ol "Build a CrewAI automation that can research healthcare topics, pull relevant st…"
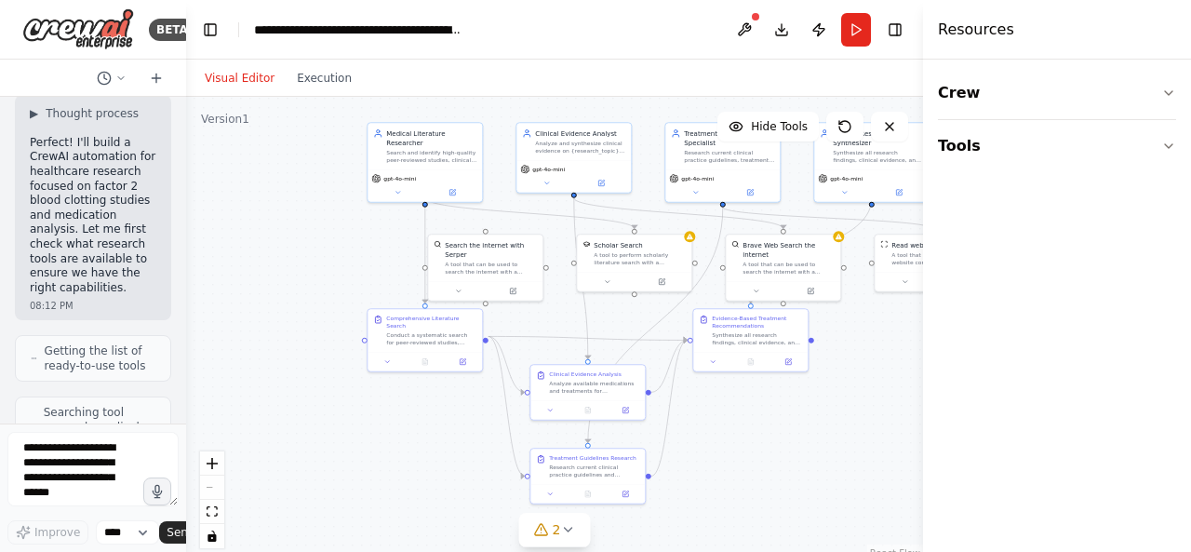
scroll to position [1266, 0]
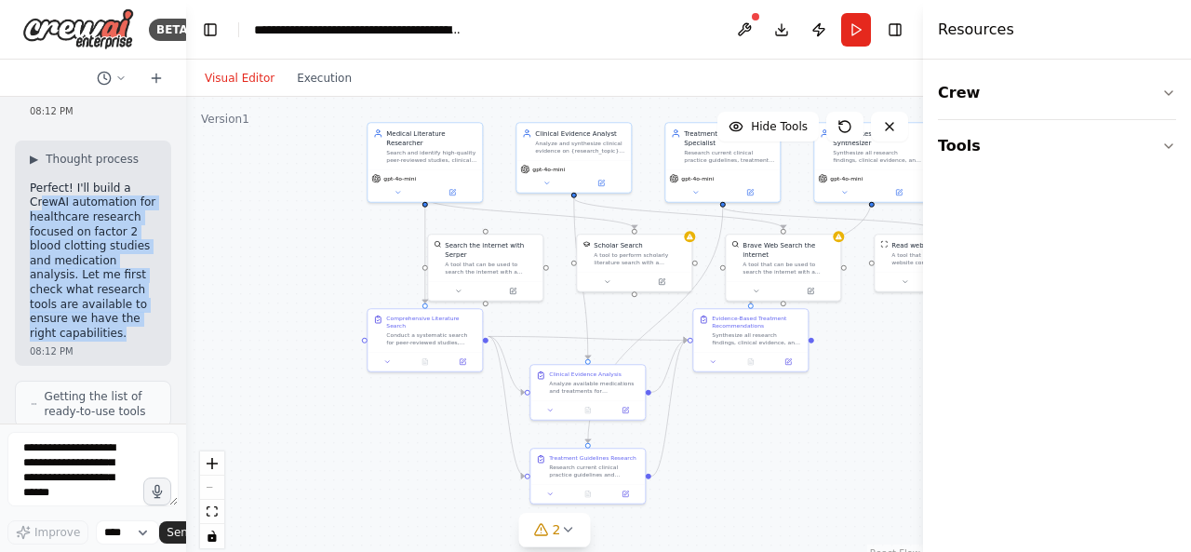
drag, startPoint x: 121, startPoint y: 317, endPoint x: 41, endPoint y: 191, distance: 149.7
click at [41, 191] on p "Perfect! I'll build a CrewAI automation for healthcare research focused on fact…" at bounding box center [93, 261] width 127 height 160
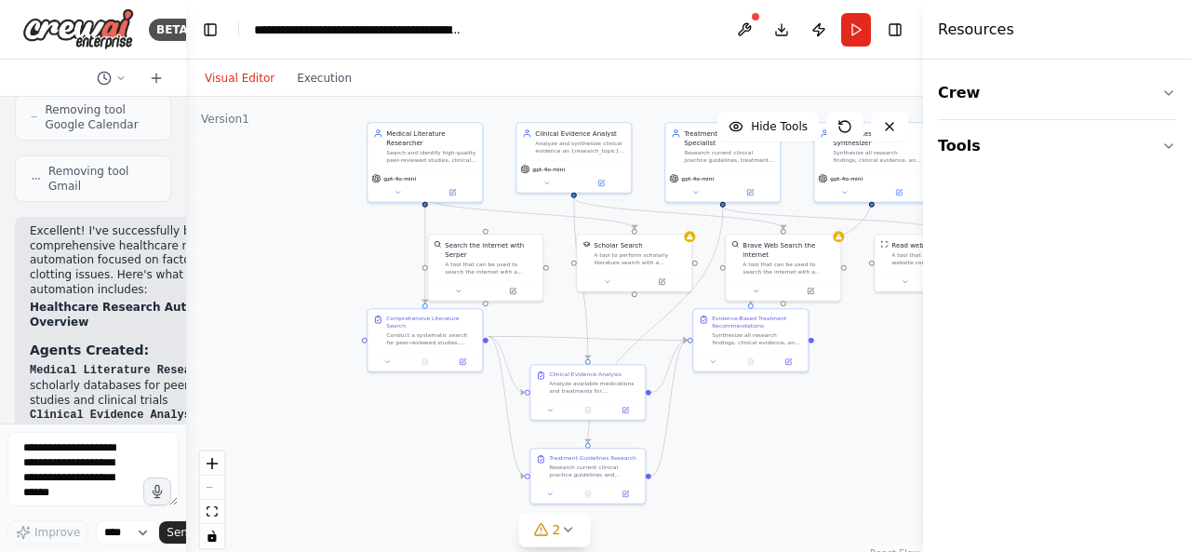
scroll to position [4234, 0]
click at [44, 234] on p "Excellent! I've successfully built a comprehensive healthcare research automati…" at bounding box center [156, 261] width 253 height 73
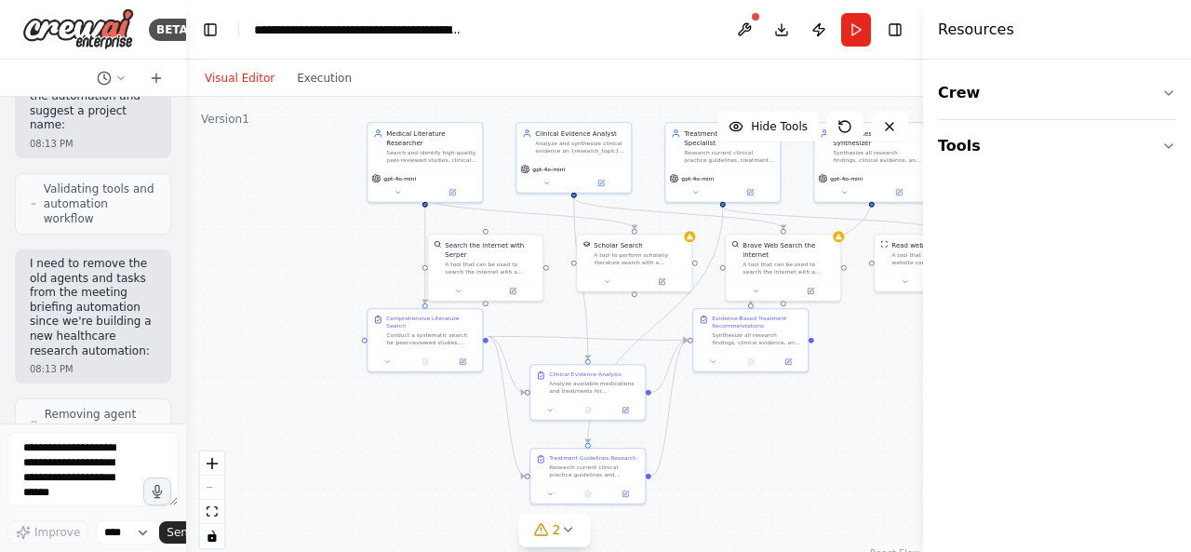
scroll to position [2743, 0]
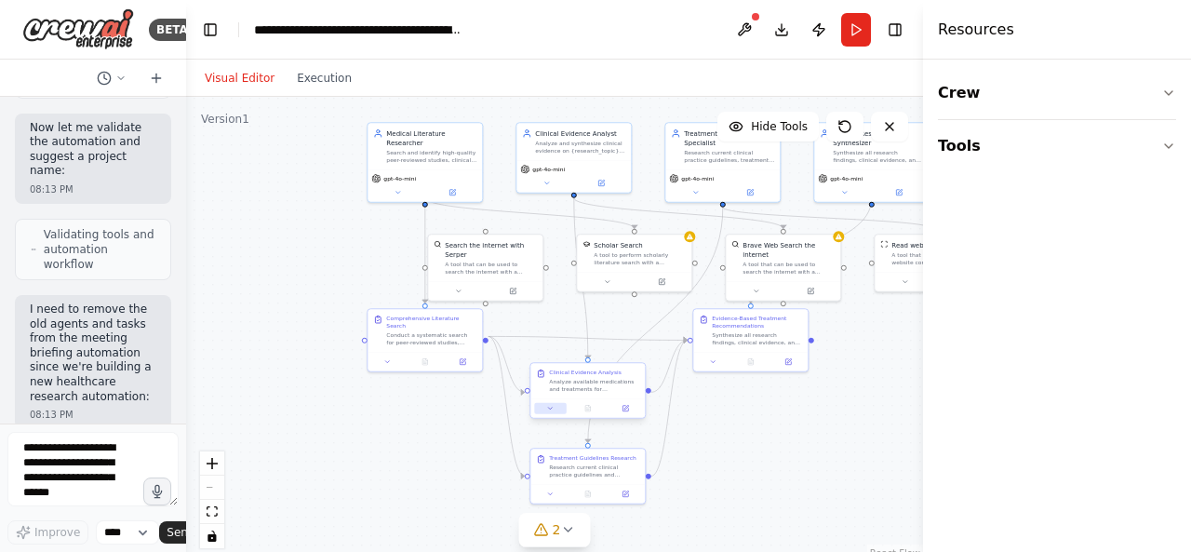
click at [555, 407] on button at bounding box center [550, 408] width 32 height 11
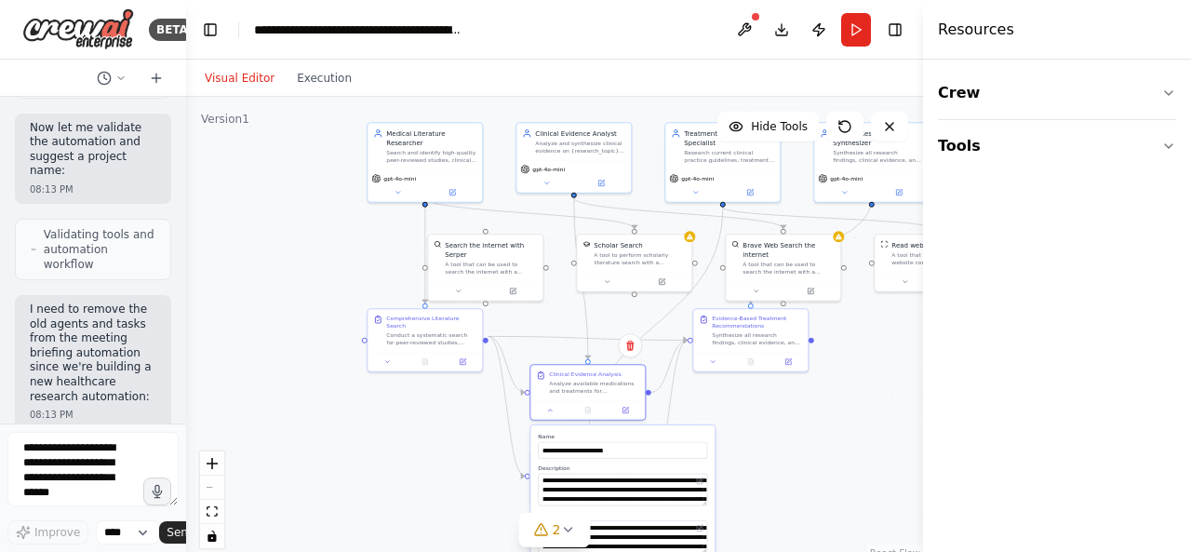
click at [824, 473] on div ".deletable-edge-delete-btn { width: 20px; height: 20px; border: 0px solid #ffff…" at bounding box center [554, 329] width 737 height 465
drag, startPoint x: 757, startPoint y: 449, endPoint x: 683, endPoint y: 390, distance: 94.8
click at [683, 390] on div ".deletable-edge-delete-btn { width: 20px; height: 20px; border: 0px solid #ffff…" at bounding box center [554, 329] width 737 height 465
click at [555, 489] on icon at bounding box center [551, 492] width 7 height 7
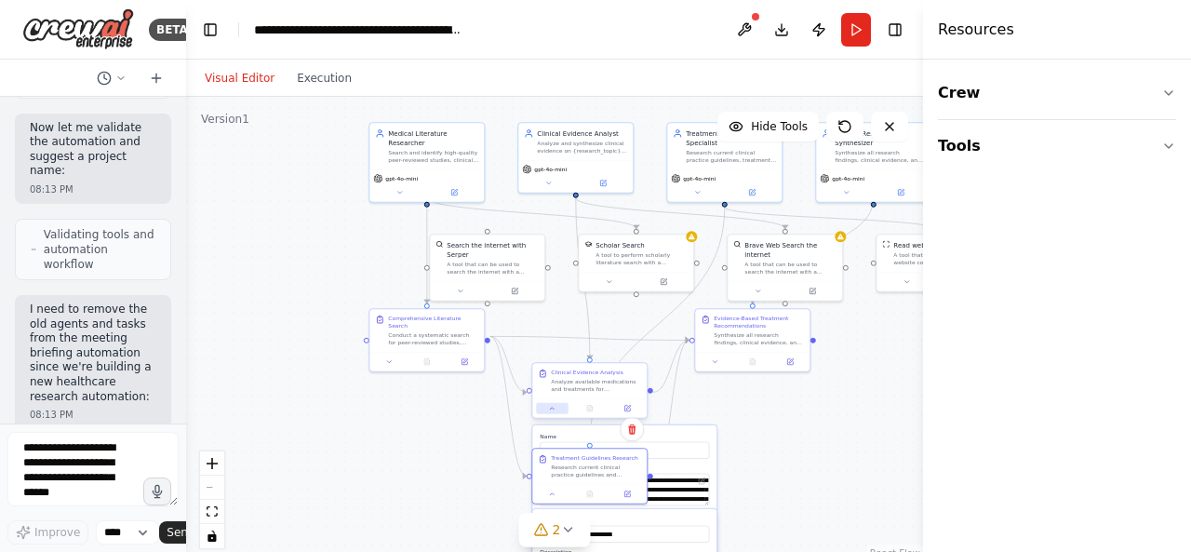
click at [560, 410] on button at bounding box center [552, 408] width 32 height 11
click at [560, 493] on button at bounding box center [552, 492] width 32 height 11
click at [397, 187] on icon at bounding box center [399, 190] width 7 height 7
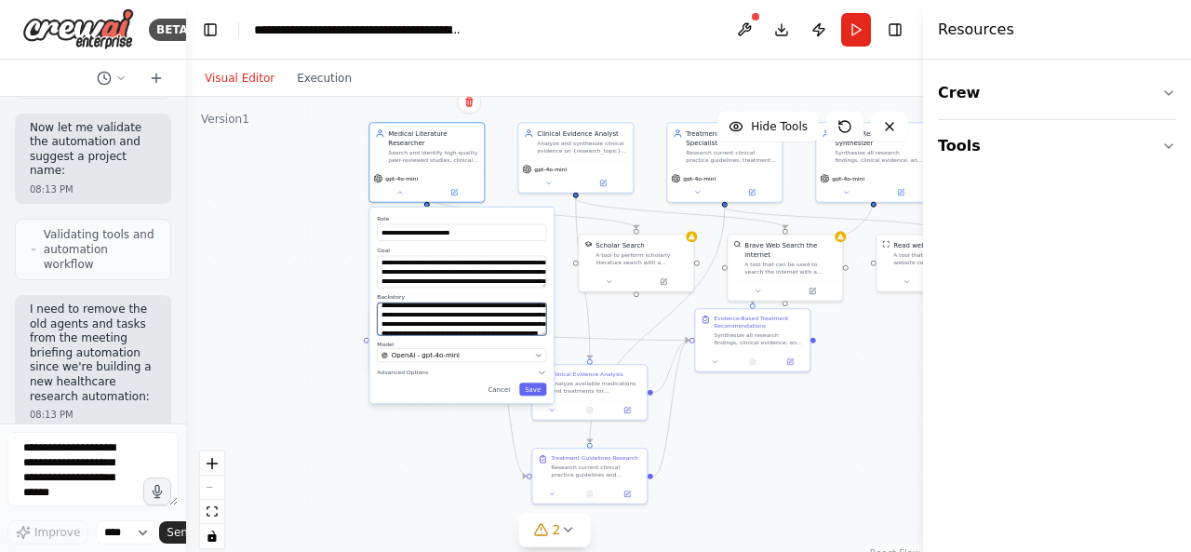
scroll to position [0, 0]
click at [314, 310] on div ".deletable-edge-delete-btn { width: 20px; height: 20px; border: 0px solid #ffff…" at bounding box center [554, 329] width 737 height 465
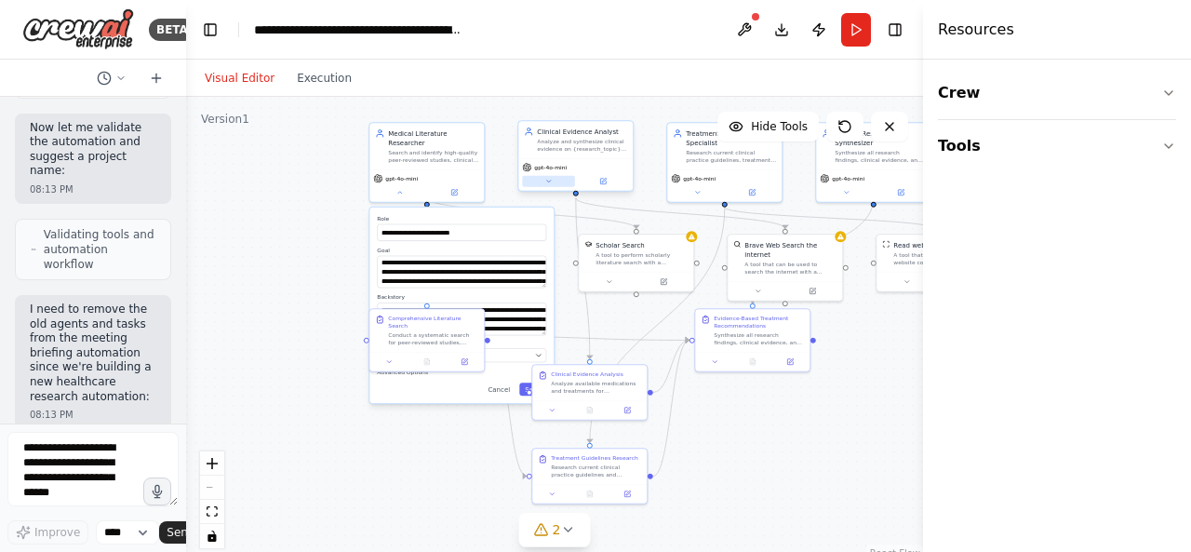
click at [555, 180] on button at bounding box center [548, 181] width 53 height 11
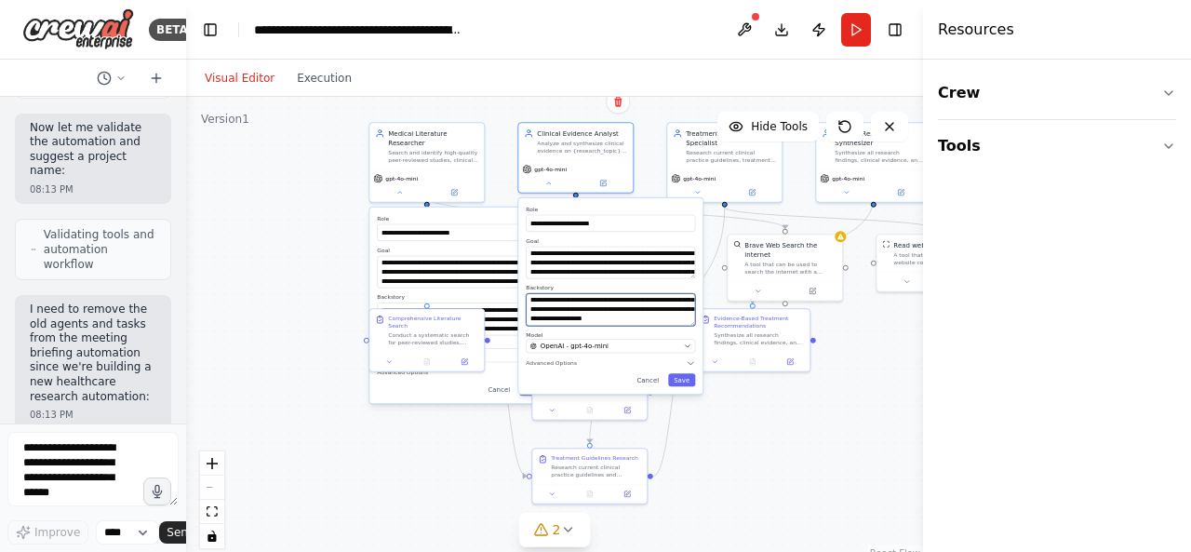
scroll to position [93, 0]
click at [658, 381] on button "Cancel" at bounding box center [648, 379] width 34 height 13
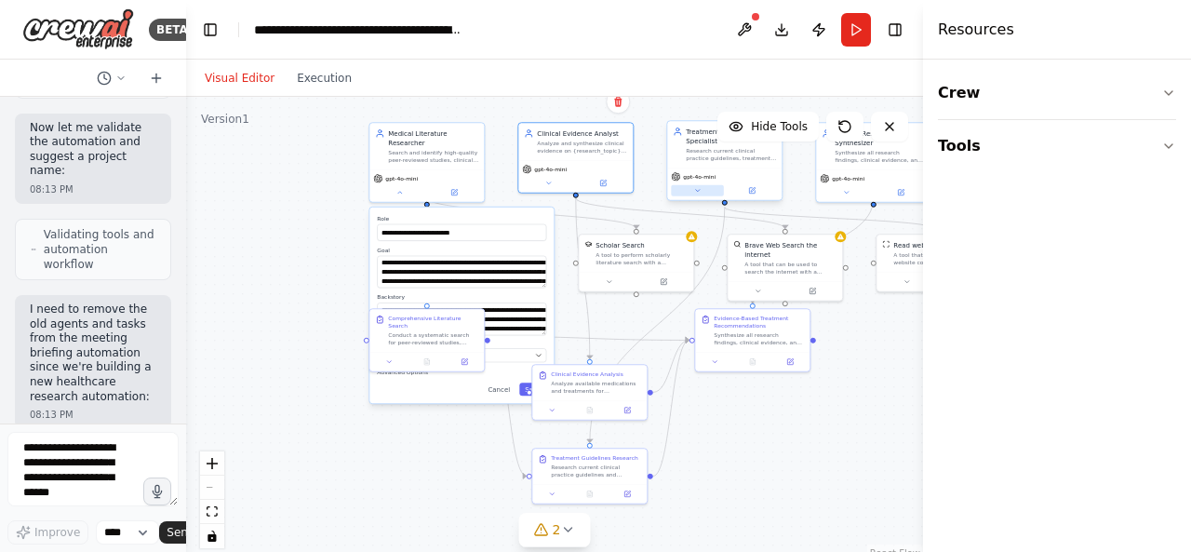
click at [696, 187] on icon at bounding box center [697, 190] width 7 height 7
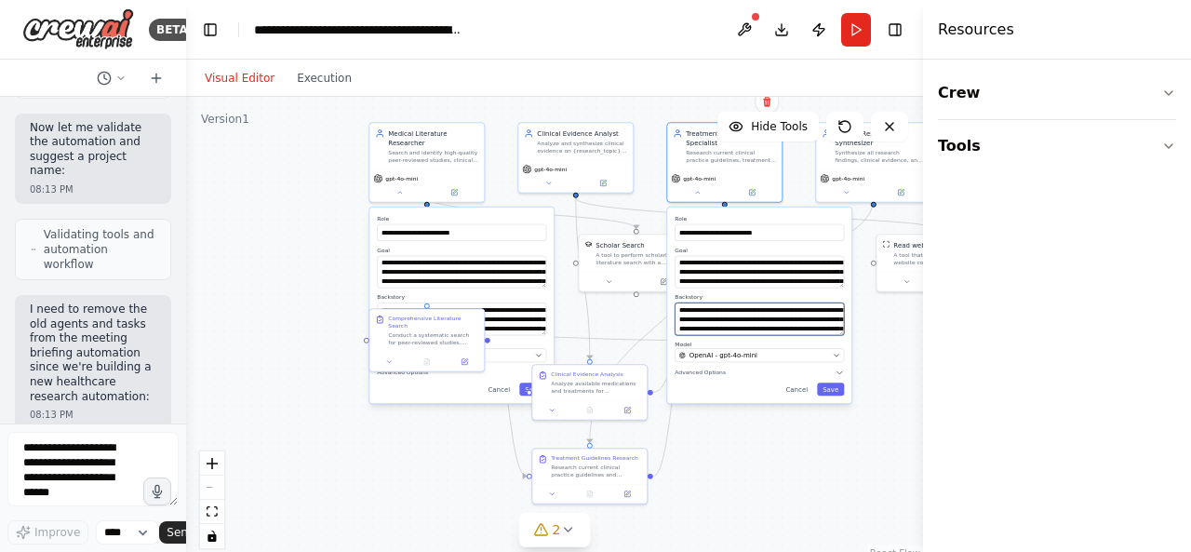
click at [746, 320] on textarea "**********" at bounding box center [759, 318] width 169 height 33
click at [744, 273] on textarea "**********" at bounding box center [759, 272] width 169 height 33
click at [839, 371] on icon "button" at bounding box center [840, 372] width 6 height 3
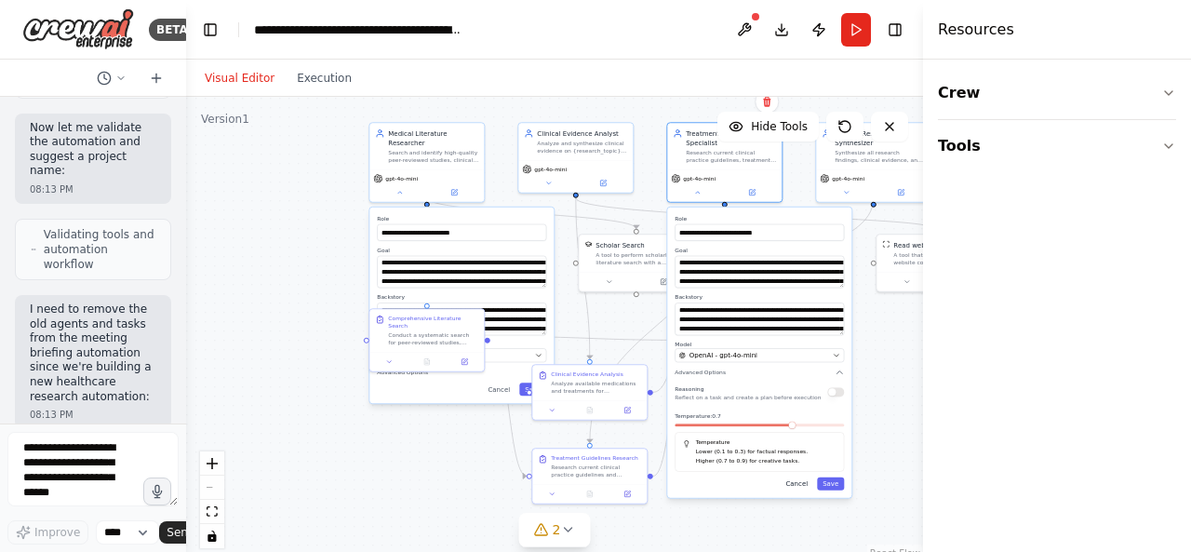
click at [804, 487] on button "Cancel" at bounding box center [797, 483] width 34 height 13
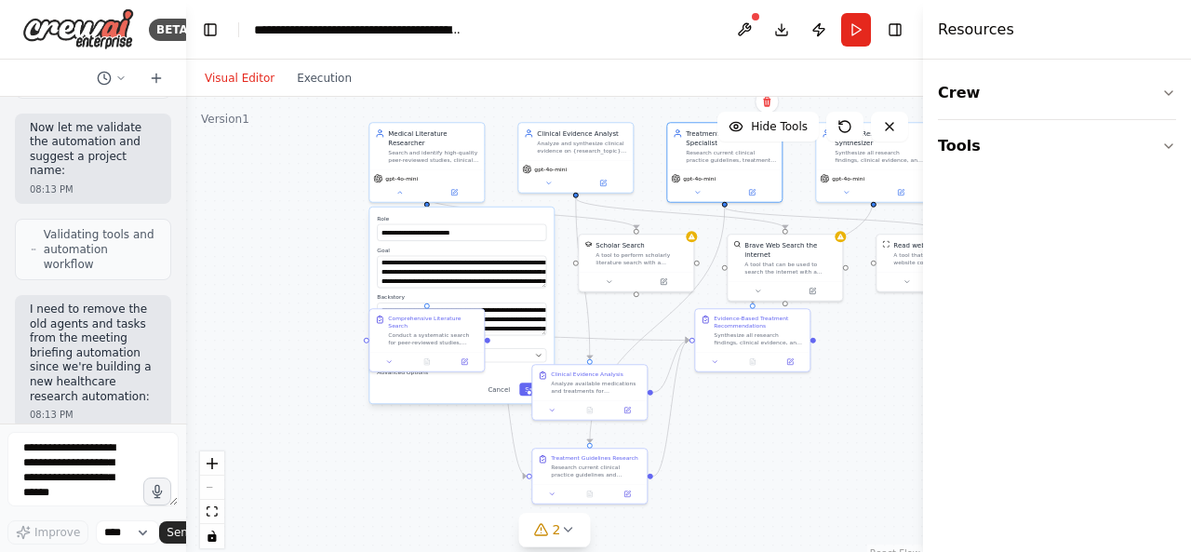
click at [489, 396] on div ".deletable-edge-delete-btn { width: 20px; height: 20px; border: 0px solid #ffff…" at bounding box center [554, 329] width 737 height 465
click at [396, 309] on div "Comprehensive Literature Search Conduct a systematic search for peer-reviewed s…" at bounding box center [426, 328] width 114 height 43
drag, startPoint x: 396, startPoint y: 309, endPoint x: 402, endPoint y: 436, distance: 127.6
click at [402, 437] on div "Comprehensive Literature Search Conduct a systematic search for peer-reviewed s…" at bounding box center [436, 458] width 114 height 43
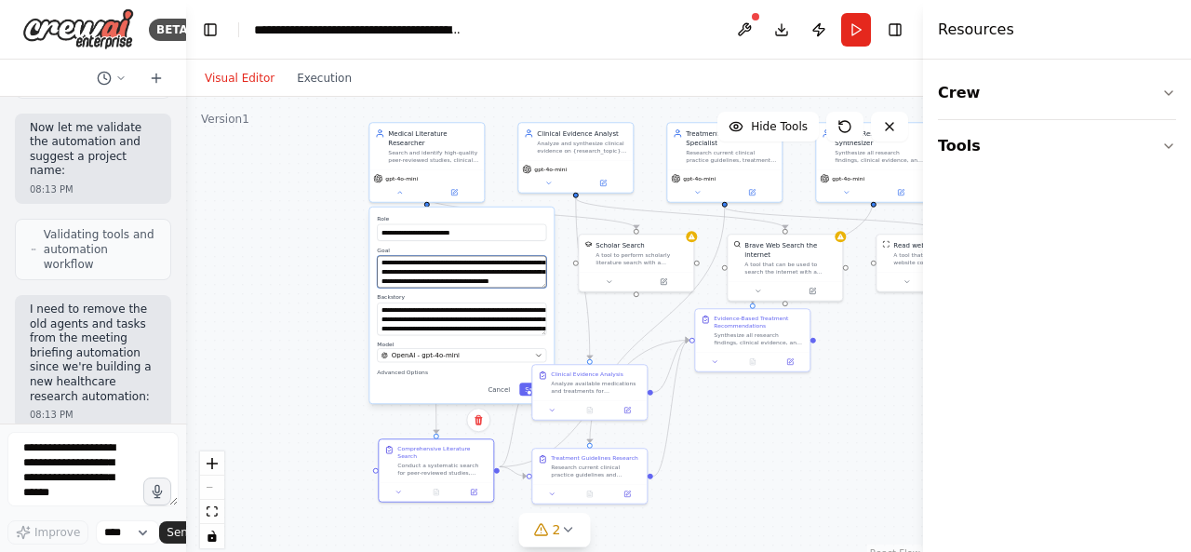
scroll to position [37, 0]
click at [536, 352] on icon "button" at bounding box center [538, 355] width 7 height 7
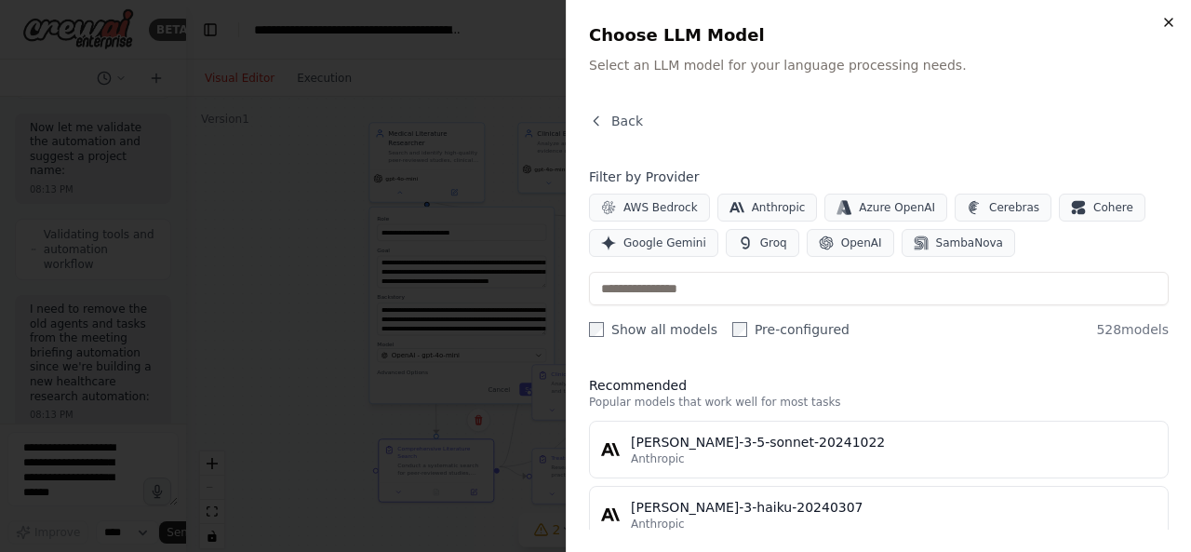
click at [1163, 19] on icon "button" at bounding box center [1168, 22] width 15 height 15
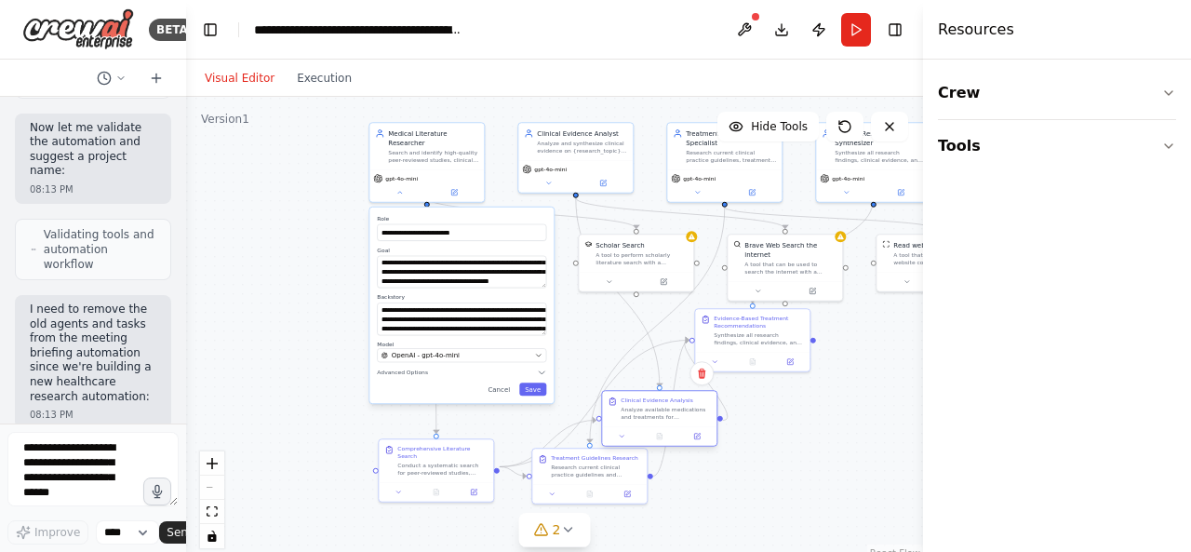
drag, startPoint x: 573, startPoint y: 370, endPoint x: 631, endPoint y: 396, distance: 63.3
click at [645, 396] on div "Clinical Evidence Analysis" at bounding box center [657, 399] width 72 height 7
click at [540, 368] on icon "button" at bounding box center [541, 372] width 9 height 9
click at [369, 280] on div "**********" at bounding box center [462, 305] width 186 height 197
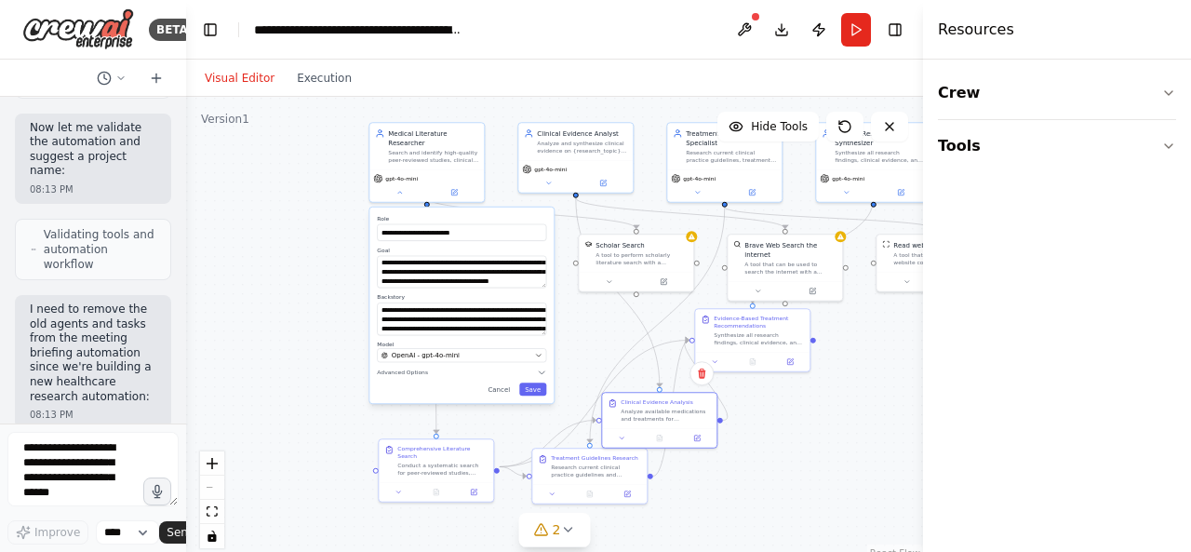
click at [302, 313] on div ".deletable-edge-delete-btn { width: 20px; height: 20px; border: 0px solid #ffff…" at bounding box center [554, 329] width 737 height 465
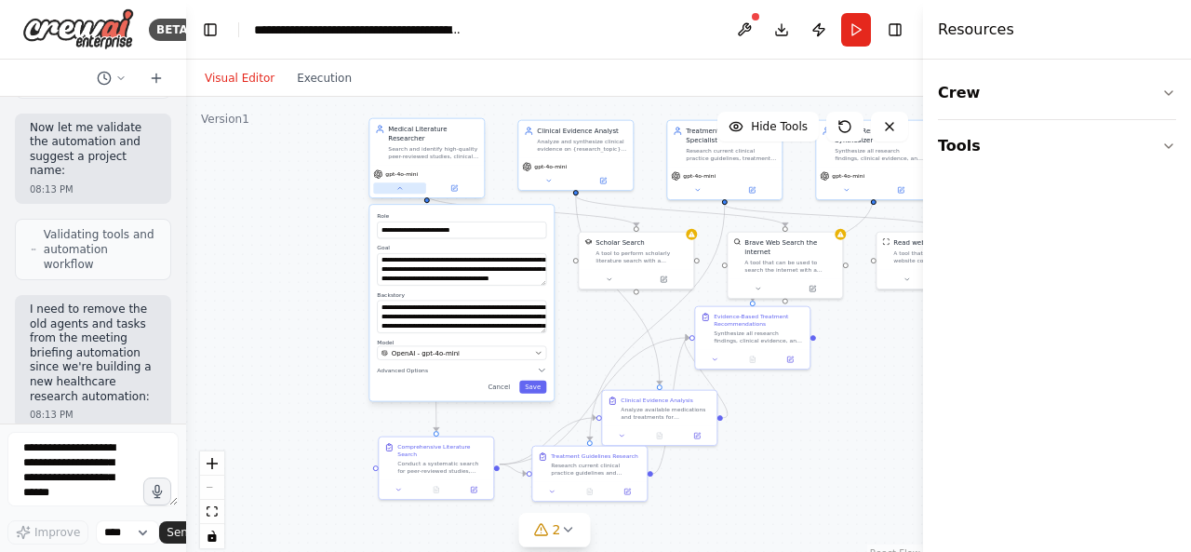
click at [403, 184] on icon at bounding box center [399, 187] width 7 height 7
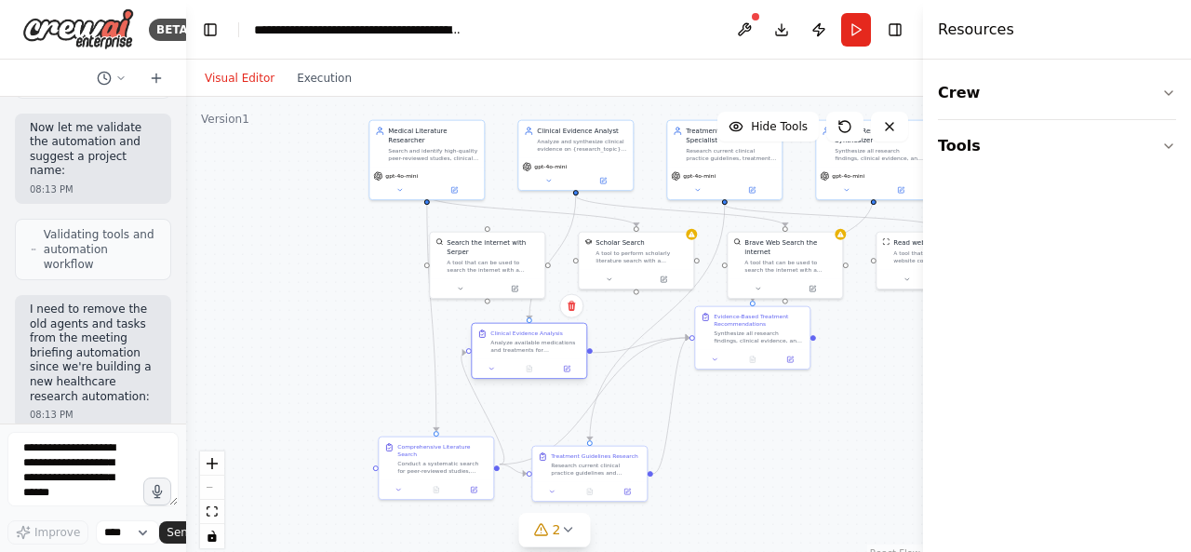
drag, startPoint x: 709, startPoint y: 399, endPoint x: 578, endPoint y: 331, distance: 147.8
click at [578, 331] on div "Clinical Evidence Analysis" at bounding box center [535, 332] width 90 height 7
click at [694, 239] on div "Scholar Search A tool to perform scholarly literature search with a search_quer…" at bounding box center [636, 261] width 116 height 59
click at [694, 243] on div "Scholar Search A tool to perform scholarly literature search with a search_quer…" at bounding box center [636, 259] width 116 height 59
click at [877, 403] on div ".deletable-edge-delete-btn { width: 20px; height: 20px; border: 0px solid #ffff…" at bounding box center [554, 329] width 737 height 465
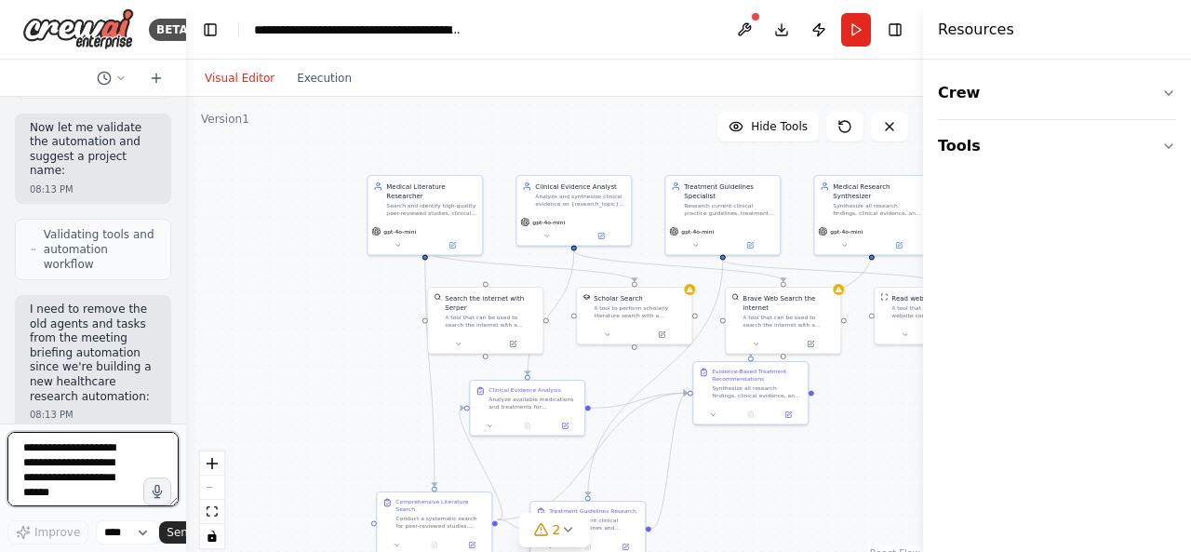
drag, startPoint x: 283, startPoint y: 355, endPoint x: 281, endPoint y: 413, distance: 58.7
click at [281, 413] on div ".deletable-edge-delete-btn { width: 20px; height: 20px; border: 0px solid #ffff…" at bounding box center [554, 329] width 737 height 465
click at [838, 295] on div "Brave Web Search the internet A tool that can be used to search the internet wi…" at bounding box center [783, 309] width 114 height 47
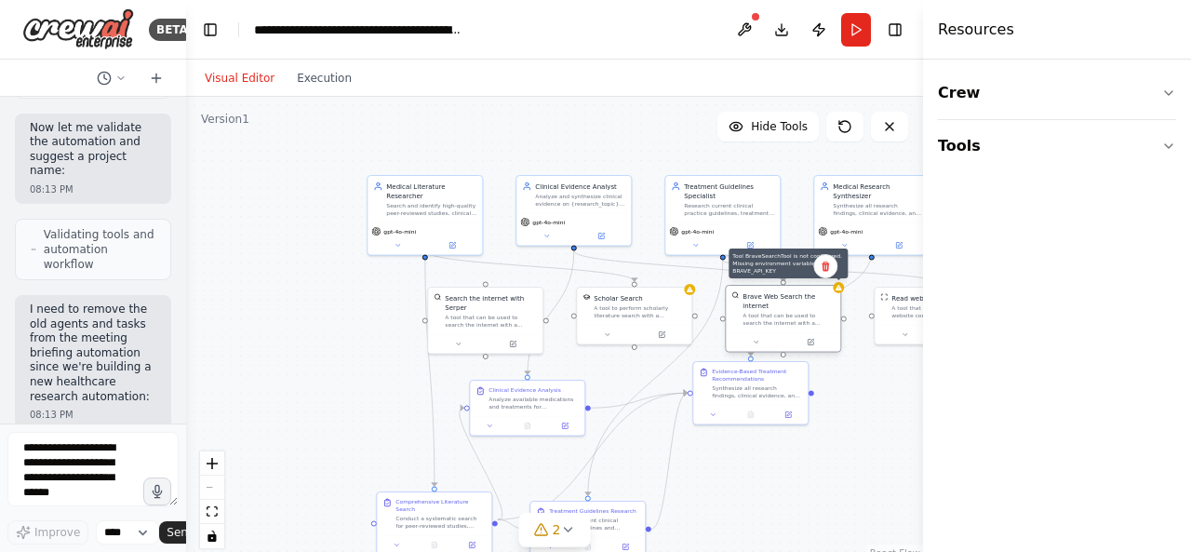
click at [840, 291] on div at bounding box center [838, 287] width 11 height 11
click at [560, 535] on icon at bounding box center [567, 529] width 15 height 15
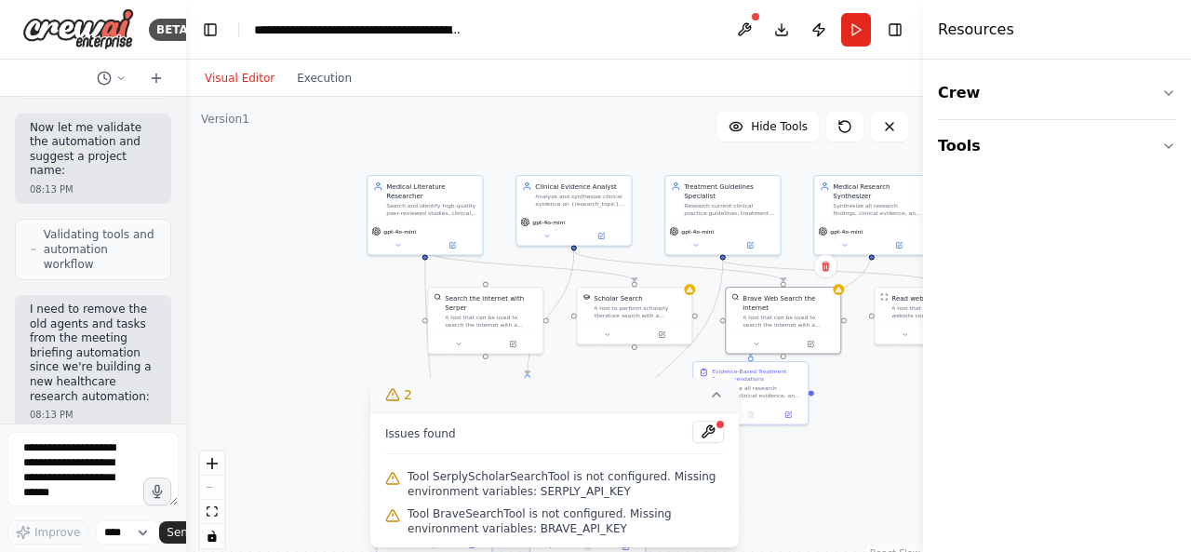
click at [561, 501] on div "Tool SerplyScholarSearchTool is not configured. Missing environment variables: …" at bounding box center [554, 483] width 339 height 37
click at [561, 502] on div "Tool SerplyScholarSearchTool is not configured. Missing environment variables: …" at bounding box center [554, 483] width 339 height 37
click at [539, 524] on span "Tool BraveSearchTool is not configured. Missing environment variables: BRAVE_AP…" at bounding box center [566, 521] width 316 height 30
click at [540, 524] on span "Tool BraveSearchTool is not configured. Missing environment variables: BRAVE_AP…" at bounding box center [566, 521] width 316 height 30
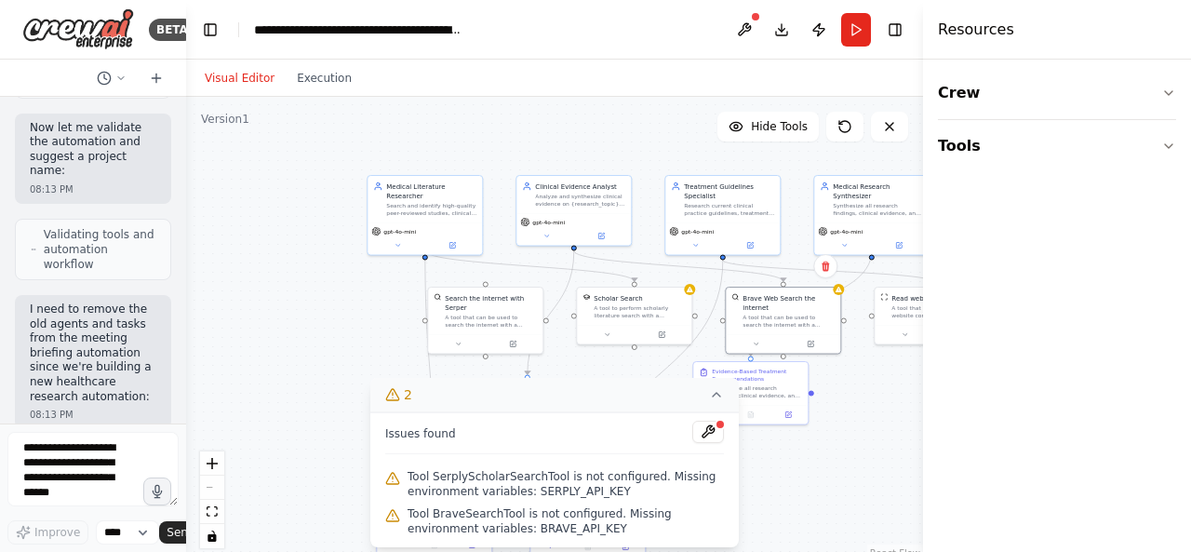
click at [861, 373] on div ".deletable-edge-delete-btn { width: 20px; height: 20px; border: 0px solid #ffff…" at bounding box center [554, 329] width 737 height 465
click at [824, 317] on div "Brave Web Search the internet A tool that can be used to search the internet wi…" at bounding box center [783, 309] width 114 height 47
click at [828, 268] on icon at bounding box center [825, 266] width 7 height 10
click at [782, 275] on button "Confirm" at bounding box center [773, 266] width 66 height 22
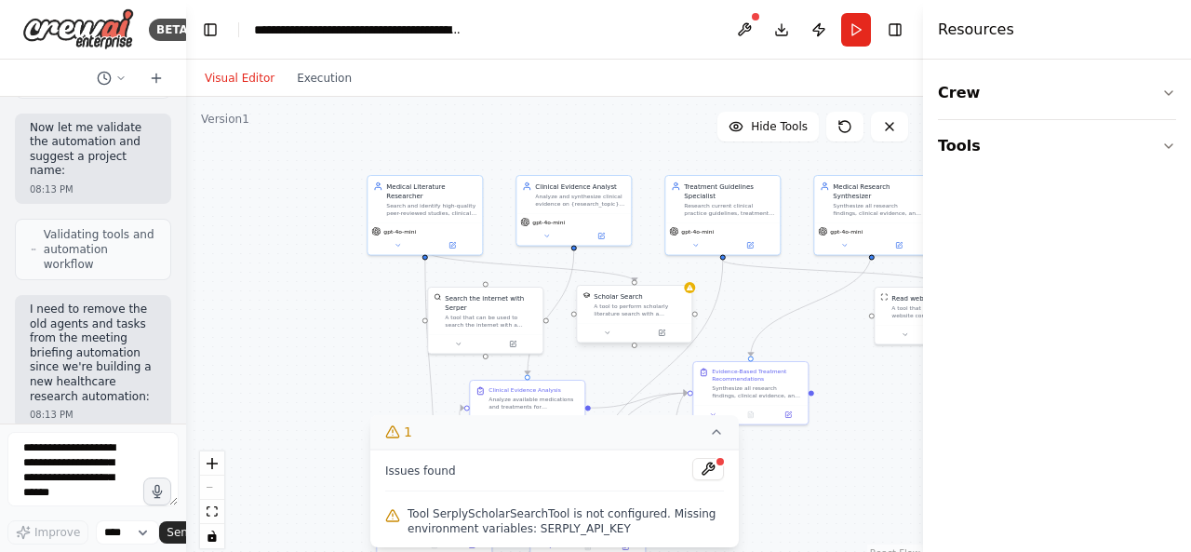
click at [666, 317] on div "A tool to perform scholarly literature search with a search_query." at bounding box center [640, 309] width 92 height 15
click at [679, 267] on icon at bounding box center [676, 266] width 7 height 10
click at [637, 275] on button "Confirm" at bounding box center [624, 266] width 66 height 22
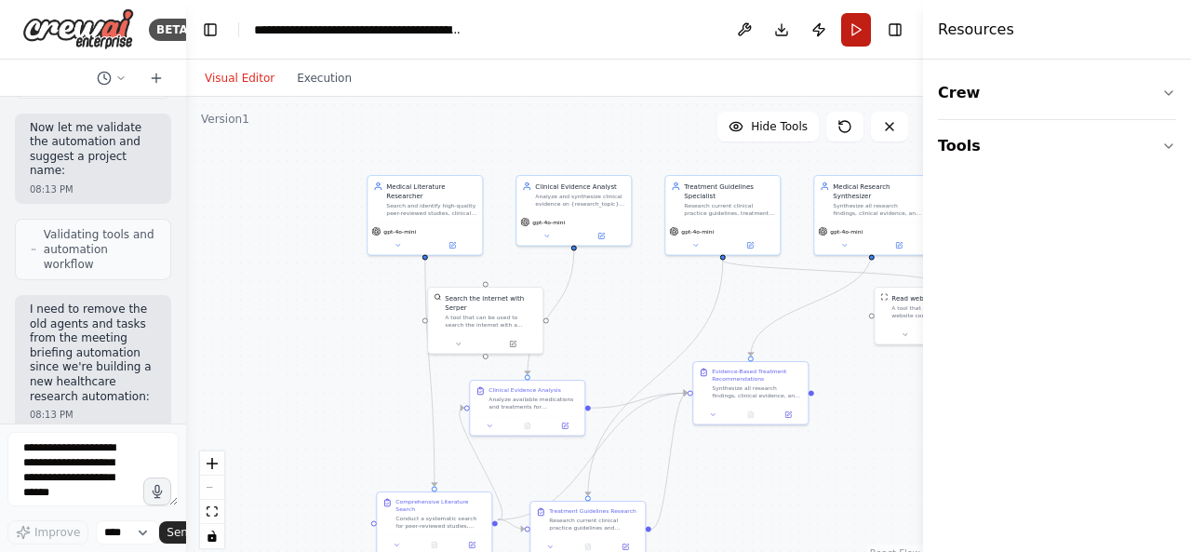
click at [864, 38] on button "Run" at bounding box center [856, 30] width 30 height 34
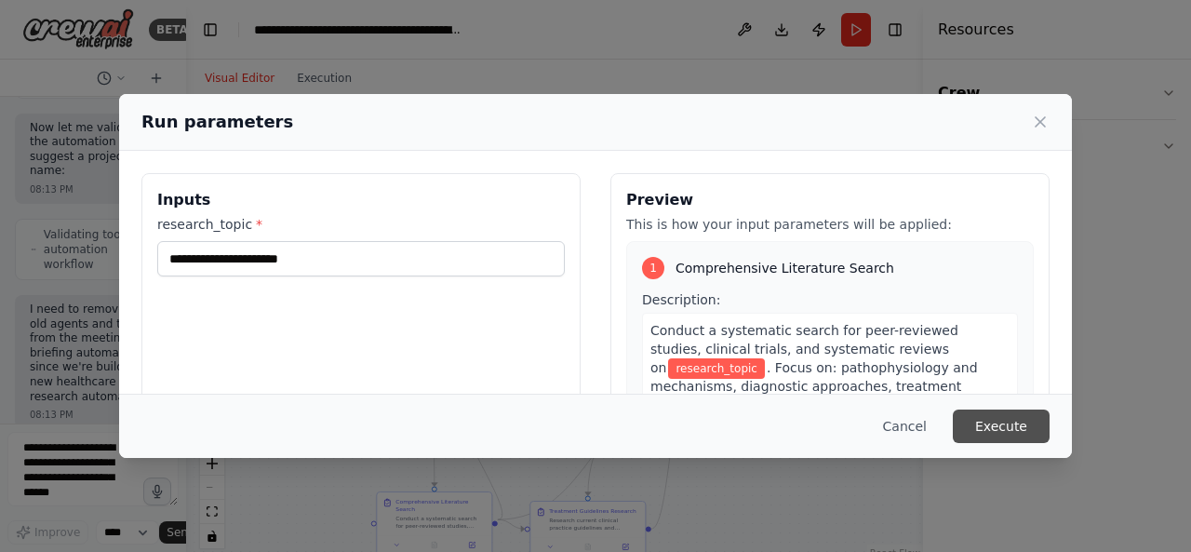
click at [980, 422] on button "Execute" at bounding box center [1001, 426] width 97 height 34
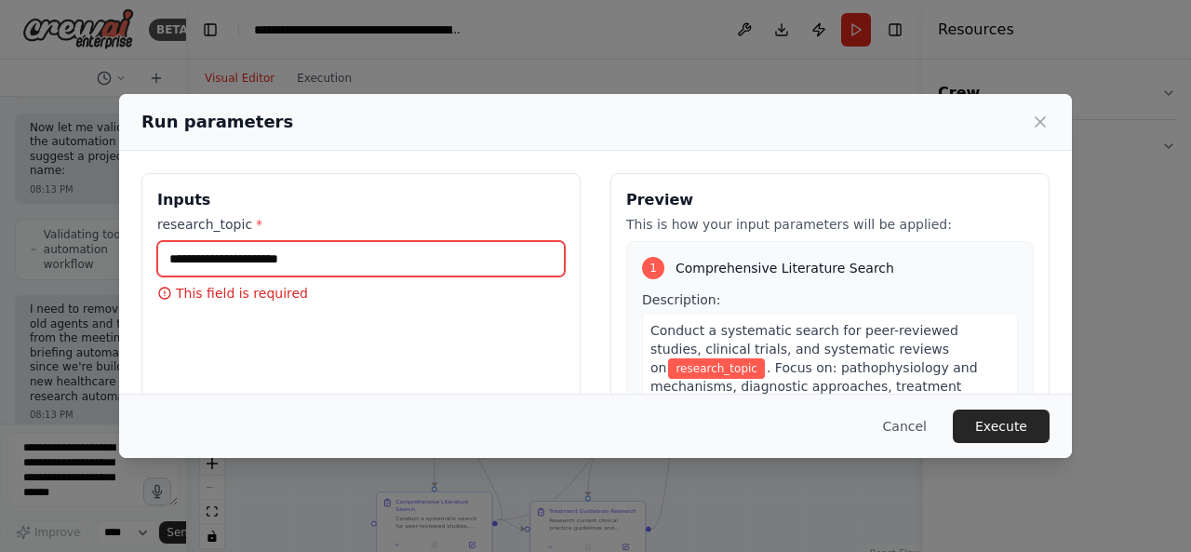
click at [325, 259] on input "research_topic *" at bounding box center [361, 258] width 408 height 35
type input "**********"
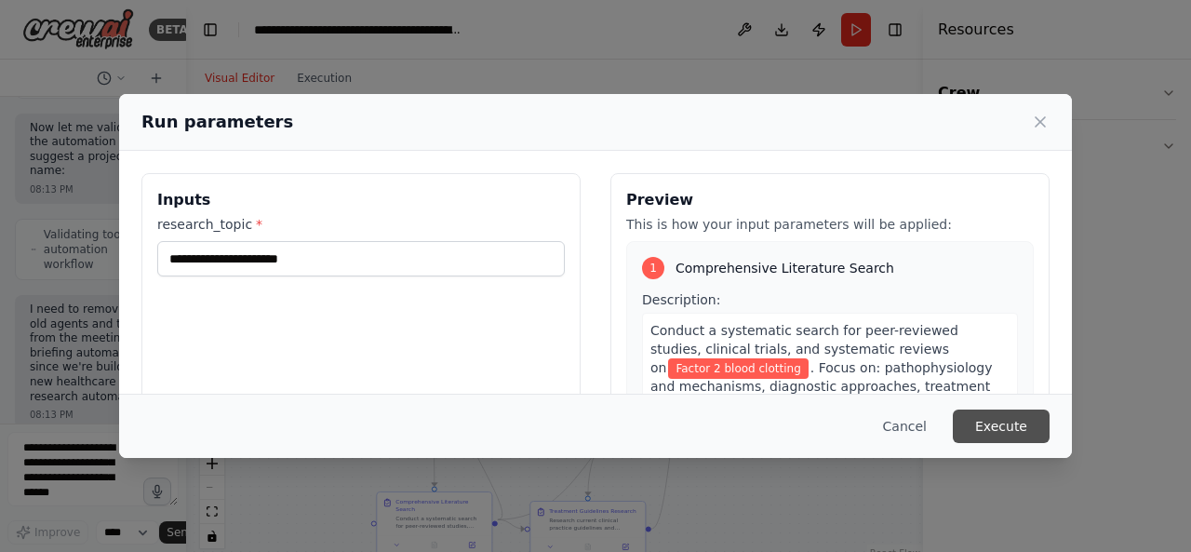
click at [1005, 433] on button "Execute" at bounding box center [1001, 426] width 97 height 34
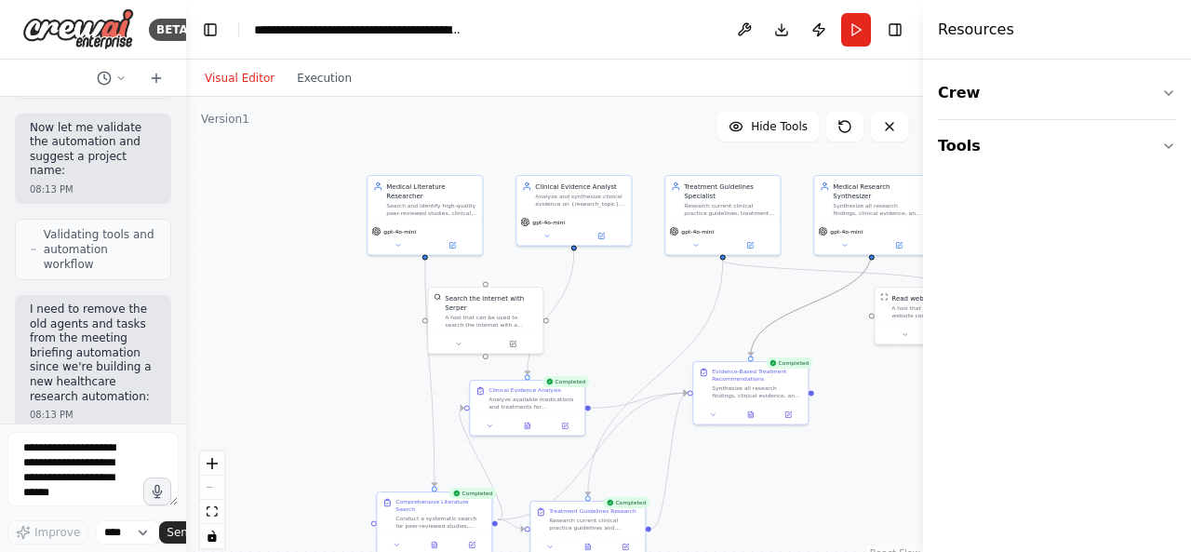
drag, startPoint x: 777, startPoint y: 321, endPoint x: 581, endPoint y: 371, distance: 202.7
click at [581, 371] on div ".deletable-edge-delete-btn { width: 20px; height: 20px; border: 0px solid #ffff…" at bounding box center [554, 329] width 737 height 465
drag, startPoint x: 108, startPoint y: 384, endPoint x: 110, endPoint y: 369, distance: 15.9
click at [110, 380] on div "BETA Hello! I'm the CrewAI assistant. What kind of automation do you want to bu…" at bounding box center [93, 276] width 186 height 552
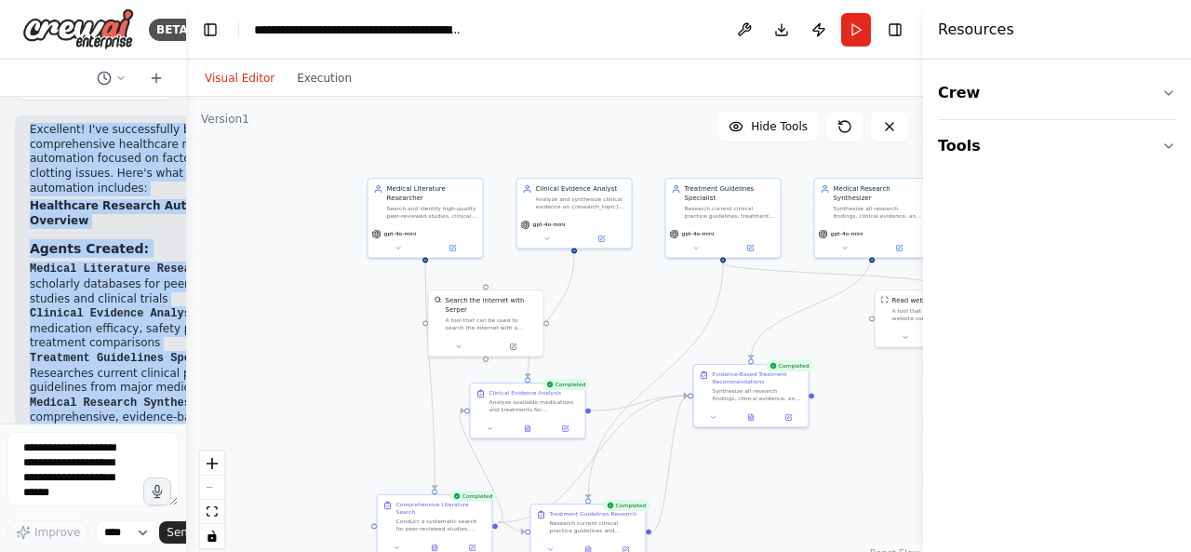
scroll to position [4345, 0]
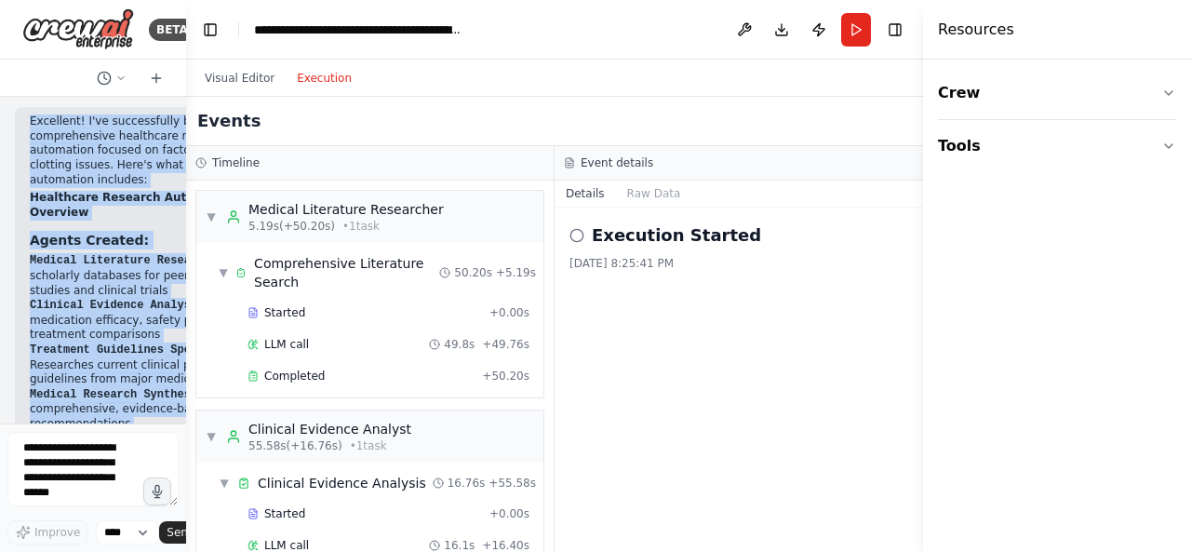
click at [299, 75] on button "Execution" at bounding box center [324, 78] width 77 height 22
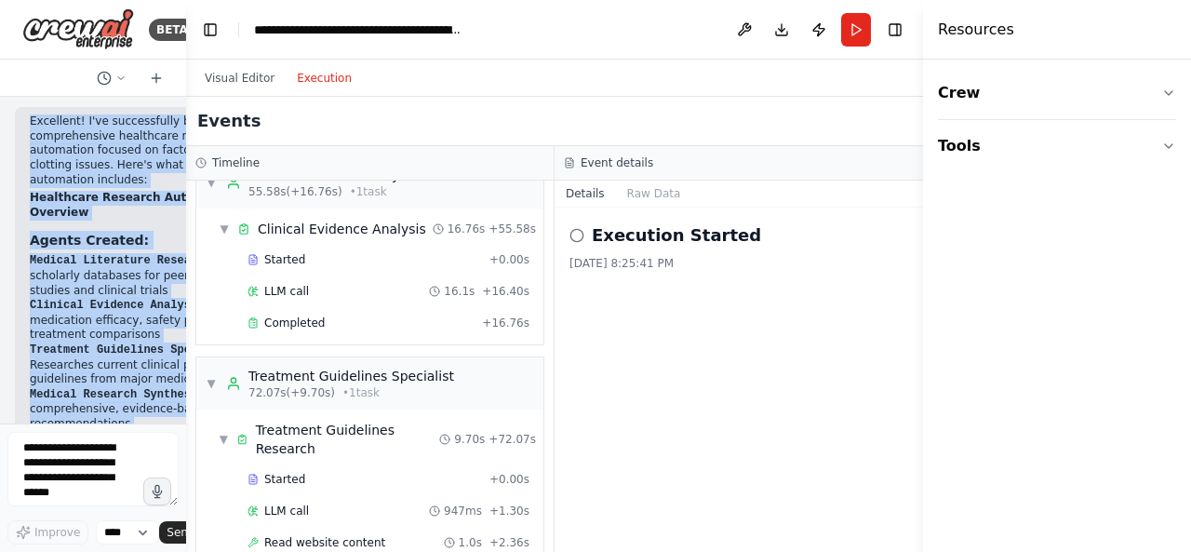
scroll to position [0, 0]
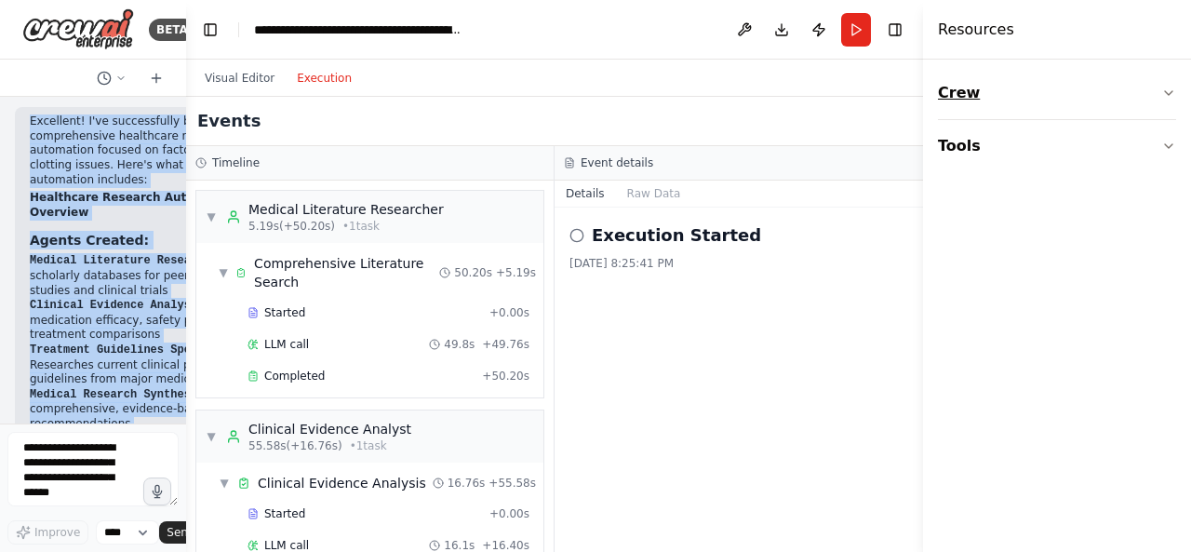
click at [1167, 86] on icon "button" at bounding box center [1168, 93] width 15 height 15
click at [1168, 263] on icon "button" at bounding box center [1168, 261] width 15 height 15
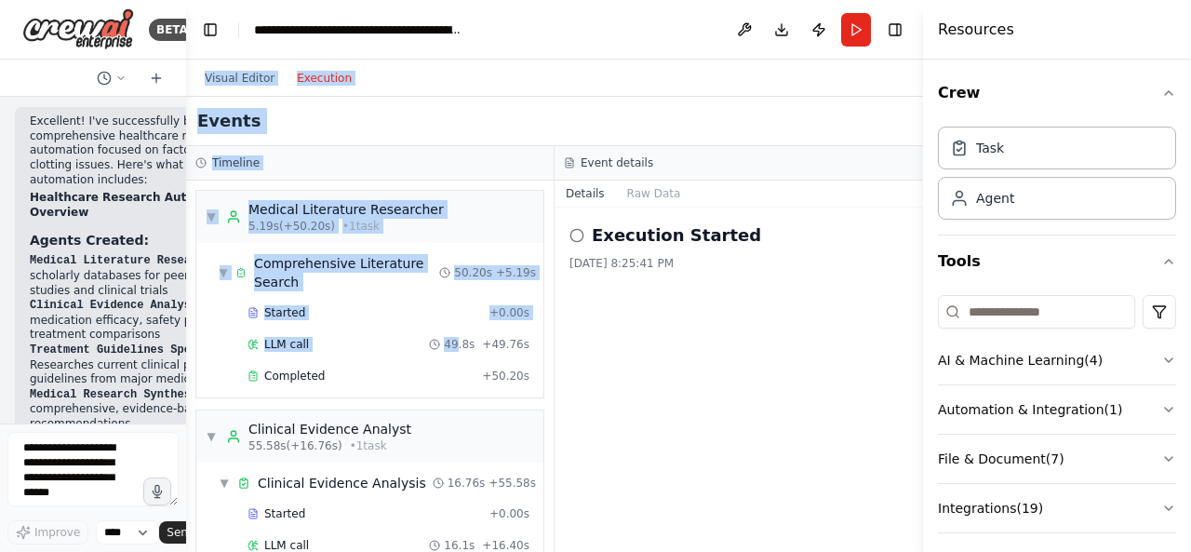
drag, startPoint x: 456, startPoint y: 354, endPoint x: 651, endPoint y: -81, distance: 476.5
click at [651, 0] on html "BETA Hello! I'm the CrewAI assistant. What kind of automation do you want to bu…" at bounding box center [595, 276] width 1191 height 552
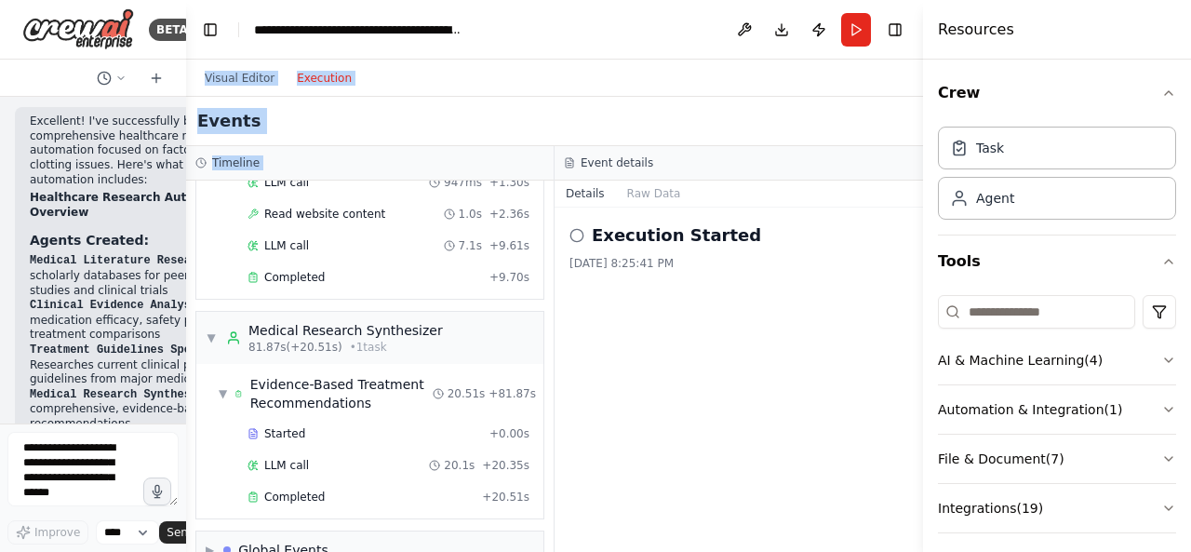
scroll to position [589, 0]
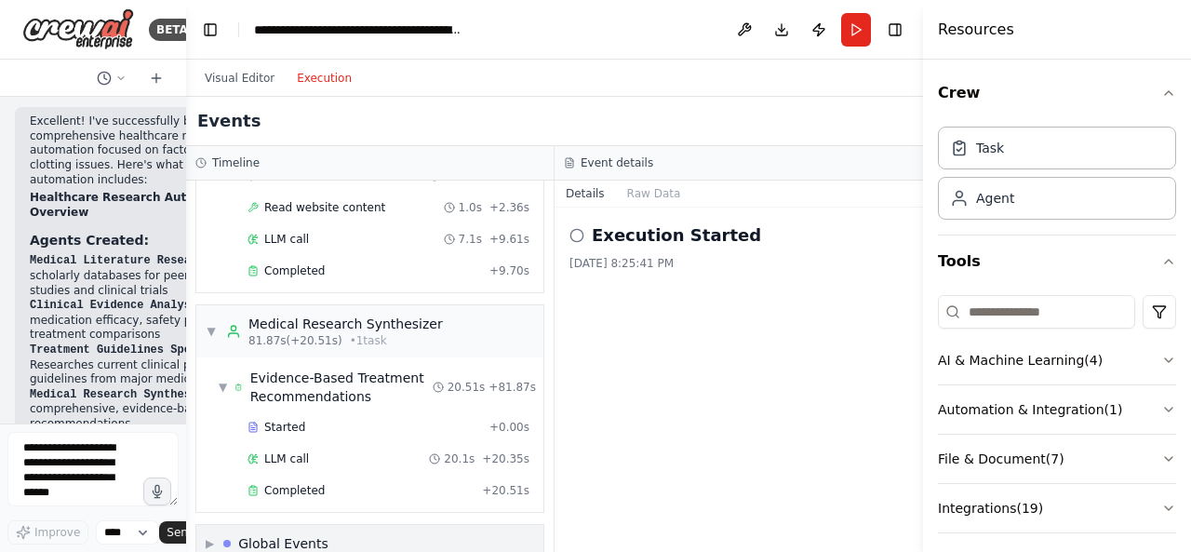
click at [214, 536] on span "▶" at bounding box center [210, 543] width 8 height 15
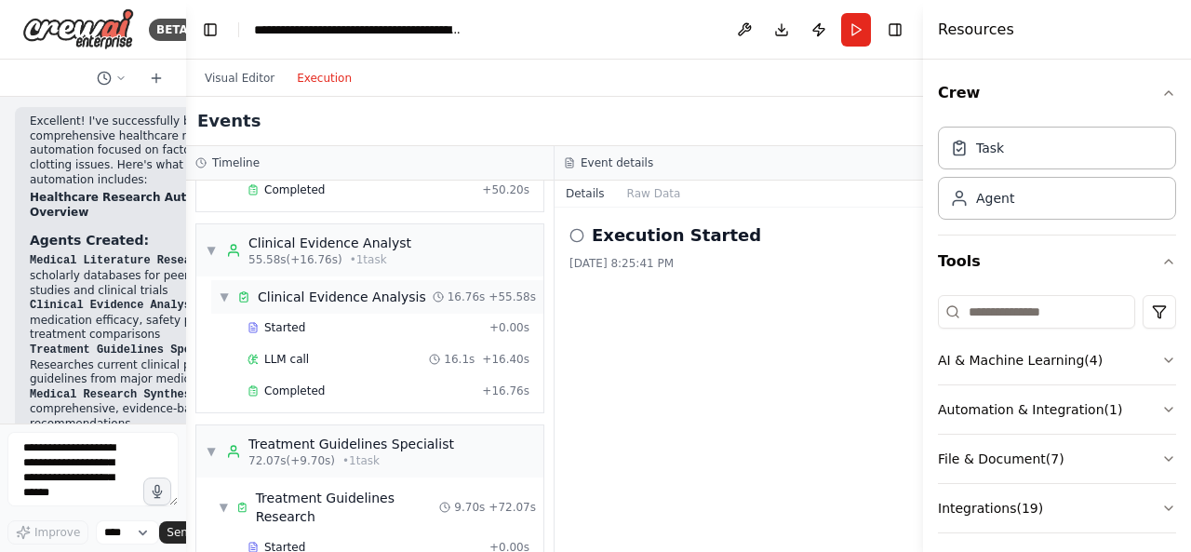
scroll to position [0, 0]
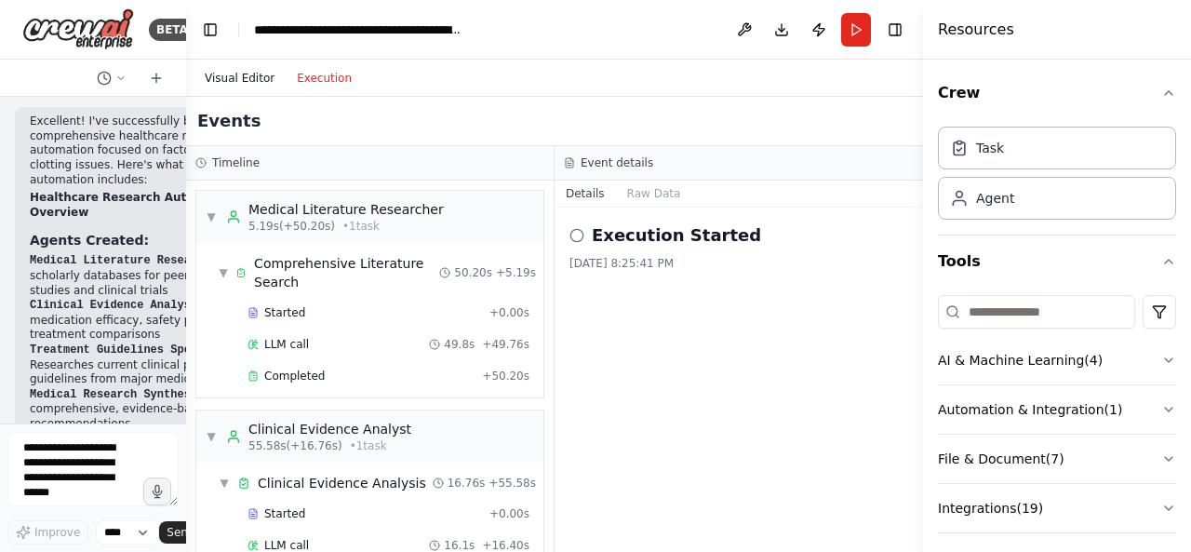
click at [248, 86] on button "Visual Editor" at bounding box center [240, 78] width 92 height 22
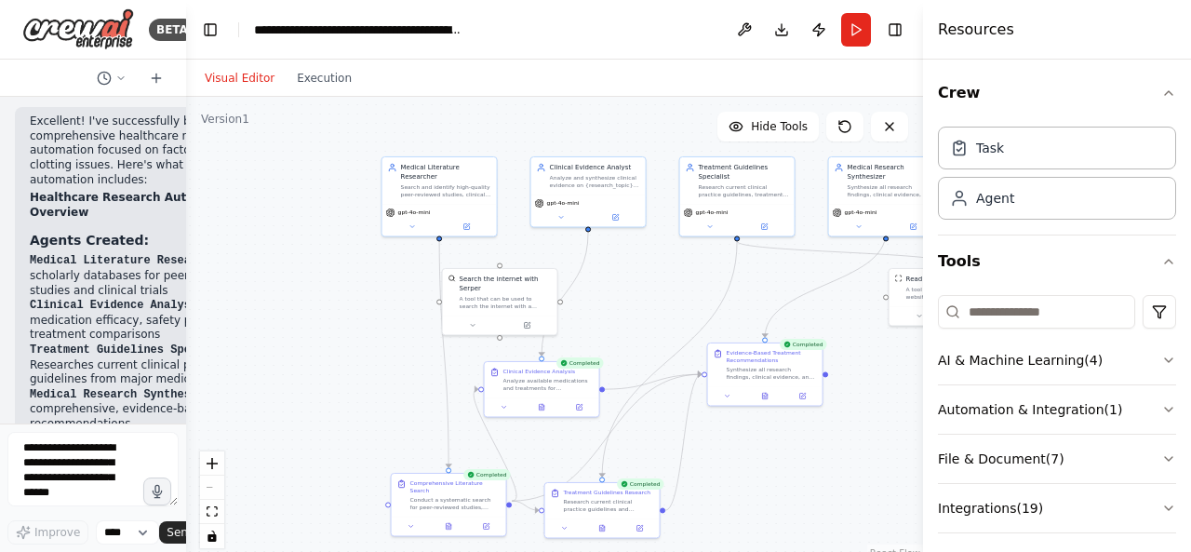
drag, startPoint x: 823, startPoint y: 357, endPoint x: 839, endPoint y: 332, distance: 30.2
click at [839, 332] on div ".deletable-edge-delete-btn { width: 20px; height: 20px; border: 0px solid #ffff…" at bounding box center [554, 329] width 737 height 465
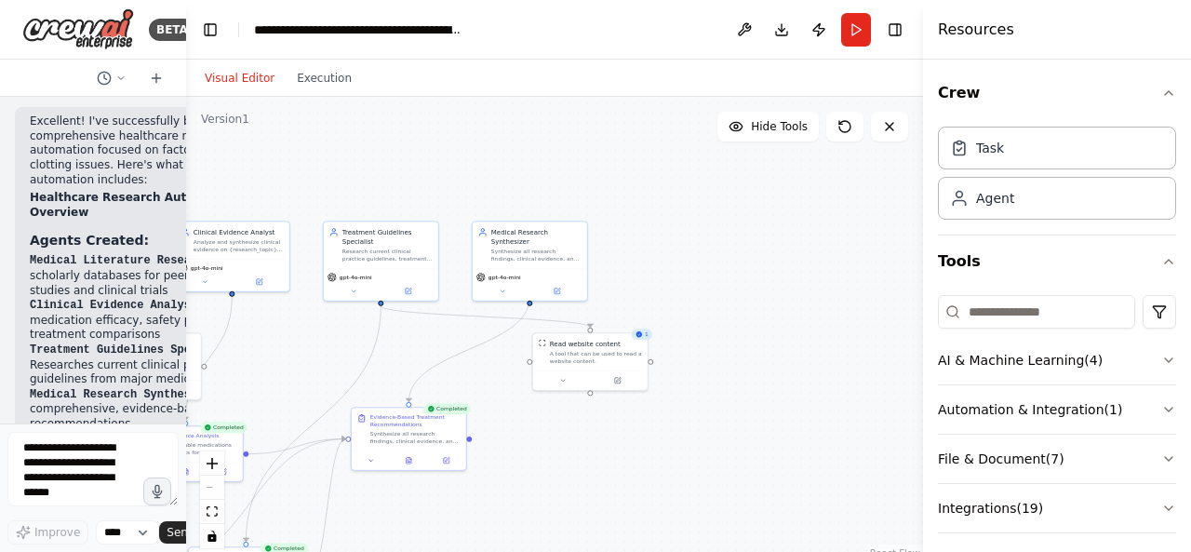
drag, startPoint x: 360, startPoint y: 407, endPoint x: 0, endPoint y: 476, distance: 366.7
click at [0, 476] on div "BETA Hello! I'm the CrewAI assistant. What kind of automation do you want to bu…" at bounding box center [595, 276] width 1191 height 552
click at [0, 476] on button "Toggle Sidebar" at bounding box center [0, 276] width 15 height 552
click at [646, 335] on span "1" at bounding box center [647, 333] width 4 height 7
click at [723, 264] on div ".deletable-edge-delete-btn { width: 20px; height: 20px; border: 0px solid #ffff…" at bounding box center [554, 329] width 737 height 465
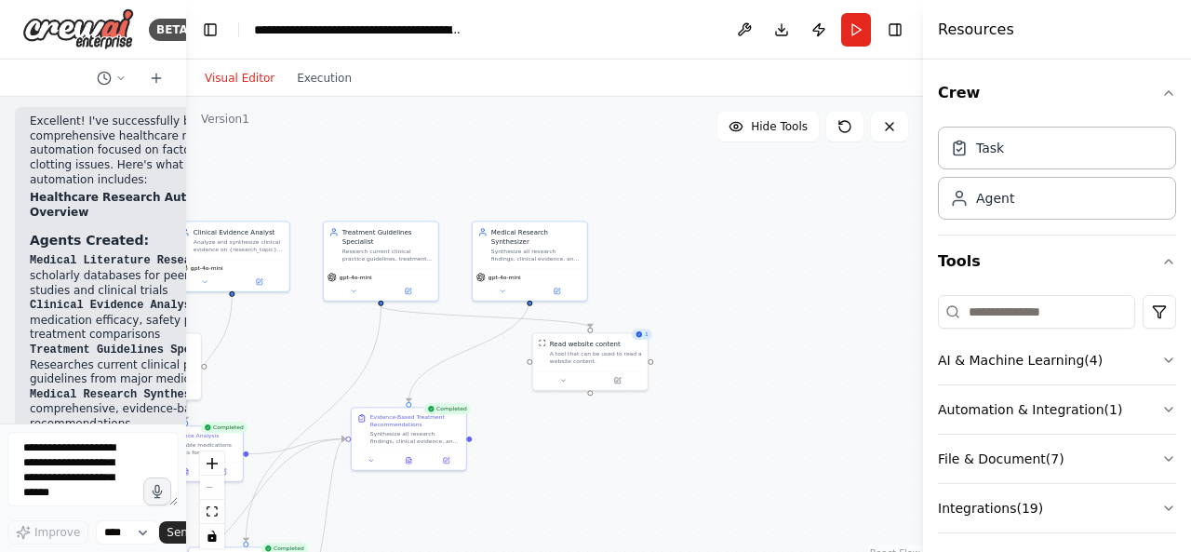
click at [757, 386] on div ".deletable-edge-delete-btn { width: 20px; height: 20px; border: 0px solid #ffff…" at bounding box center [554, 329] width 737 height 465
click at [260, 351] on div ".deletable-edge-delete-btn { width: 20px; height: 20px; border: 0px solid #ffff…" at bounding box center [554, 329] width 737 height 465
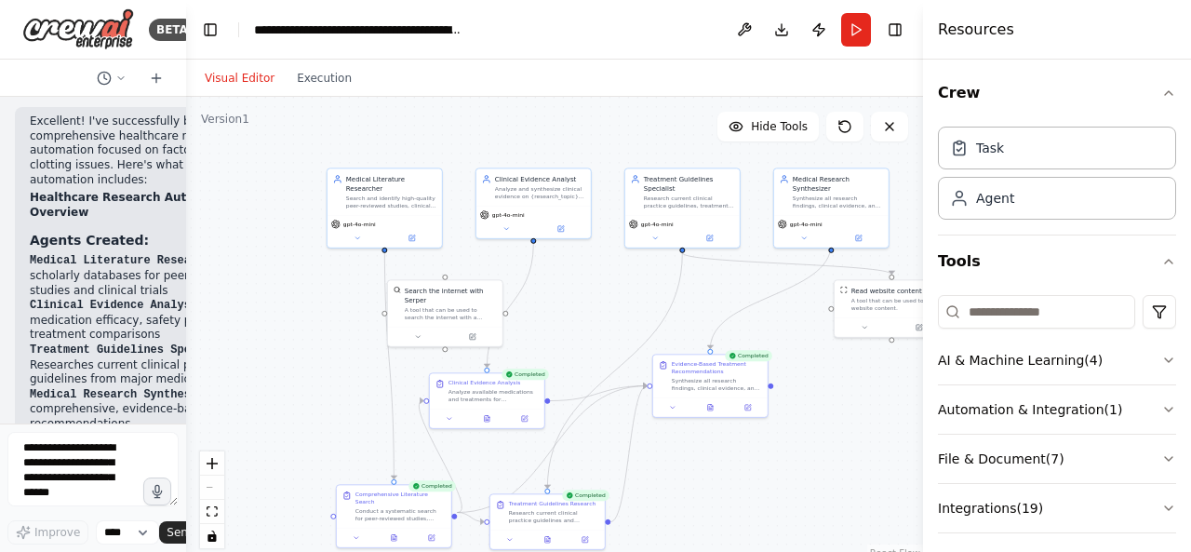
drag, startPoint x: 260, startPoint y: 349, endPoint x: 560, endPoint y: 296, distance: 305.2
click at [560, 296] on div ".deletable-edge-delete-btn { width: 20px; height: 20px; border: 0px solid #ffff…" at bounding box center [554, 329] width 737 height 465
click at [830, 487] on div ".deletable-edge-delete-btn { width: 20px; height: 20px; border: 0px solid #ffff…" at bounding box center [554, 329] width 737 height 465
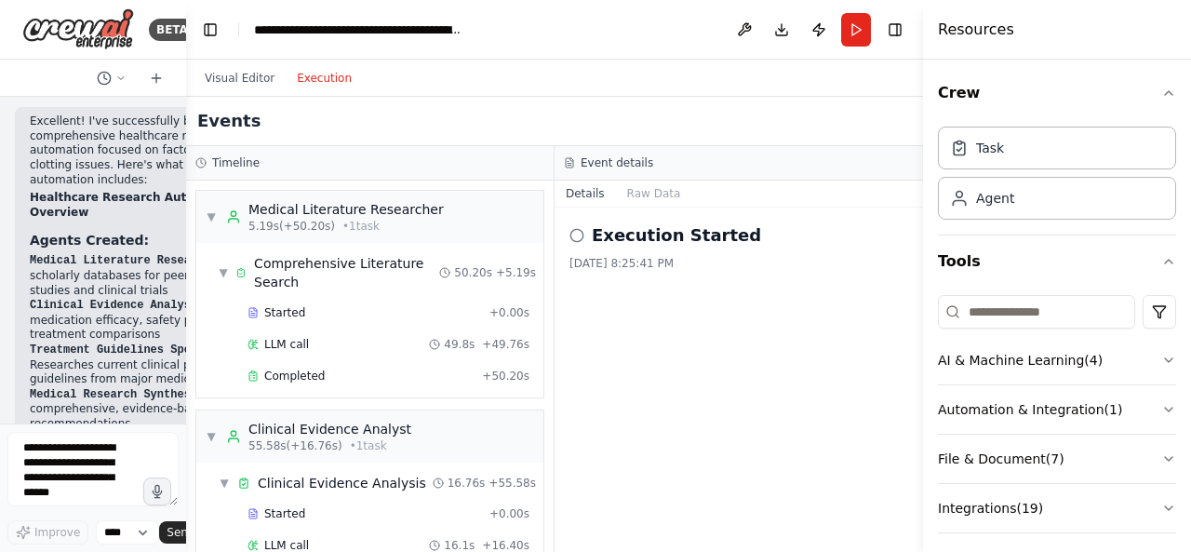
click at [298, 72] on button "Execution" at bounding box center [324, 78] width 77 height 22
click at [655, 190] on button "Raw Data" at bounding box center [654, 194] width 76 height 26
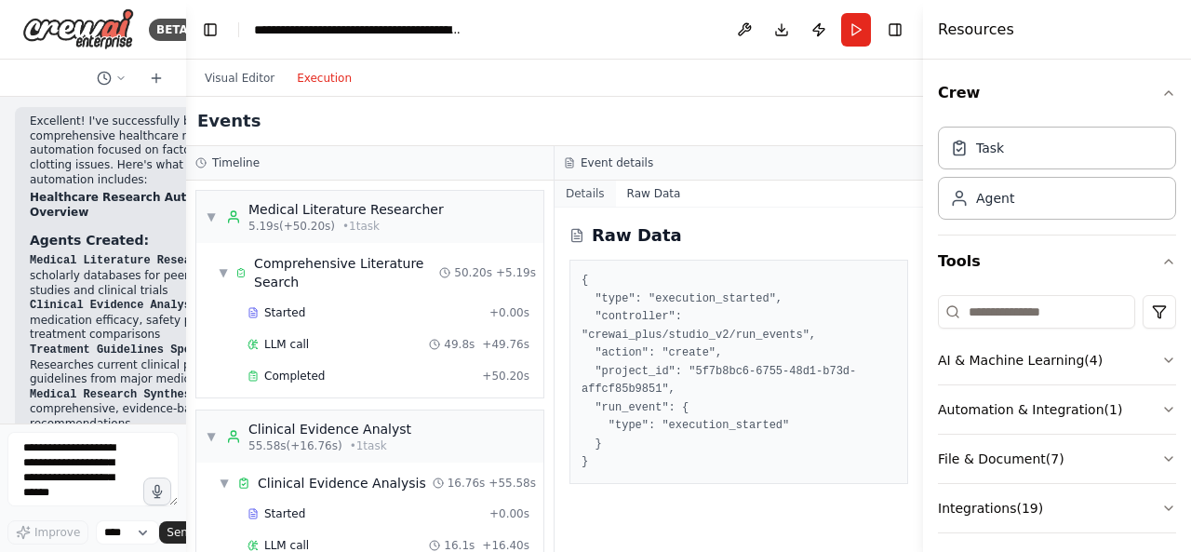
click at [596, 199] on button "Details" at bounding box center [585, 194] width 61 height 26
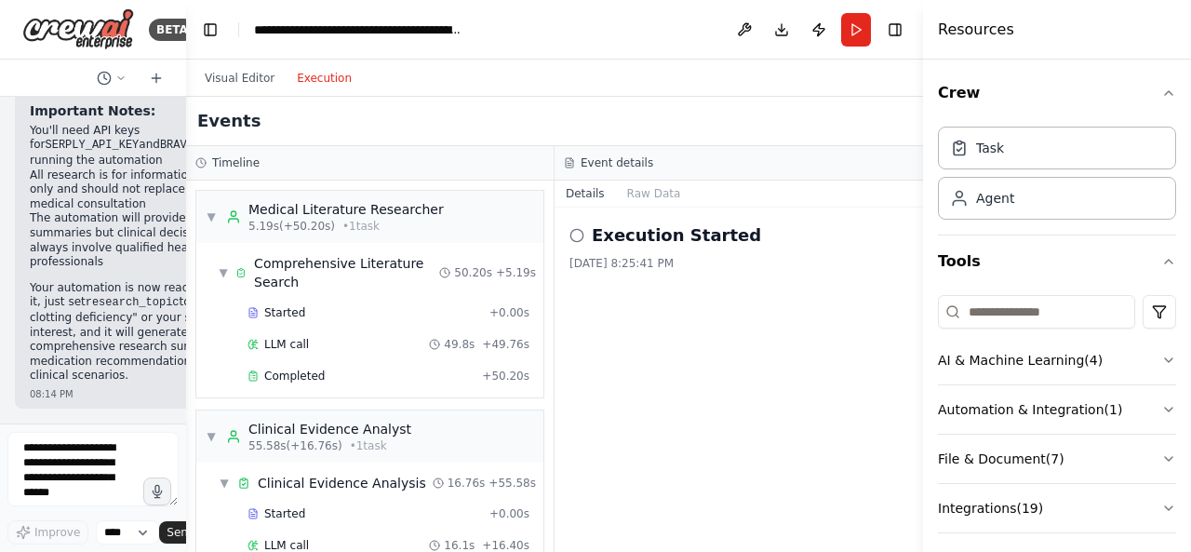
scroll to position [5907, 0]
click at [864, 24] on button "Run" at bounding box center [856, 30] width 30 height 34
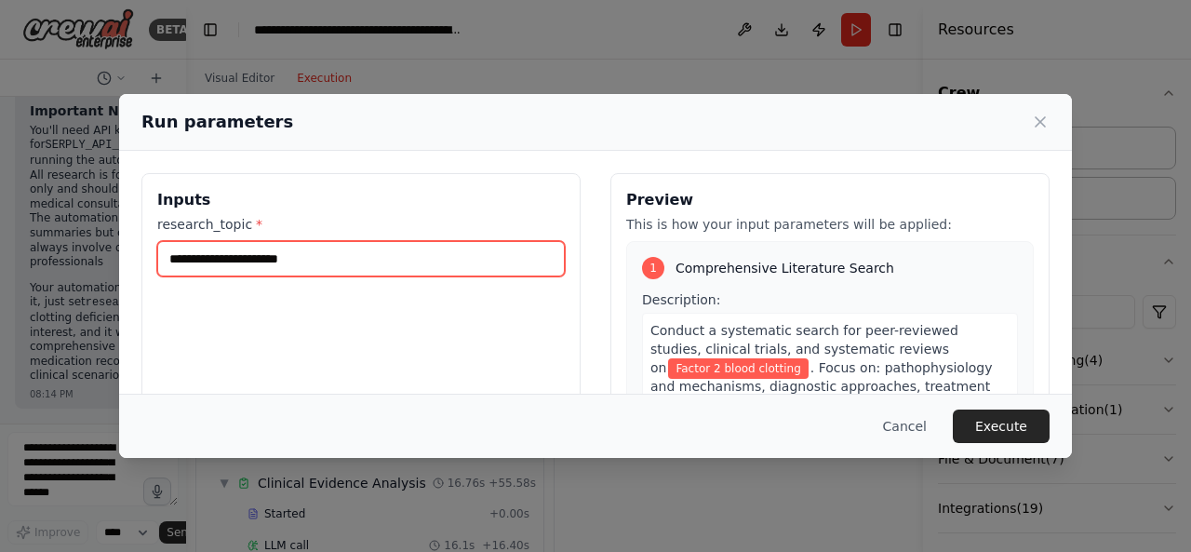
click at [406, 250] on input "**********" at bounding box center [361, 258] width 408 height 35
type input "**********"
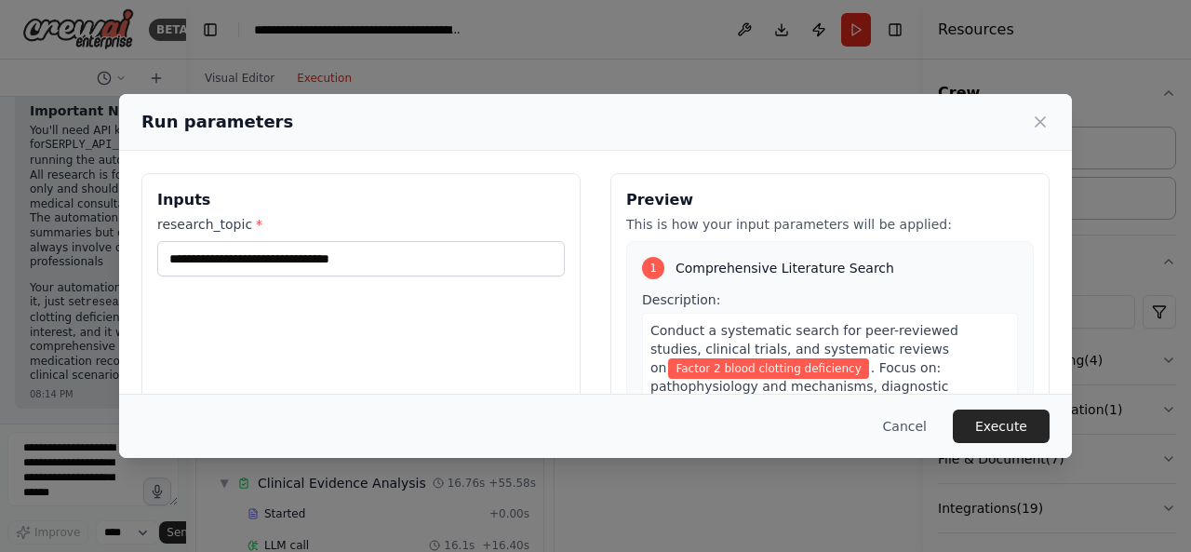
click at [1003, 407] on div "Cancel Execute" at bounding box center [595, 426] width 953 height 64
click at [1009, 420] on button "Execute" at bounding box center [1001, 426] width 97 height 34
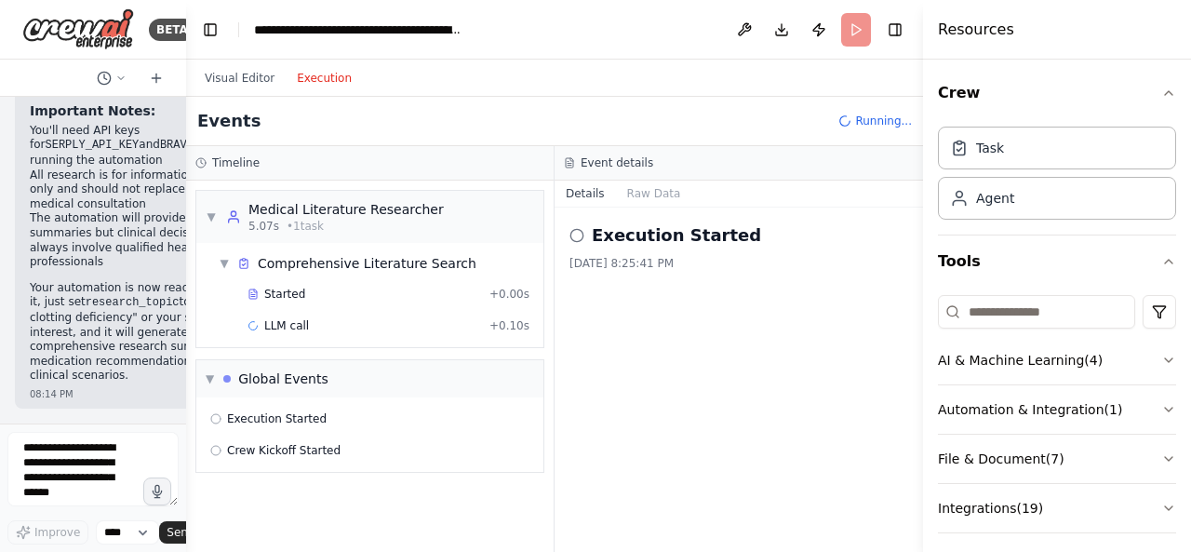
click at [885, 390] on div "Execution Started [DATE] 8:25:41 PM" at bounding box center [739, 380] width 369 height 344
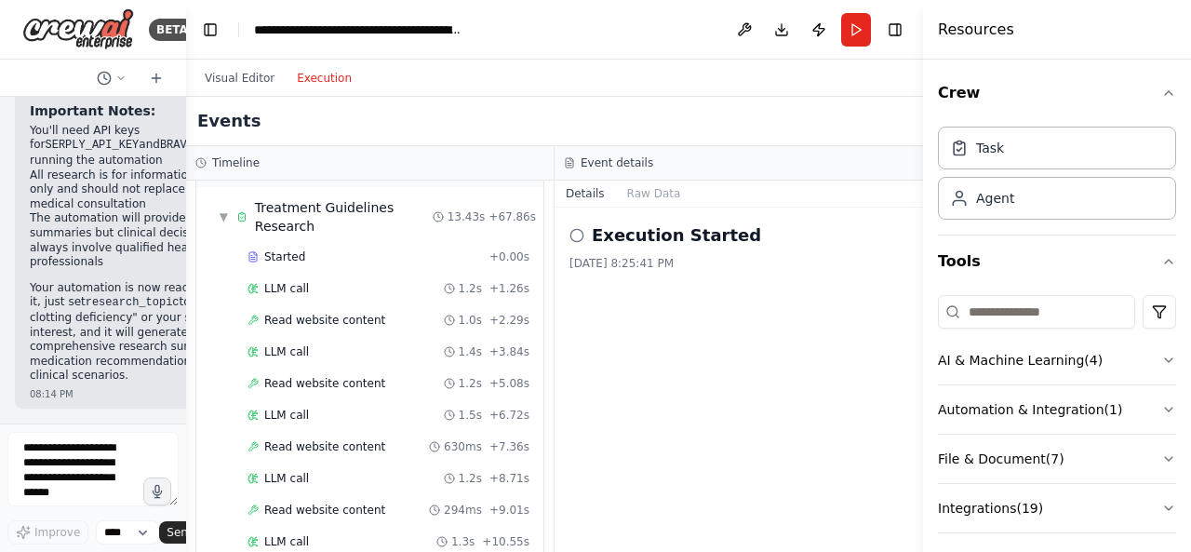
scroll to position [802, 0]
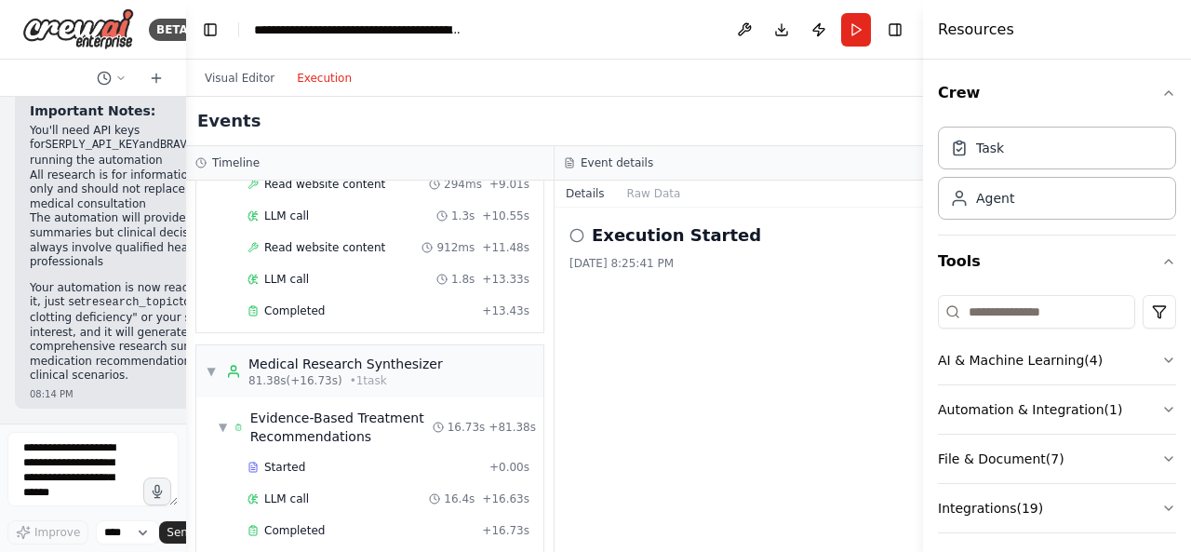
click at [826, 314] on div "Execution Started [DATE] 8:25:41 PM" at bounding box center [739, 380] width 369 height 344
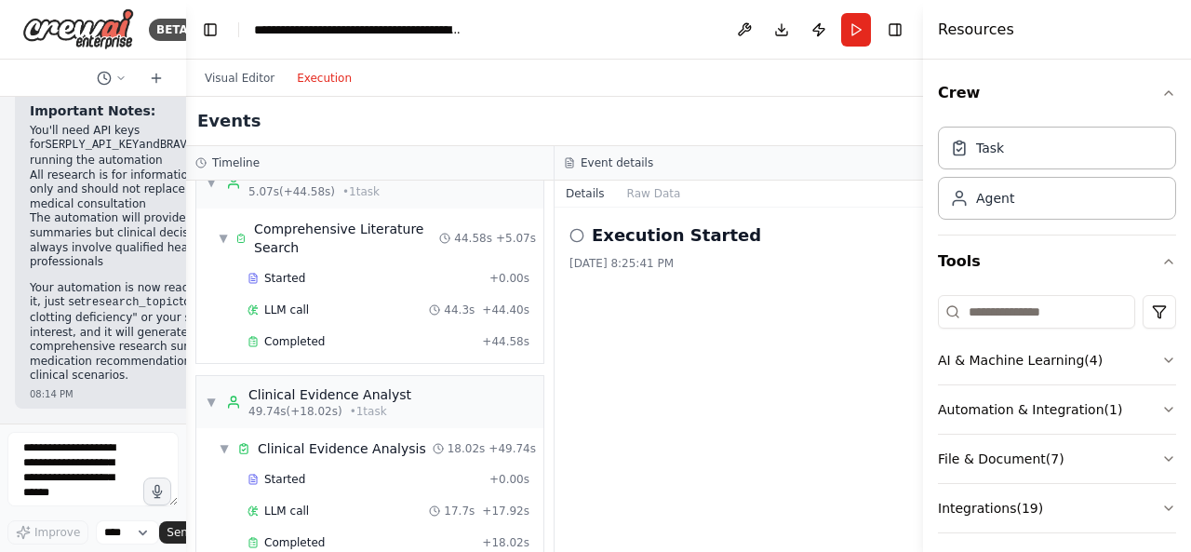
scroll to position [0, 0]
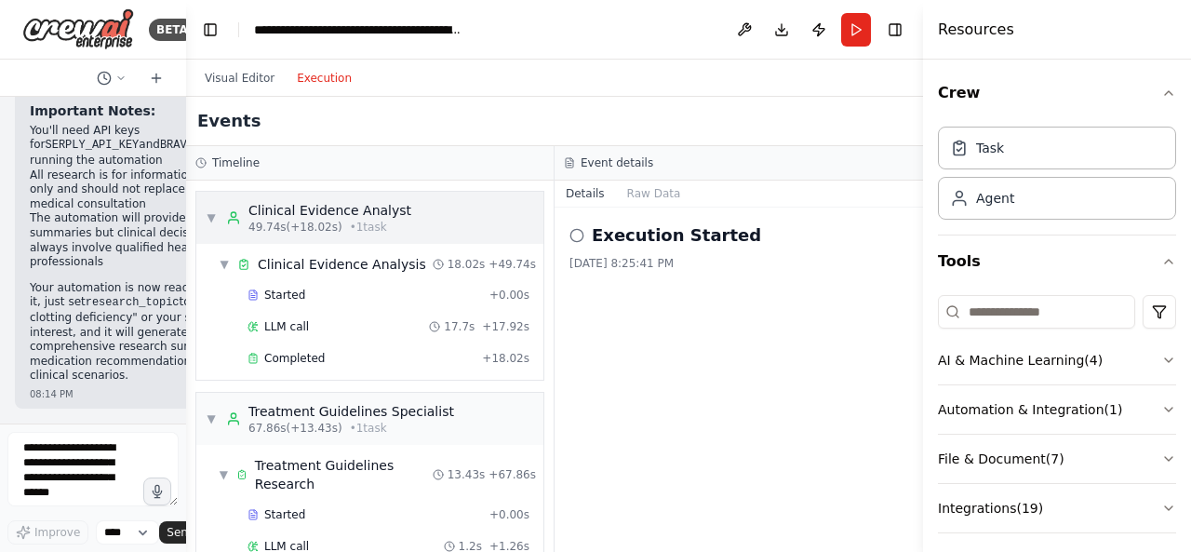
click at [440, 469] on icon at bounding box center [438, 474] width 11 height 11
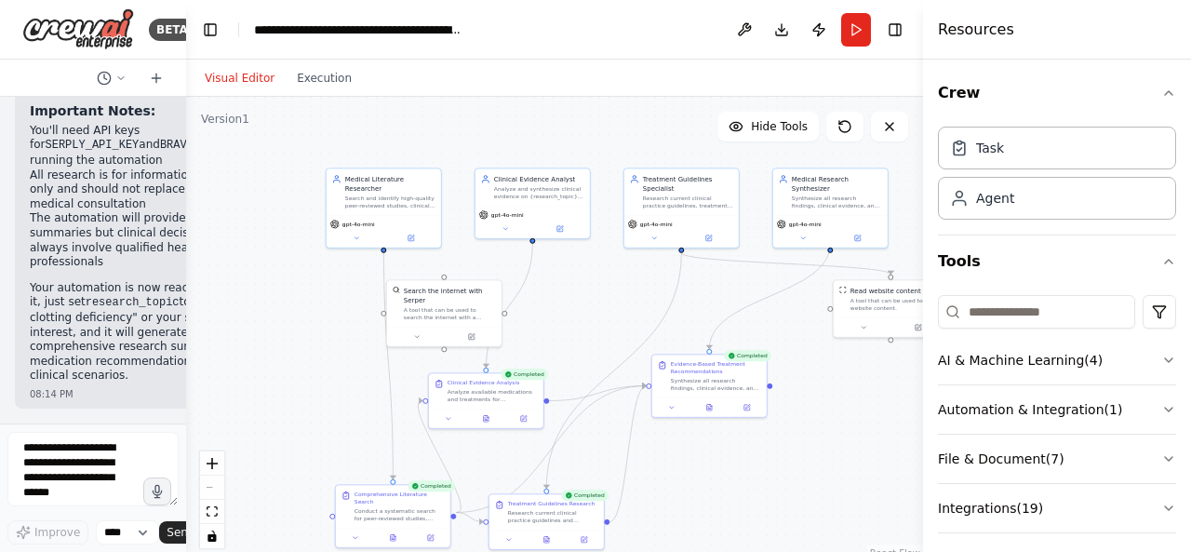
click at [254, 73] on button "Visual Editor" at bounding box center [240, 78] width 92 height 22
click at [456, 31] on div "**********" at bounding box center [358, 29] width 209 height 19
click at [784, 26] on button "Download" at bounding box center [782, 30] width 30 height 34
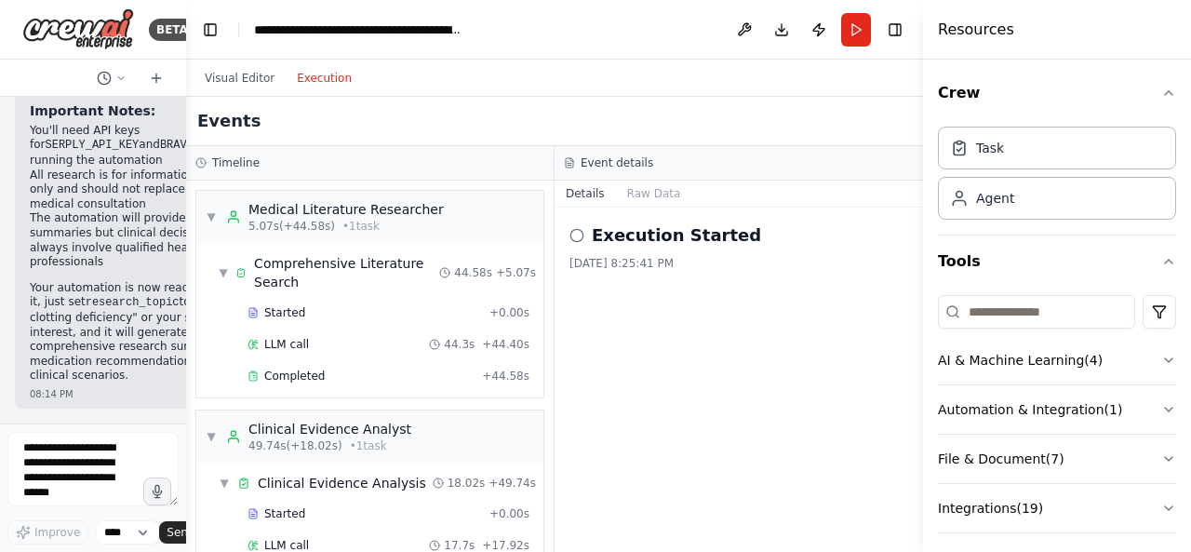
click at [301, 79] on button "Execution" at bounding box center [324, 78] width 77 height 22
click at [242, 84] on button "Visual Editor" at bounding box center [240, 78] width 92 height 22
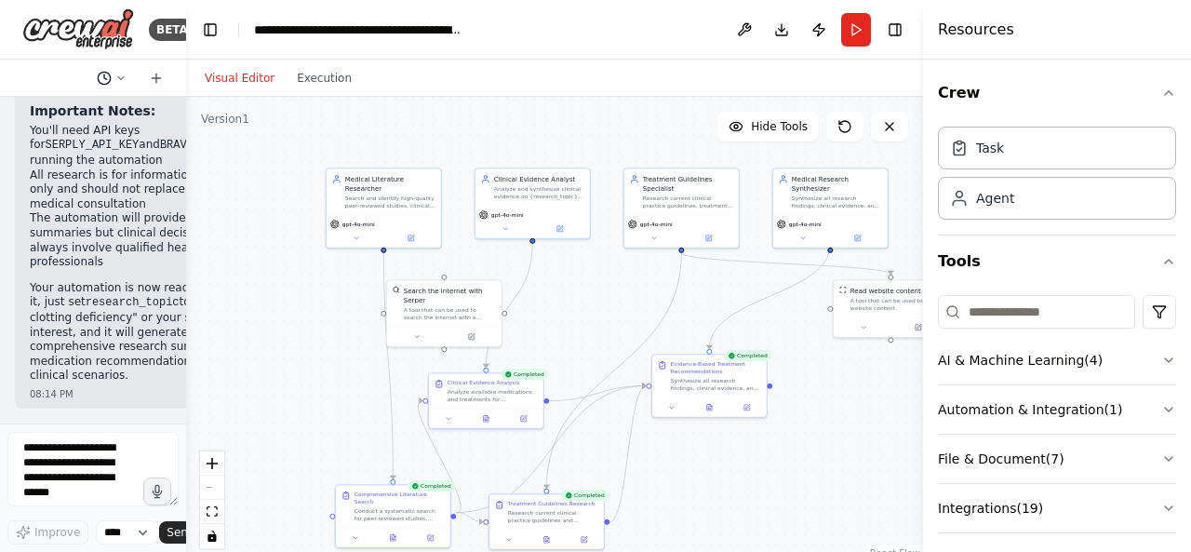
click at [118, 77] on icon at bounding box center [120, 78] width 11 height 11
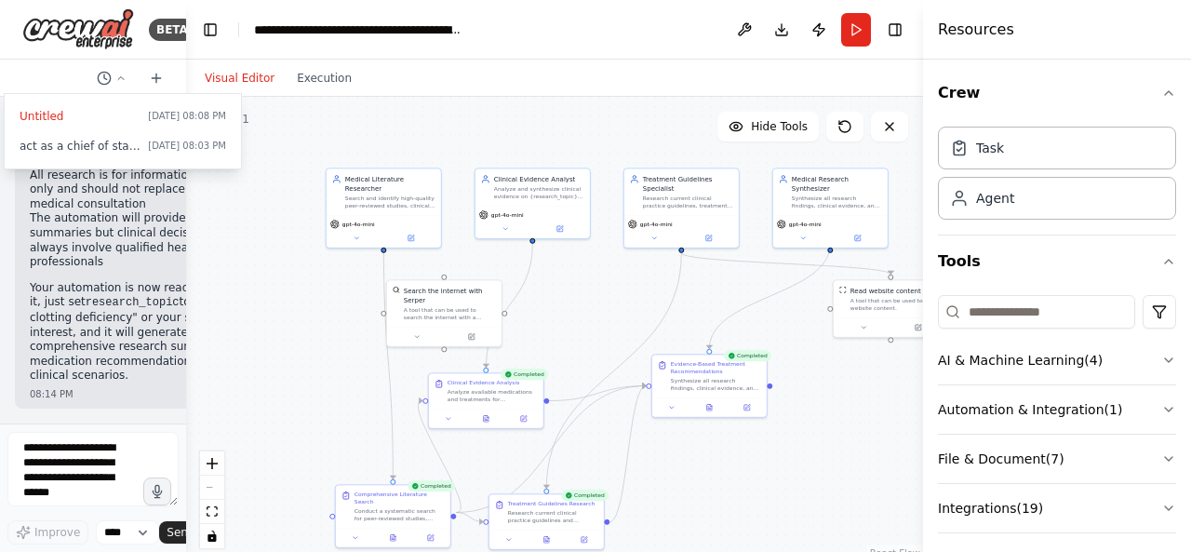
click at [332, 99] on div ".deletable-edge-delete-btn { width: 20px; height: 20px; border: 0px solid #ffff…" at bounding box center [554, 329] width 737 height 465
click at [1161, 355] on icon "button" at bounding box center [1168, 360] width 15 height 15
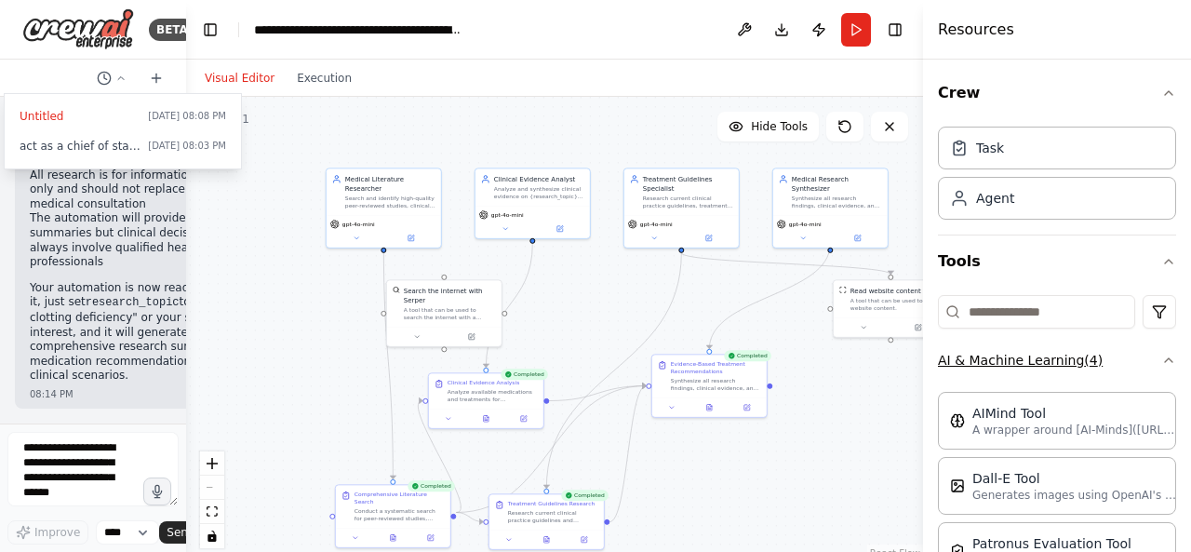
click at [1161, 355] on icon "button" at bounding box center [1168, 360] width 15 height 15
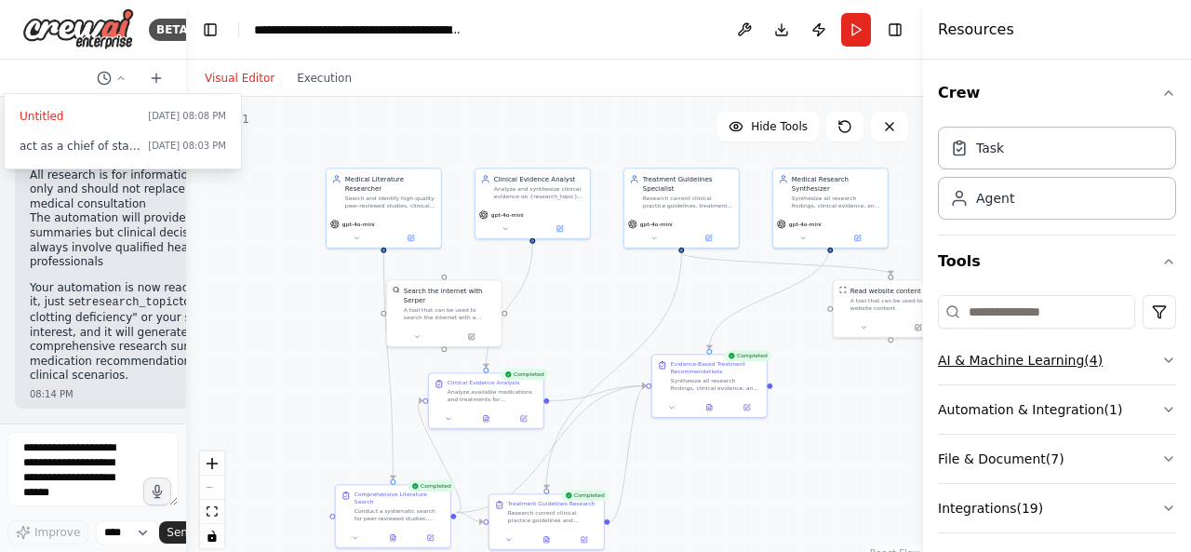
scroll to position [106, 0]
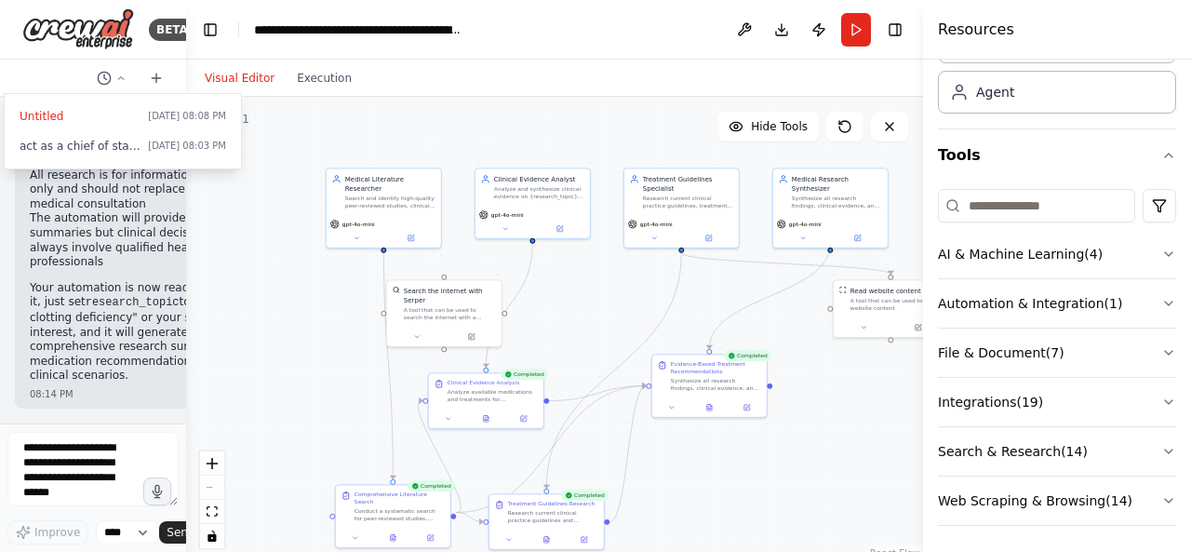
click at [771, 462] on div ".deletable-edge-delete-btn { width: 20px; height: 20px; border: 0px solid #ffff…" at bounding box center [554, 329] width 737 height 465
drag, startPoint x: 853, startPoint y: 316, endPoint x: 794, endPoint y: 328, distance: 60.6
click at [794, 328] on div at bounding box center [830, 335] width 114 height 20
drag, startPoint x: 484, startPoint y: 299, endPoint x: 629, endPoint y: 299, distance: 145.2
click at [629, 304] on div "A tool that can be used to search the internet with a search_query. Supports di…" at bounding box center [594, 311] width 92 height 15
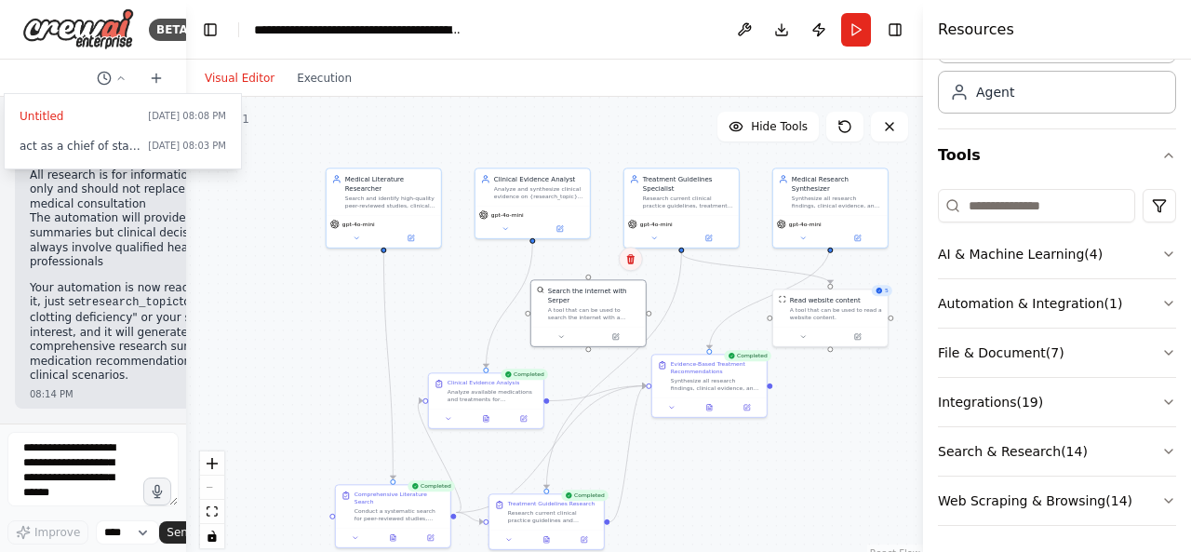
click at [630, 261] on icon at bounding box center [630, 258] width 11 height 11
click at [579, 270] on button "Confirm" at bounding box center [578, 259] width 66 height 22
click at [854, 29] on button "Run" at bounding box center [856, 30] width 30 height 34
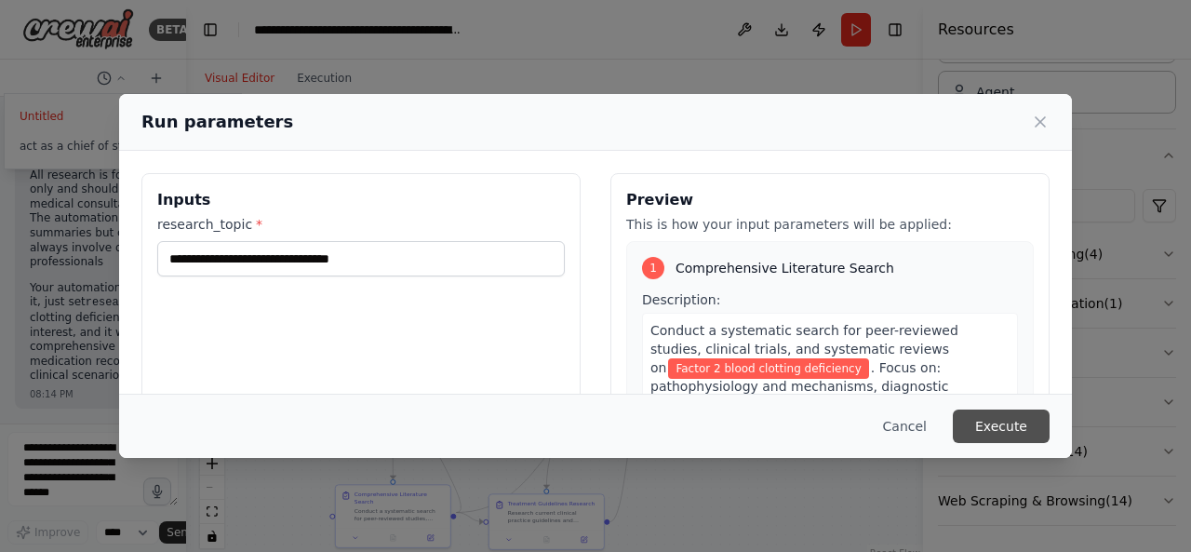
click at [996, 436] on button "Execute" at bounding box center [1001, 426] width 97 height 34
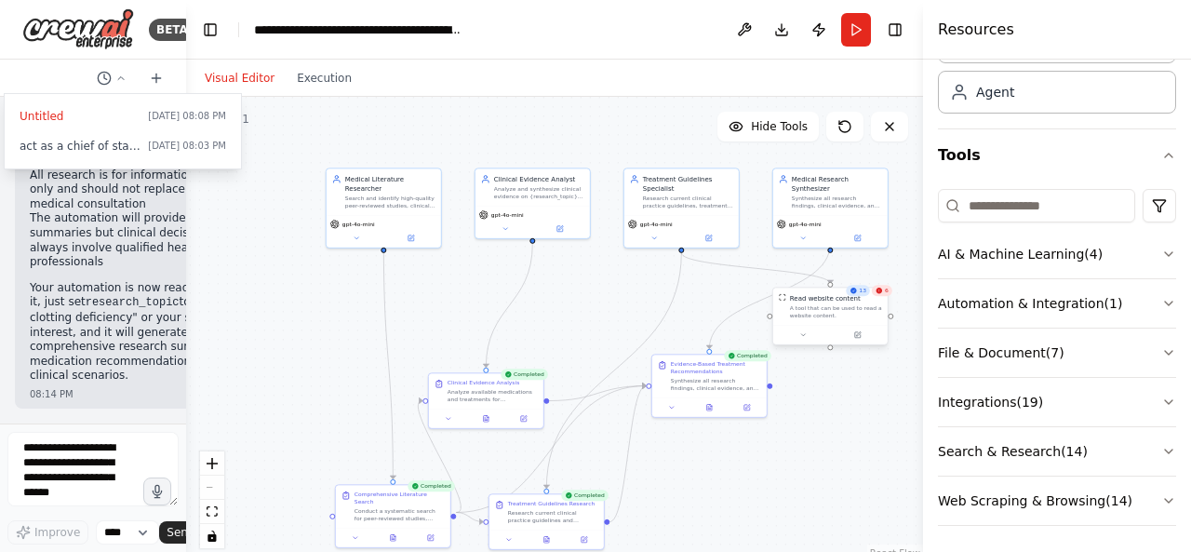
click at [886, 298] on div "Read website content A tool that can be used to read a website content." at bounding box center [830, 306] width 114 height 37
click at [885, 299] on div "Read website content A tool that can be used to read a website content." at bounding box center [830, 306] width 114 height 37
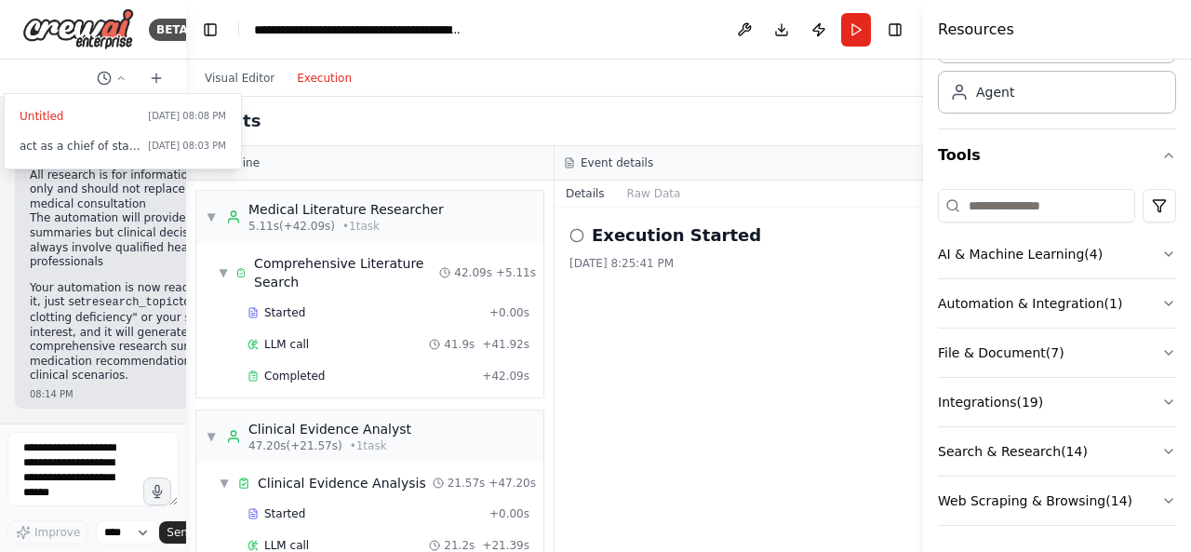
click at [294, 72] on button "Execution" at bounding box center [324, 78] width 77 height 22
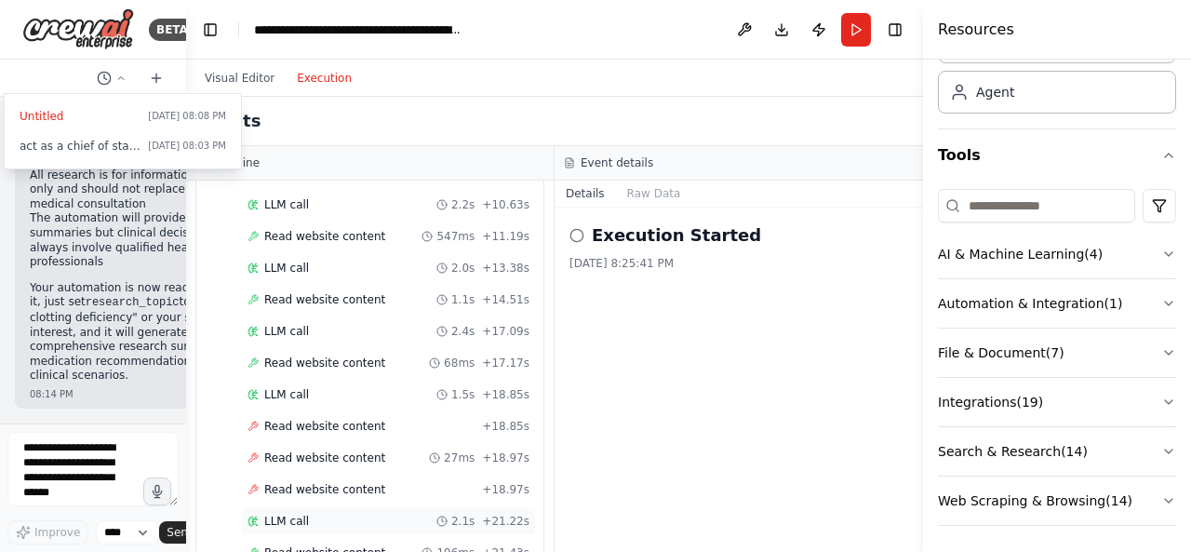
scroll to position [750, 0]
click at [251, 421] on icon at bounding box center [253, 426] width 11 height 11
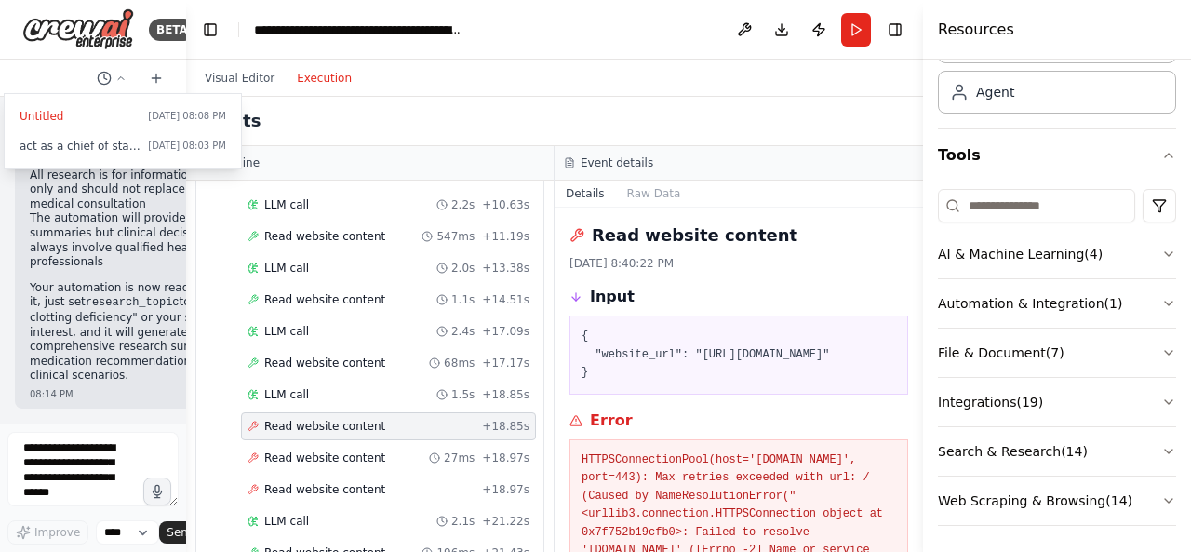
scroll to position [140, 0]
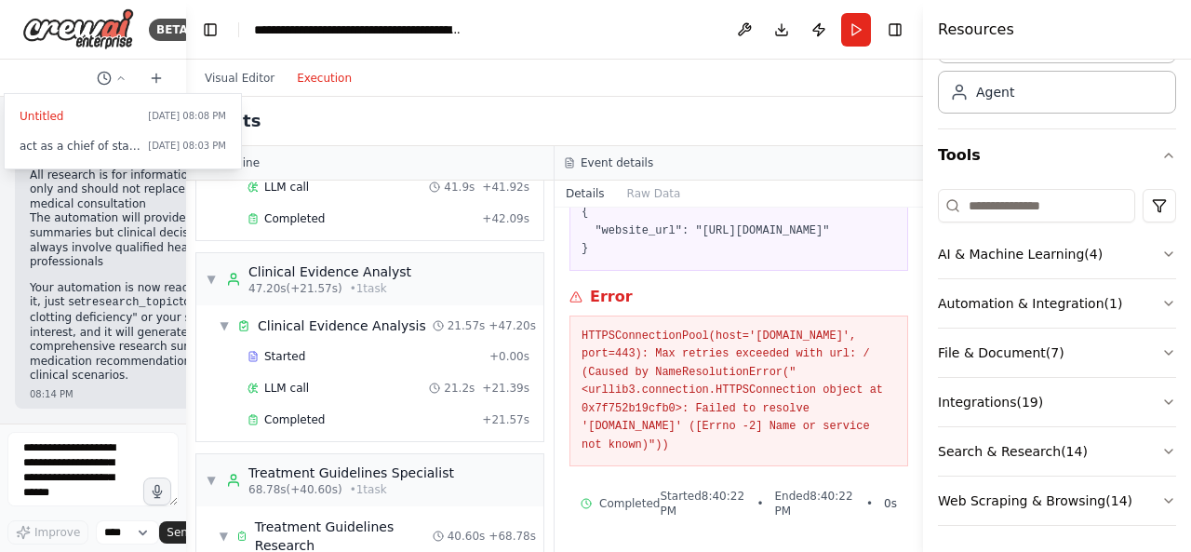
drag, startPoint x: 281, startPoint y: 173, endPoint x: 324, endPoint y: 234, distance: 74.1
click at [293, 182] on div "Timeline ▼ Medical Literature Researcher 5.11s (+42.09s) • 1 task ▼ Comprehensi…" at bounding box center [370, 349] width 369 height 406
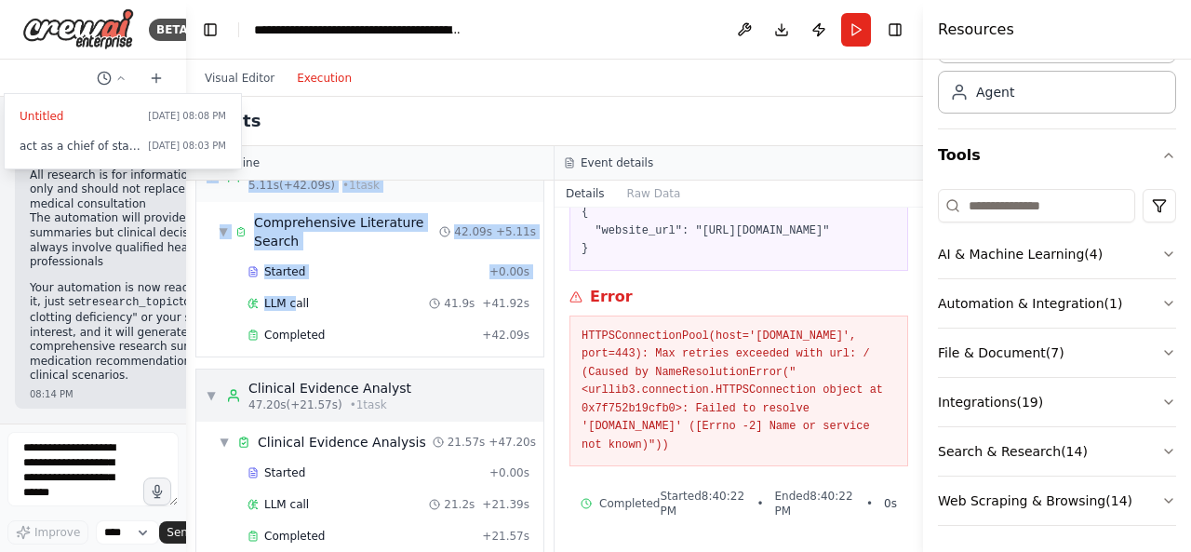
scroll to position [0, 0]
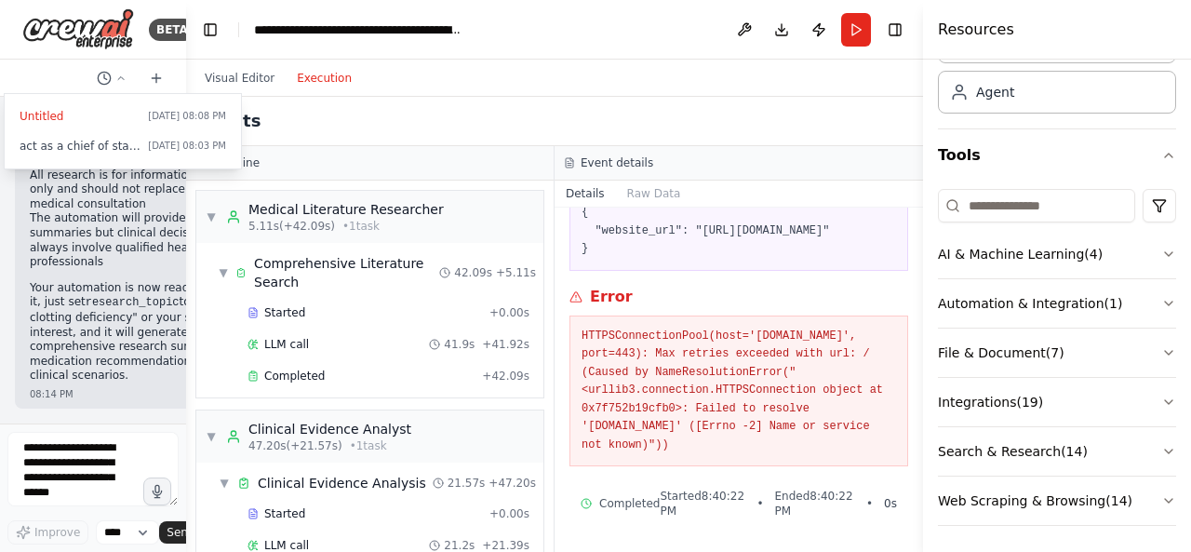
click at [369, 103] on div "Events" at bounding box center [554, 121] width 737 height 49
click at [261, 79] on button "Visual Editor" at bounding box center [240, 78] width 92 height 22
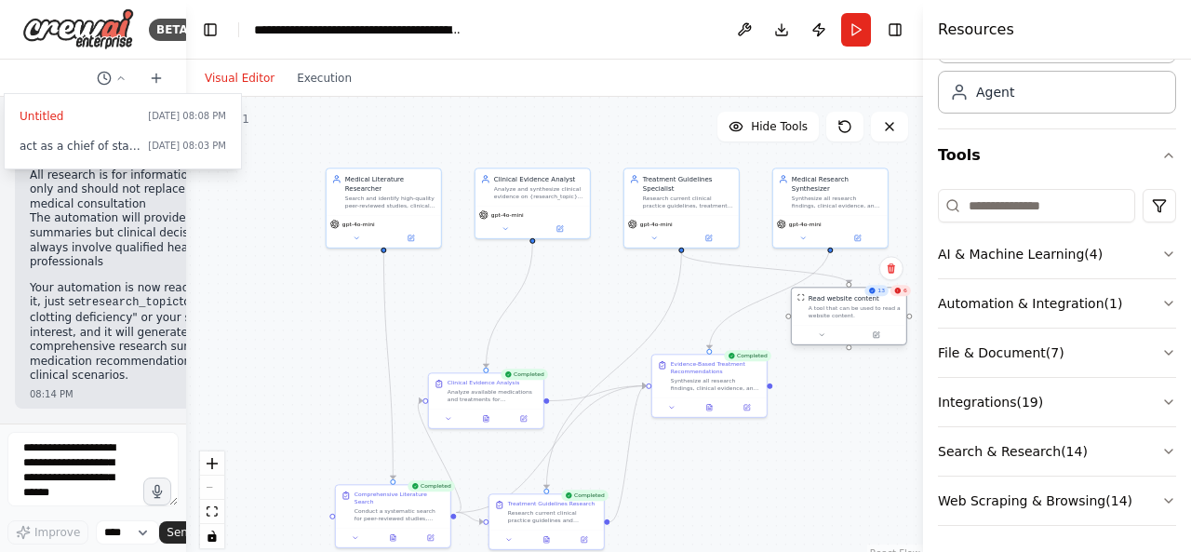
drag, startPoint x: 862, startPoint y: 299, endPoint x: 890, endPoint y: 299, distance: 27.9
click at [890, 299] on div "Read website content" at bounding box center [855, 297] width 92 height 9
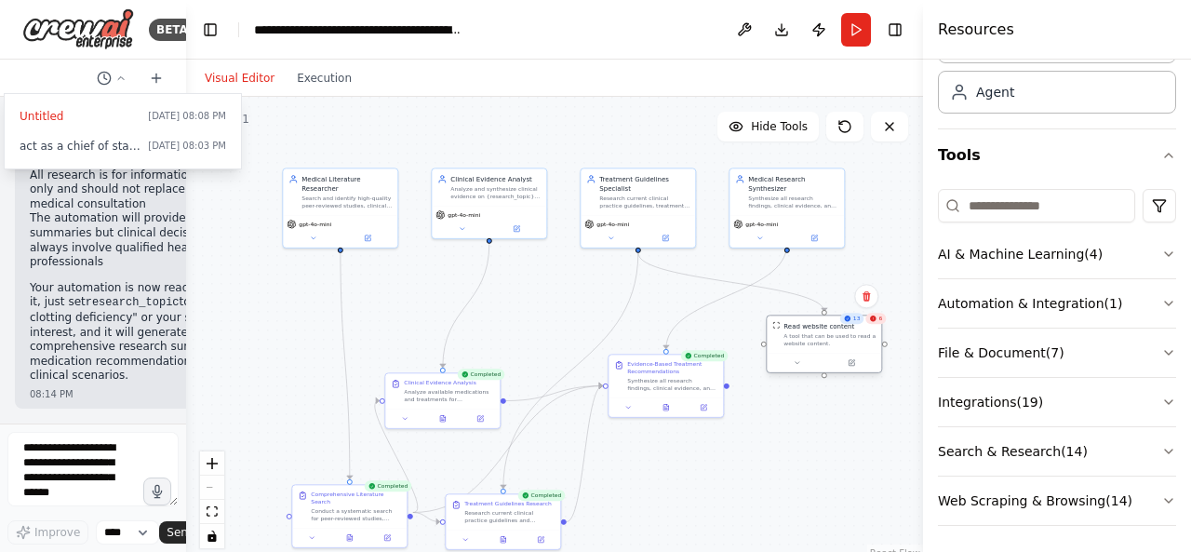
drag, startPoint x: 902, startPoint y: 323, endPoint x: 865, endPoint y: 352, distance: 46.4
click at [865, 352] on div "Read website content A tool that can be used to read a website content." at bounding box center [824, 333] width 114 height 37
click at [731, 395] on div ".deletable-edge-delete-btn { width: 20px; height: 20px; border: 0px solid #ffff…" at bounding box center [554, 329] width 737 height 465
click at [766, 358] on div "Read website content A tool that can be used to read a website content." at bounding box center [824, 344] width 116 height 59
click at [766, 352] on div "Read website content A tool that can be used to read a website content." at bounding box center [824, 344] width 116 height 59
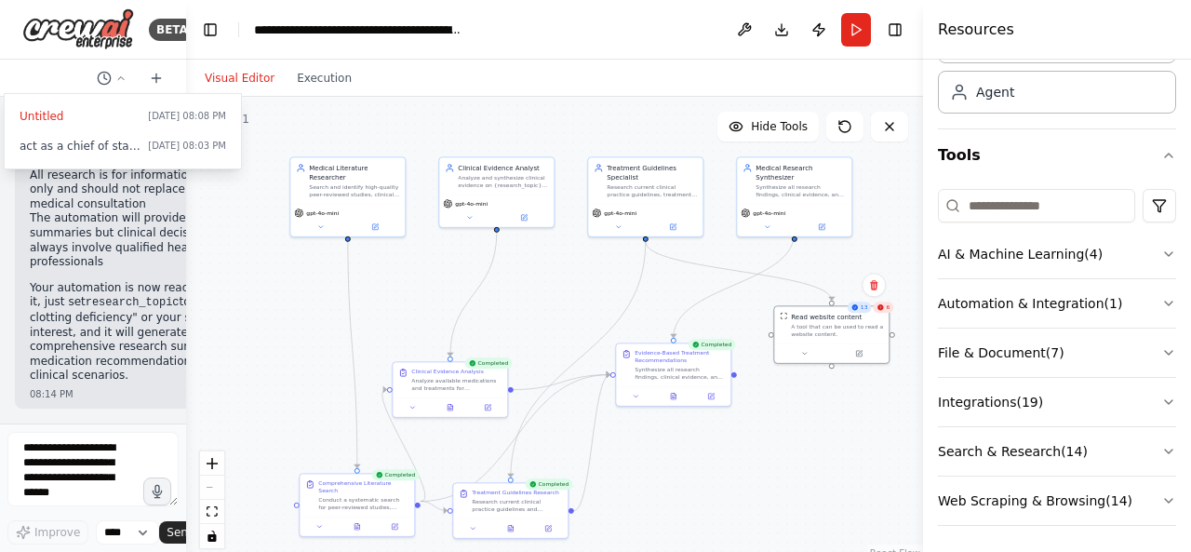
drag, startPoint x: 730, startPoint y: 392, endPoint x: 738, endPoint y: 381, distance: 13.4
click at [738, 381] on div ".deletable-edge-delete-btn { width: 20px; height: 20px; border: 0px solid #ffff…" at bounding box center [554, 329] width 737 height 465
drag, startPoint x: 784, startPoint y: 357, endPoint x: 781, endPoint y: 395, distance: 38.3
click at [781, 395] on div at bounding box center [831, 389] width 114 height 20
click at [741, 391] on div ".deletable-edge-delete-btn { width: 20px; height: 20px; border: 0px solid #ffff…" at bounding box center [554, 329] width 737 height 465
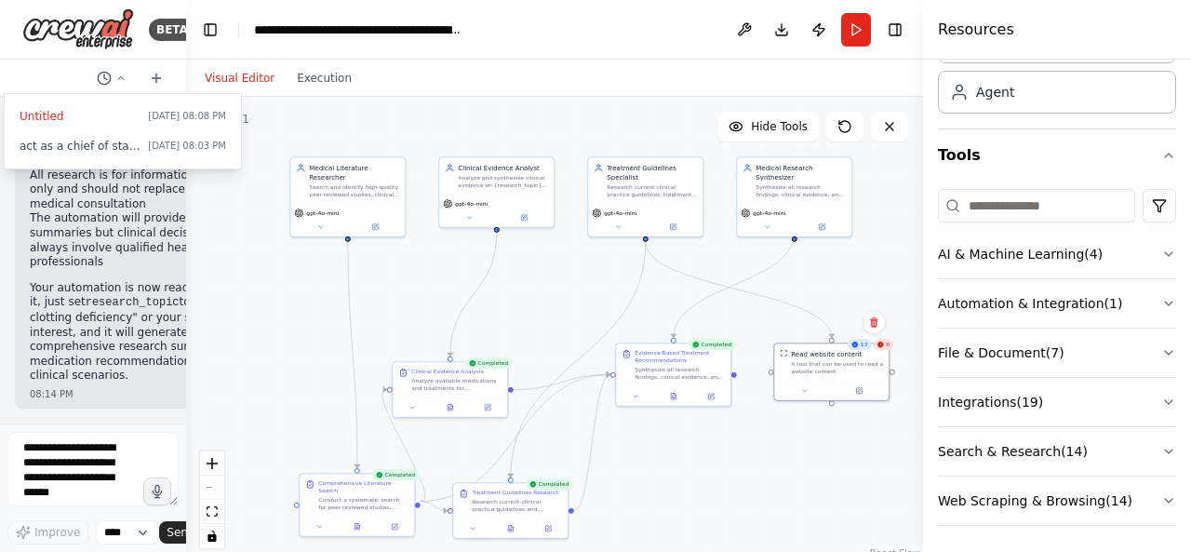
click at [741, 391] on div ".deletable-edge-delete-btn { width: 20px; height: 20px; border: 0px solid #ffff…" at bounding box center [554, 329] width 737 height 465
